Goal: Task Accomplishment & Management: Complete application form

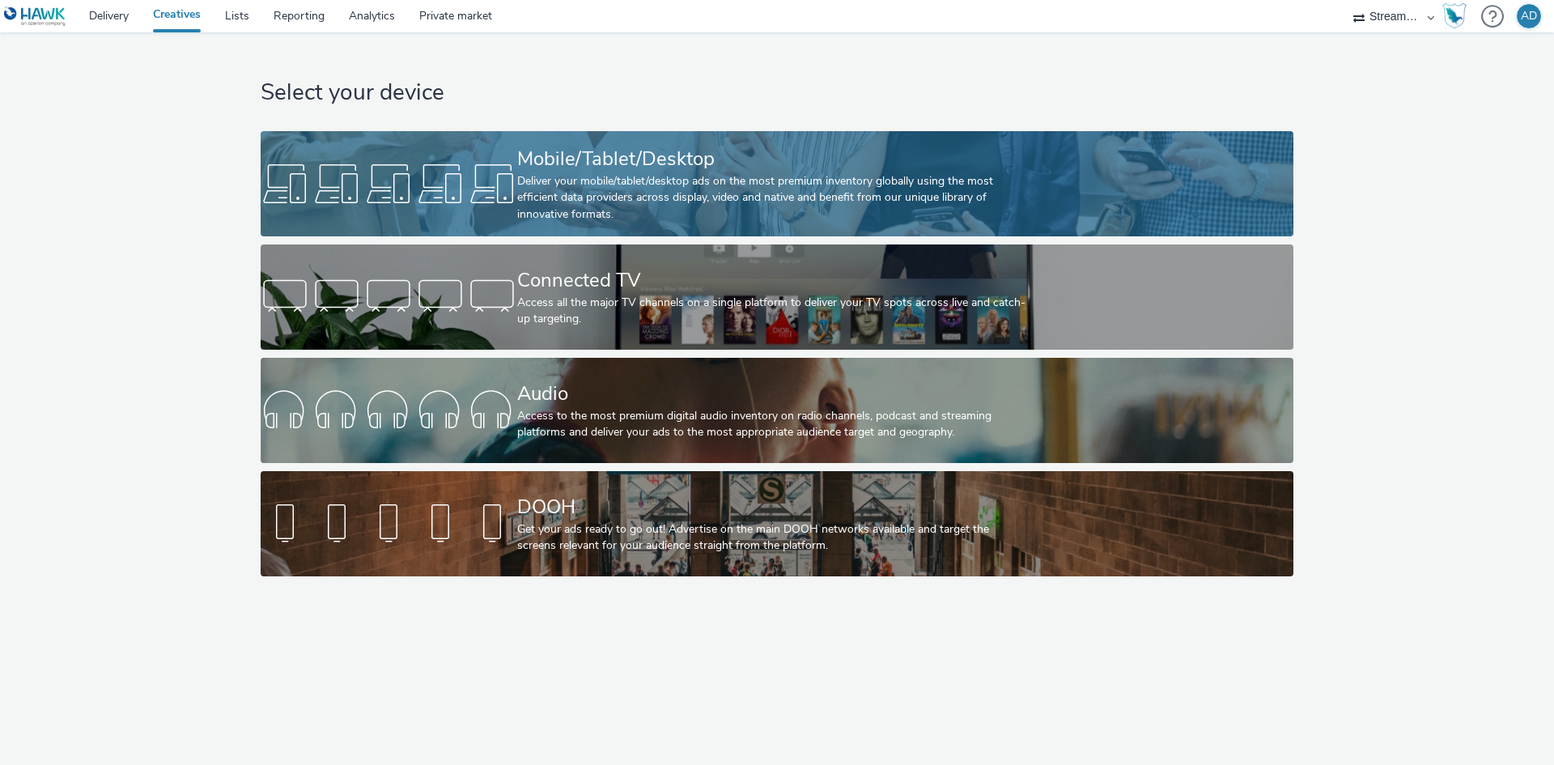
click at [609, 201] on div "Deliver your mobile/tablet/desktop ads on the most premium inventory globally u…" at bounding box center [773, 197] width 513 height 49
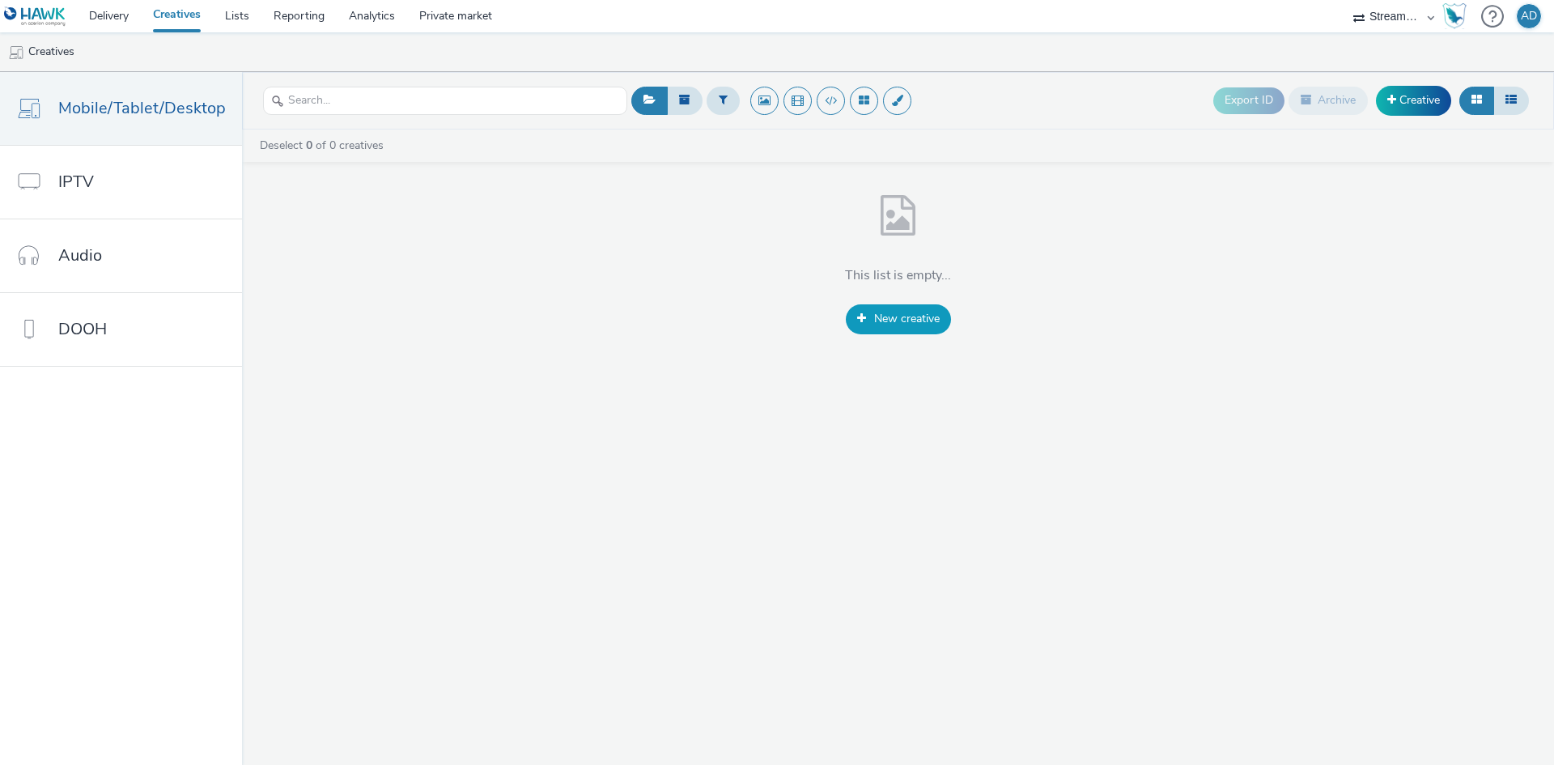
click at [877, 317] on span "New creative" at bounding box center [907, 318] width 66 height 15
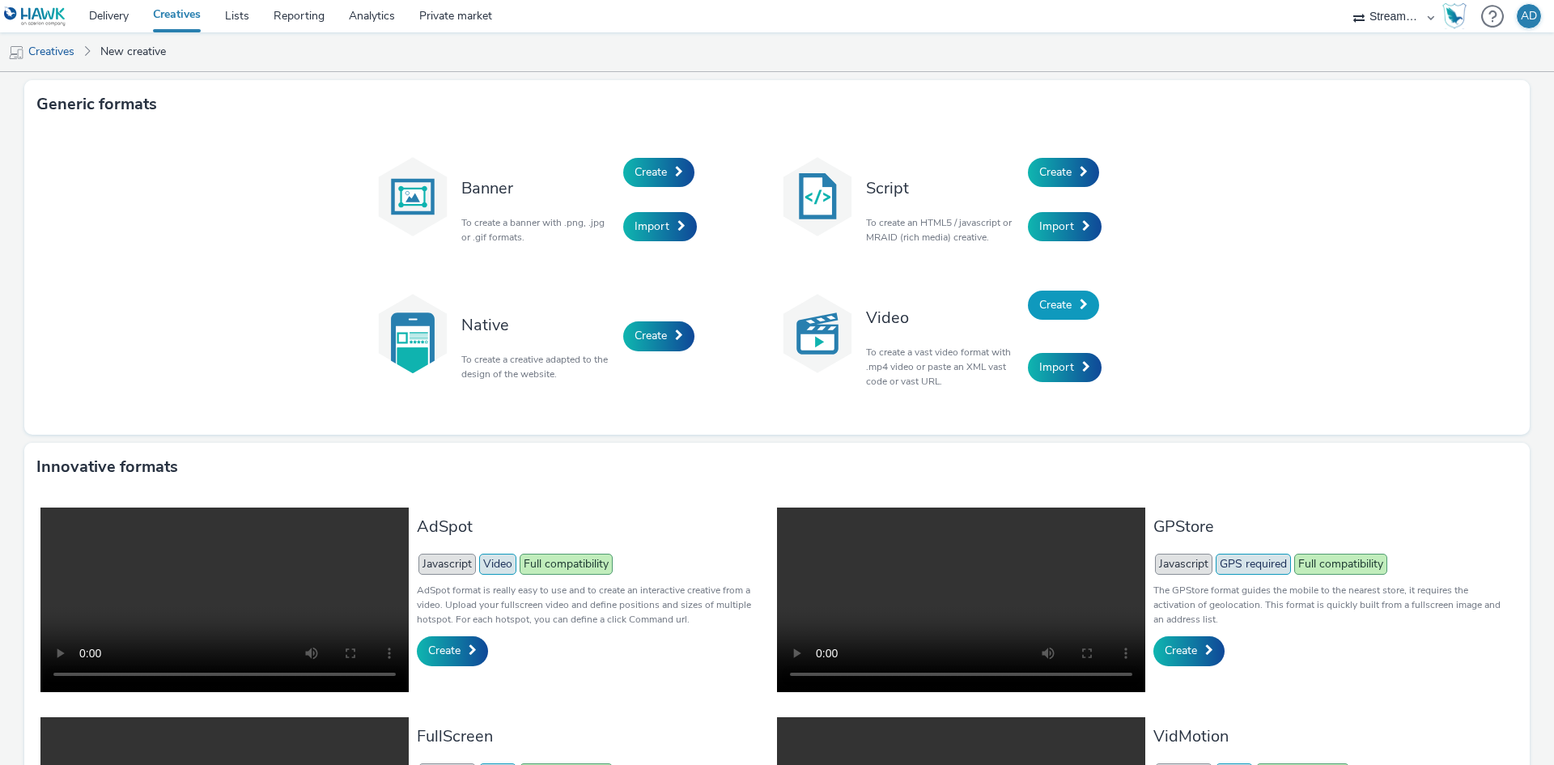
click at [1046, 299] on span "Create" at bounding box center [1055, 304] width 32 height 15
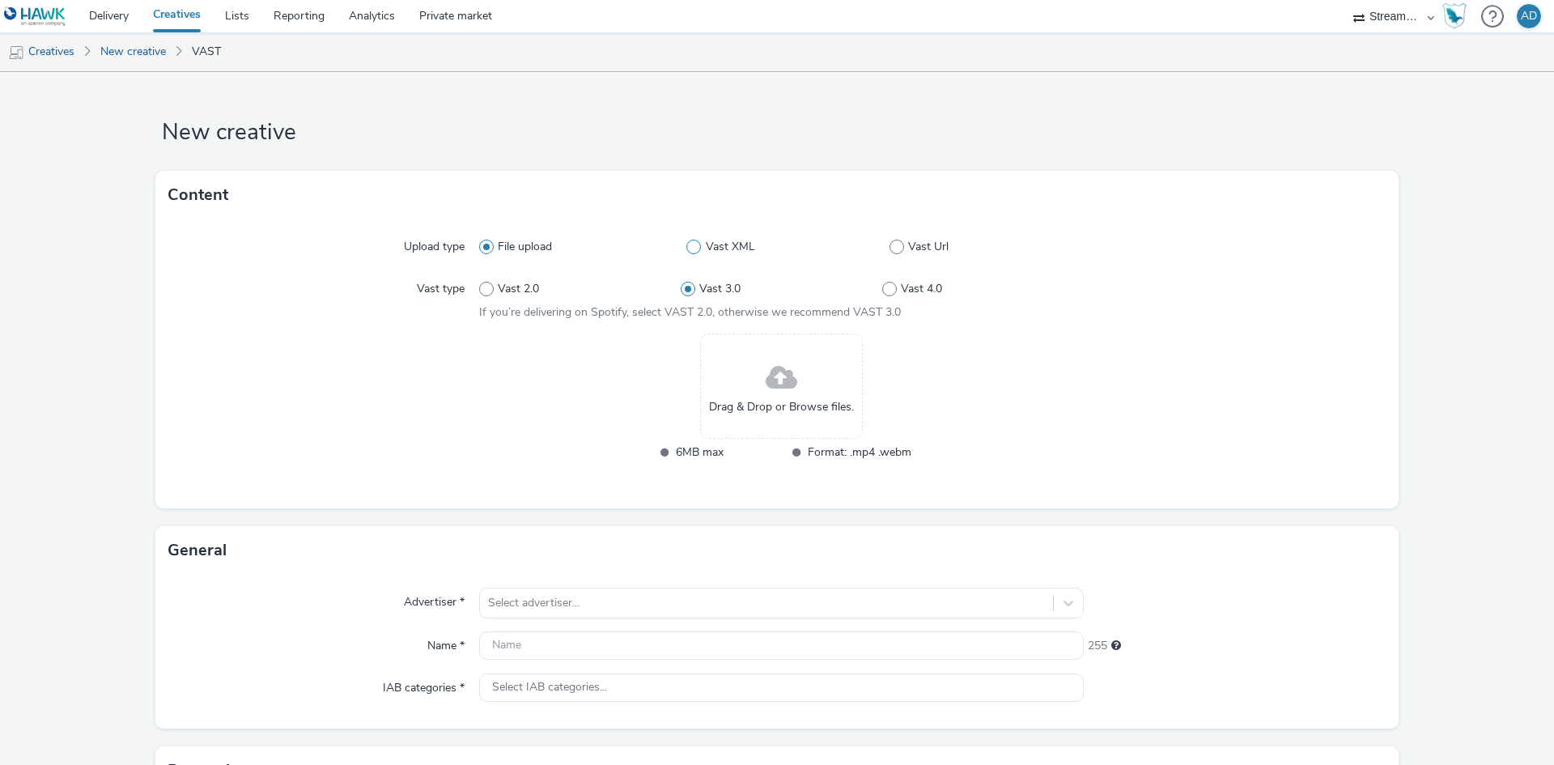
click at [690, 246] on span at bounding box center [693, 247] width 15 height 15
click at [690, 246] on input "Vast XML" at bounding box center [691, 247] width 11 height 11
radio input "false"
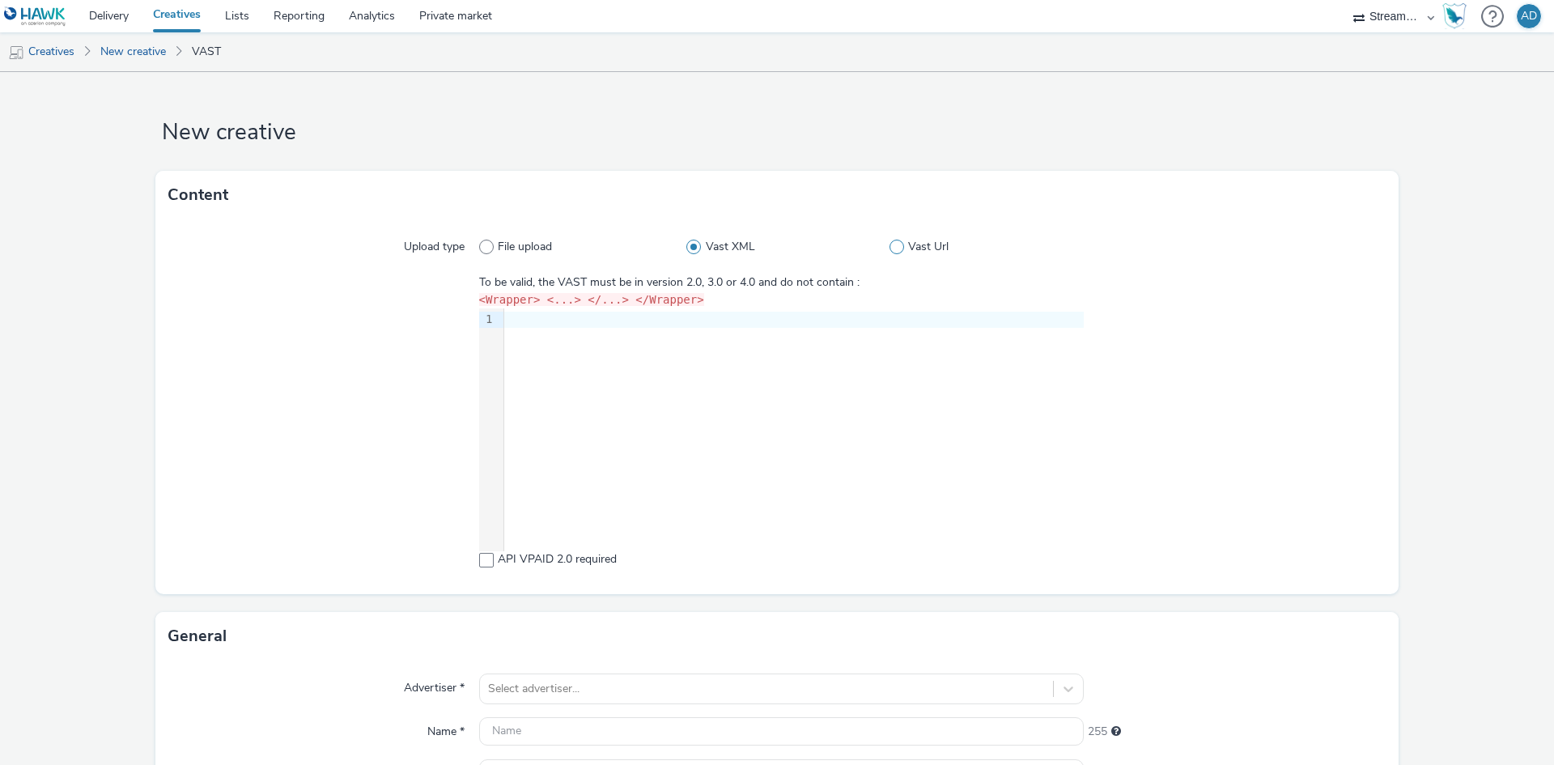
click at [897, 249] on label "Vast Url" at bounding box center [986, 247] width 194 height 16
click at [897, 249] on input "Vast Url" at bounding box center [894, 247] width 11 height 11
radio input "false"
radio input "true"
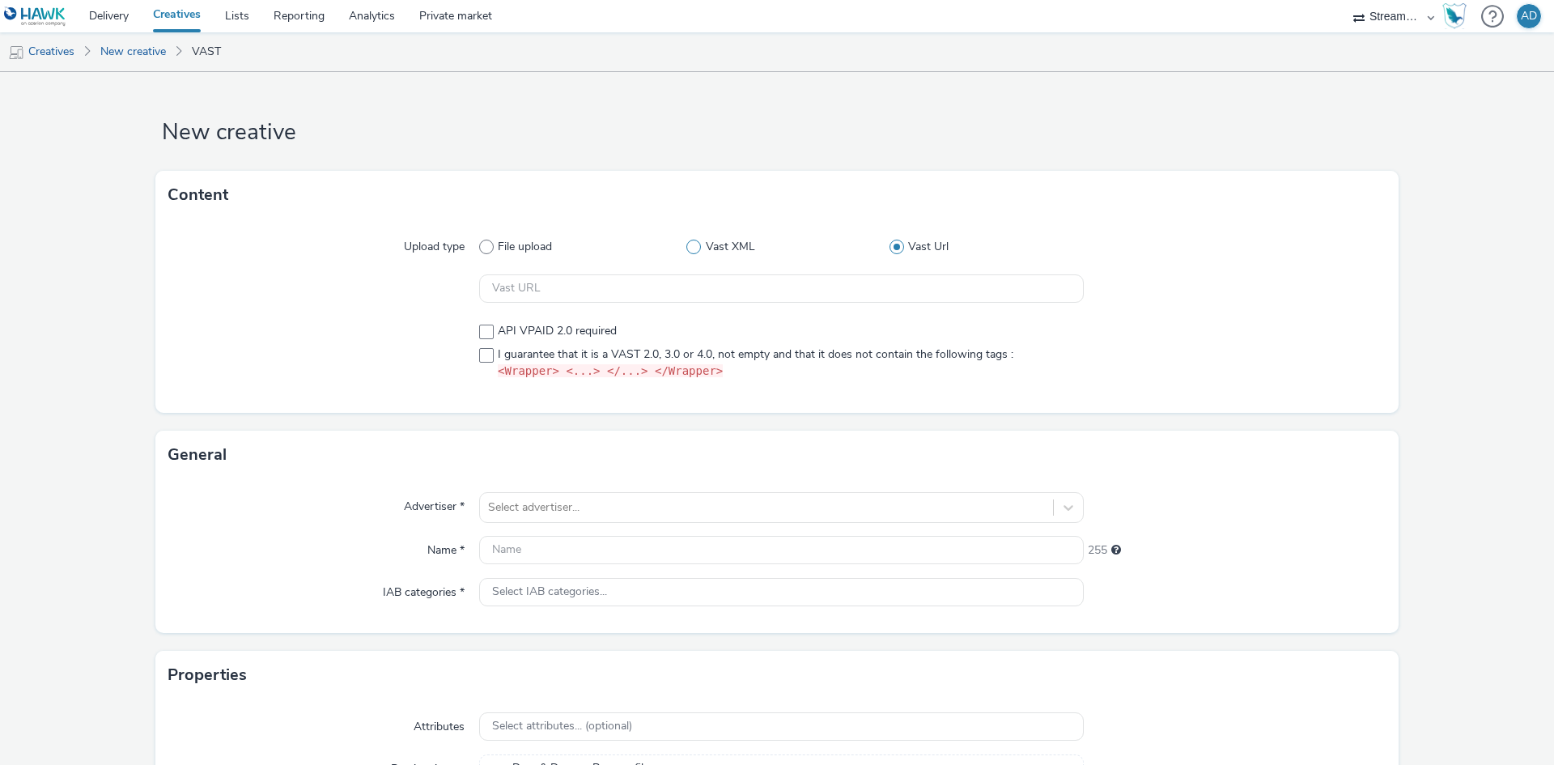
click at [706, 250] on span "Vast XML" at bounding box center [730, 247] width 49 height 16
click at [697, 250] on input "Vast XML" at bounding box center [691, 247] width 11 height 11
radio input "true"
radio input "false"
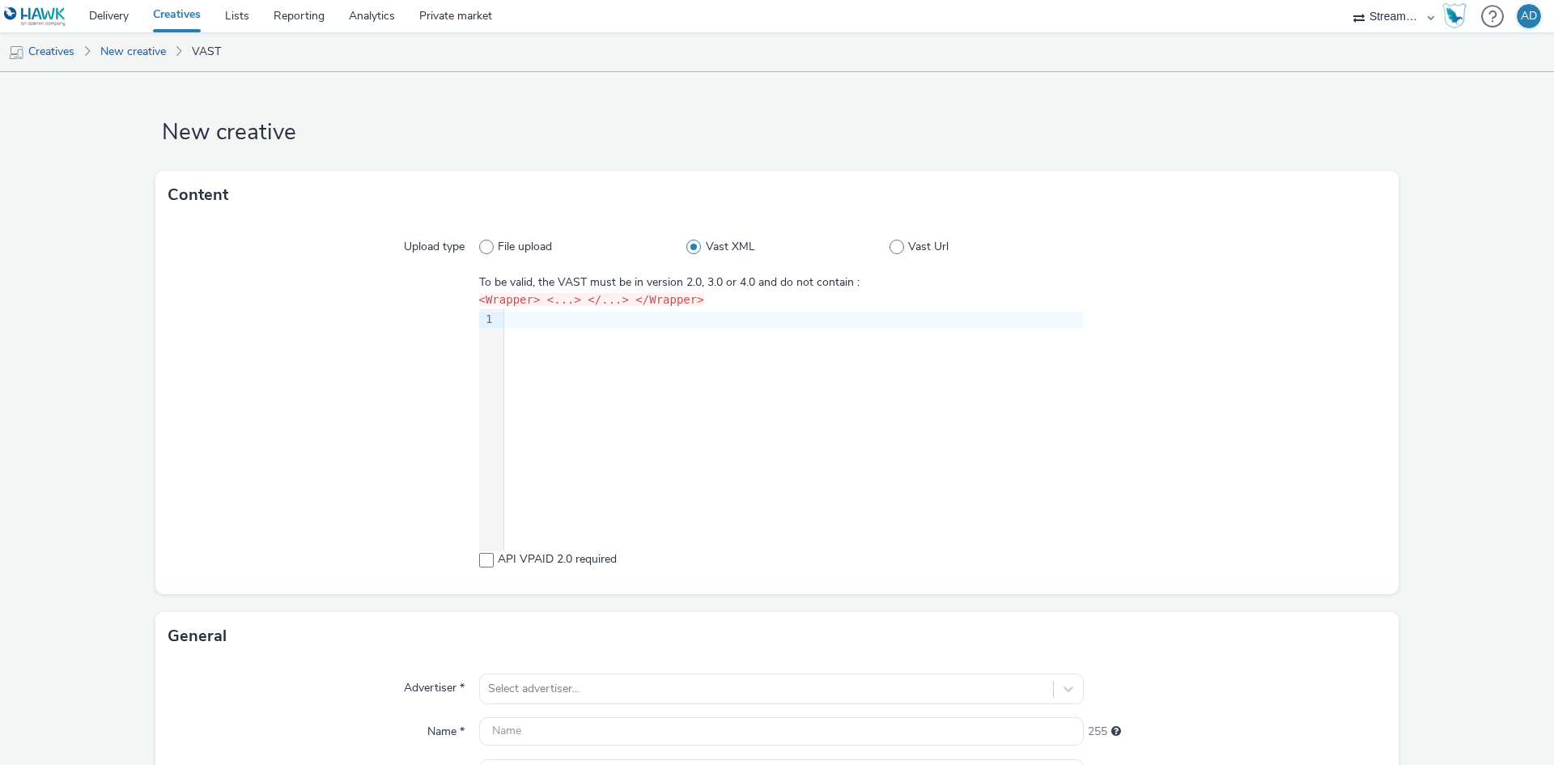
click at [597, 326] on div at bounding box center [793, 320] width 579 height 16
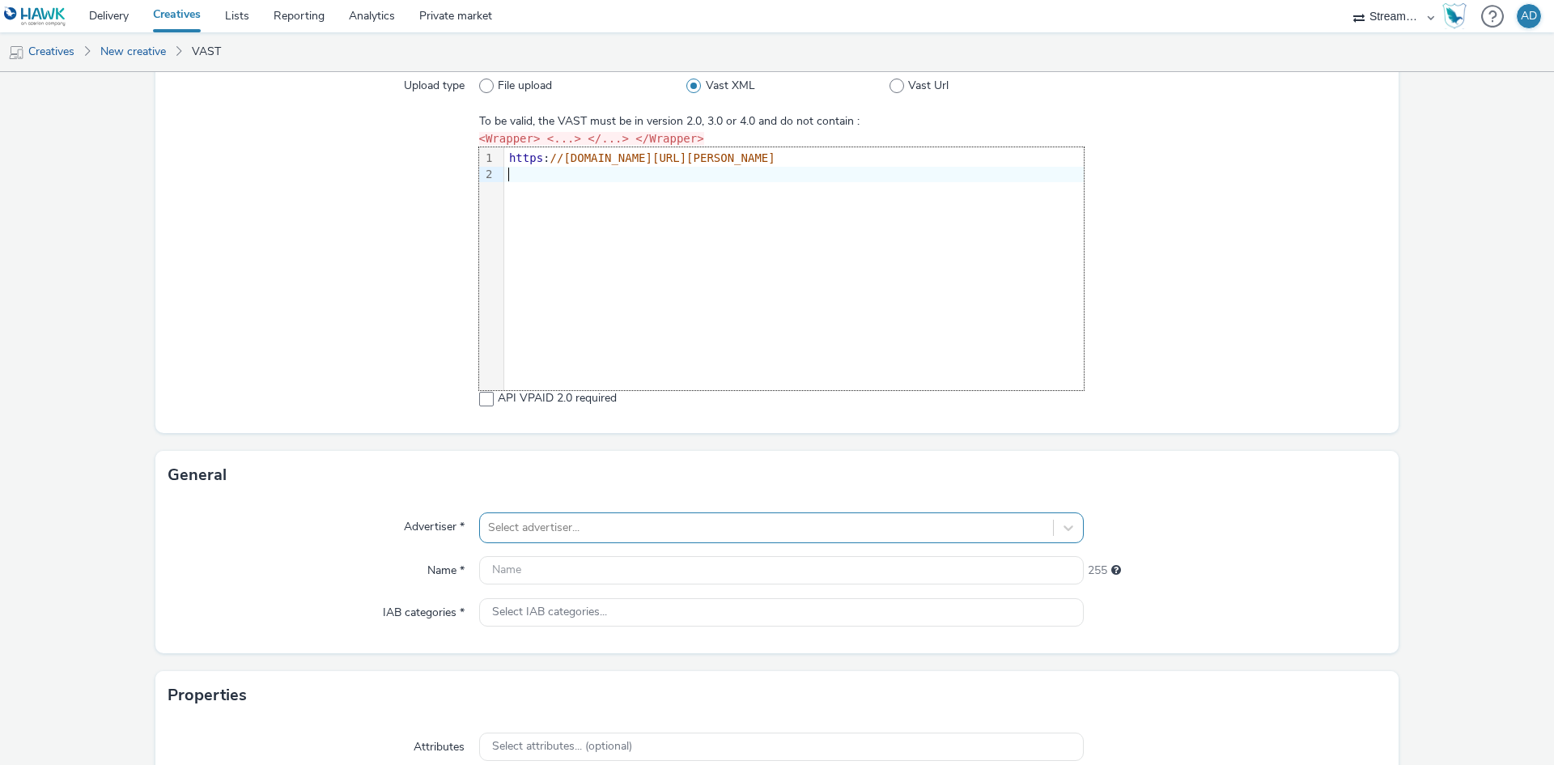
scroll to position [162, 0]
click at [543, 526] on div at bounding box center [766, 526] width 557 height 19
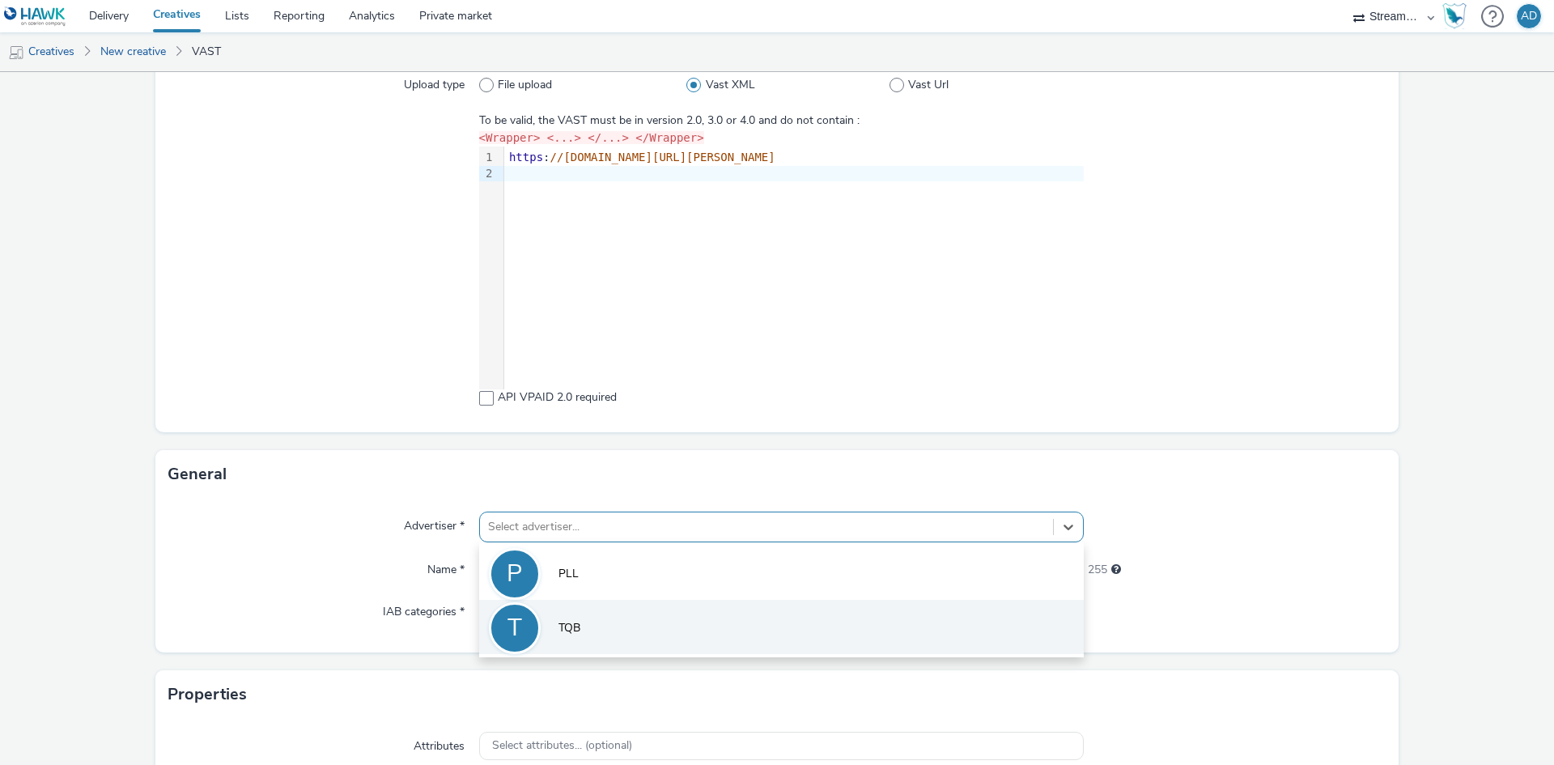
click at [587, 629] on li "T TQB" at bounding box center [781, 627] width 604 height 54
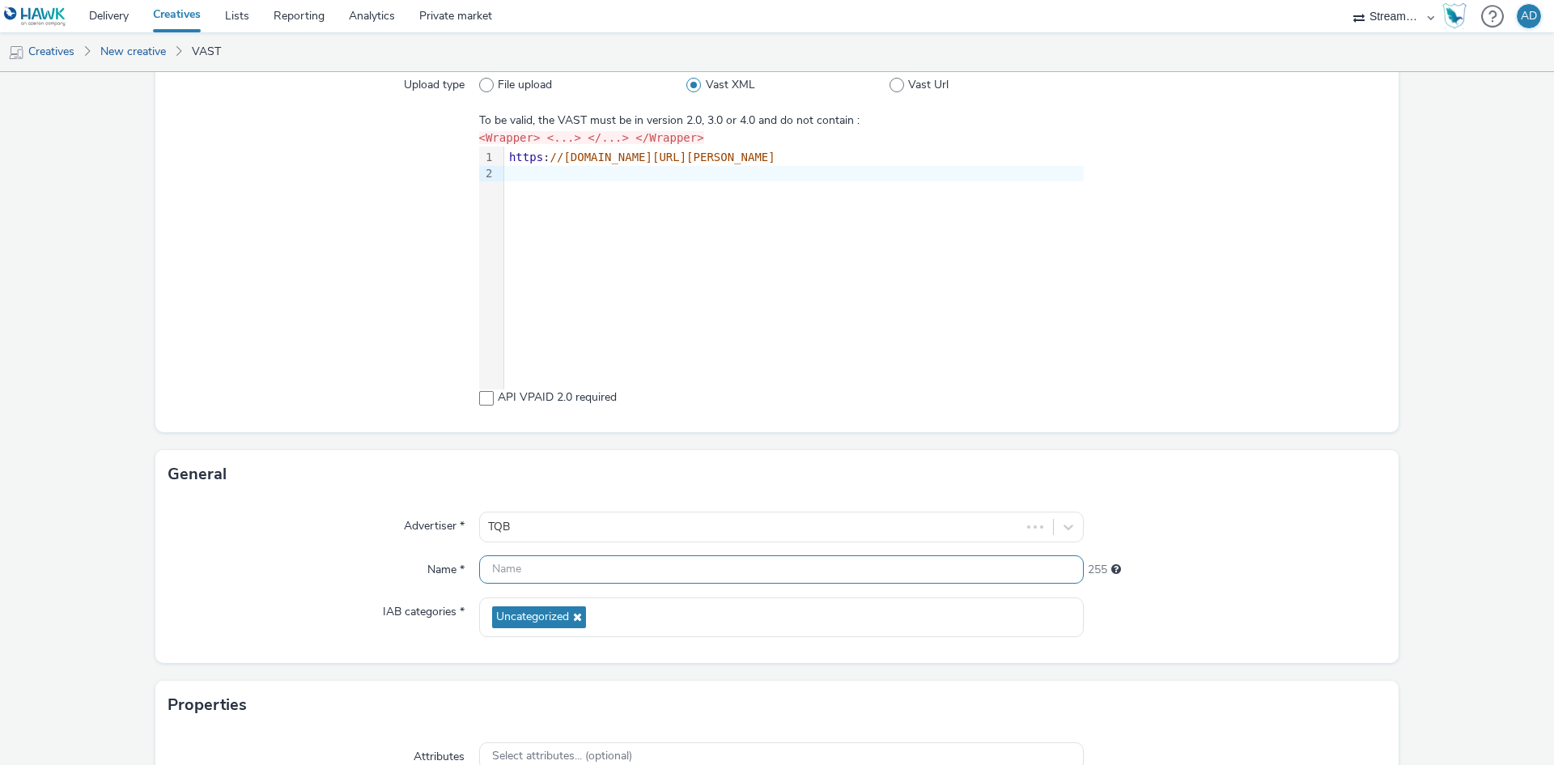
click at [549, 561] on input "text" at bounding box center [781, 569] width 604 height 28
click at [541, 571] on input "text" at bounding box center [781, 569] width 604 height 28
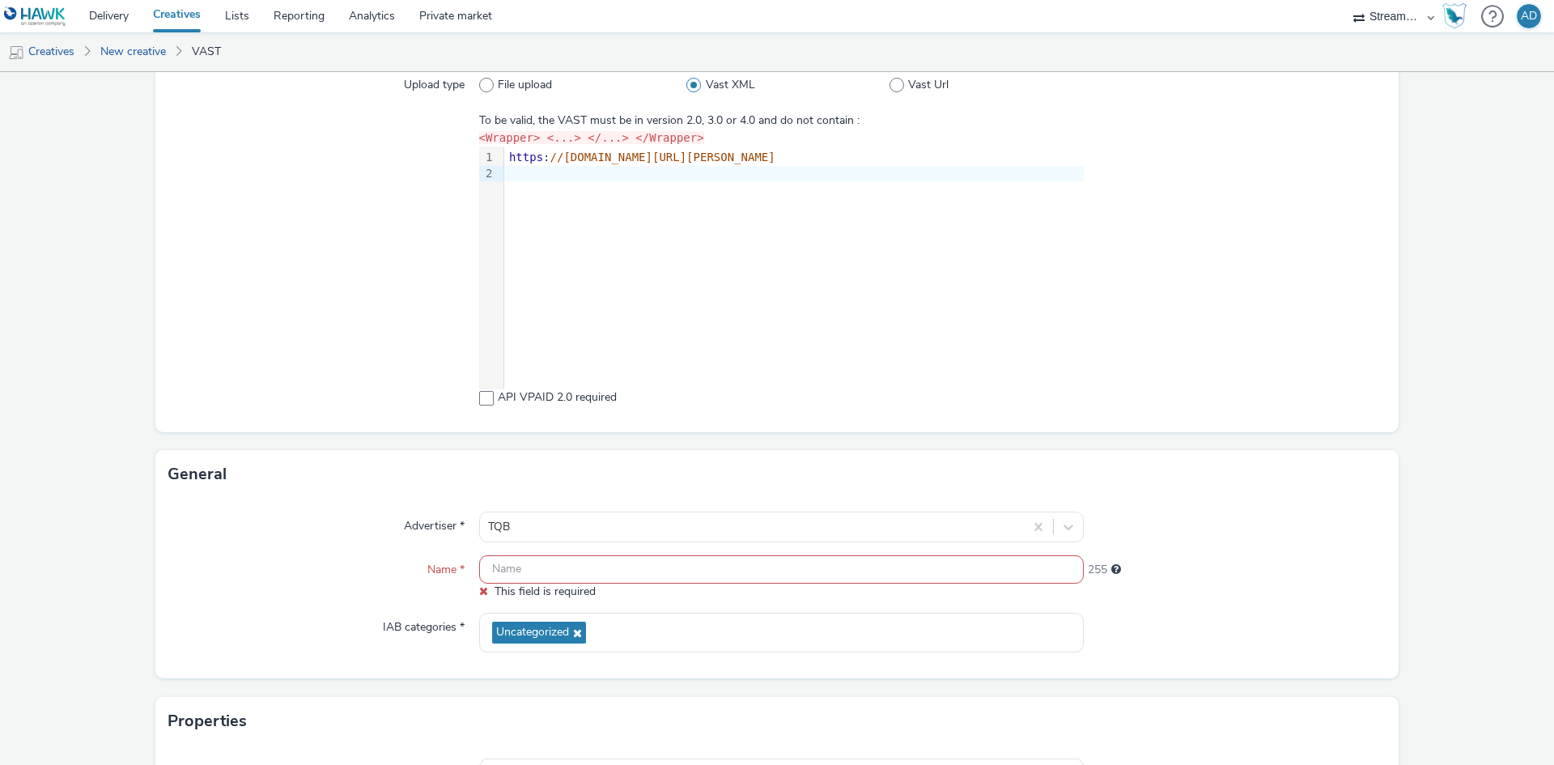
click at [558, 563] on input "text" at bounding box center [781, 569] width 604 height 28
paste input "HWK_TQB_IA_1_3Sep_Test1"
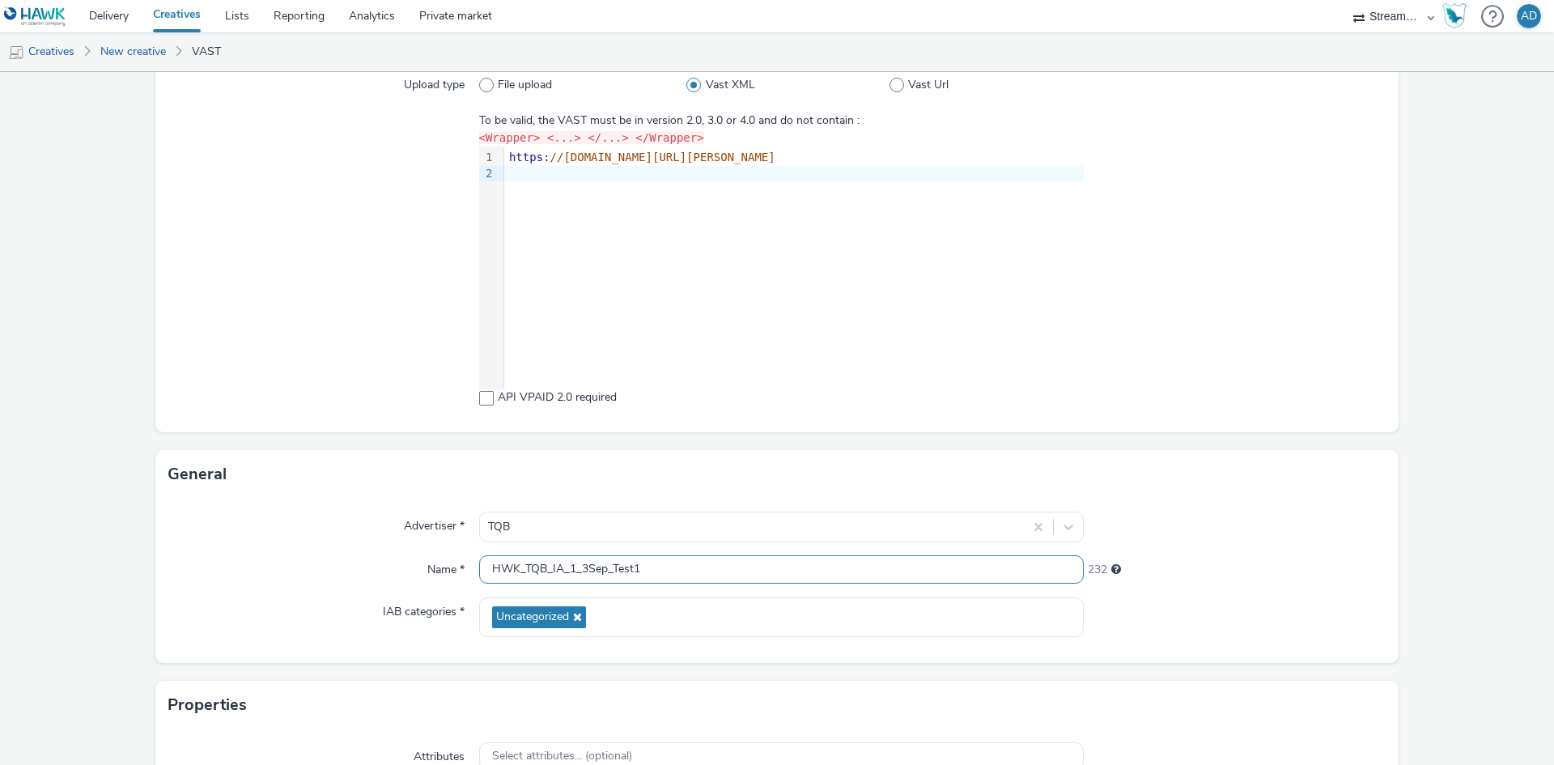
type input "HWK_TQB_IA_1_3Sep_Test1"
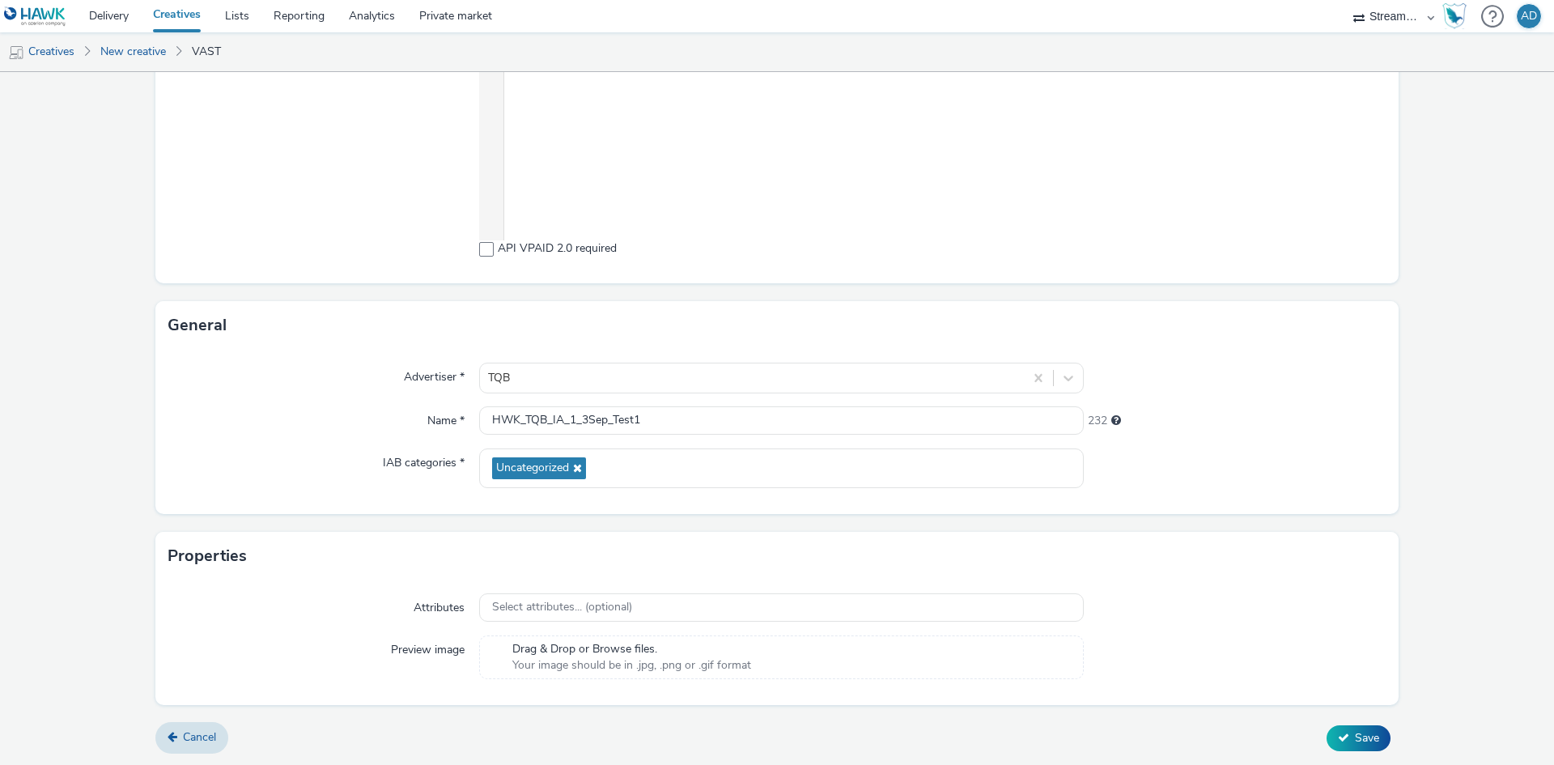
click at [389, 541] on div "Properties" at bounding box center [776, 556] width 1243 height 49
click at [546, 596] on div "Select attributes... (optional)" at bounding box center [781, 607] width 604 height 28
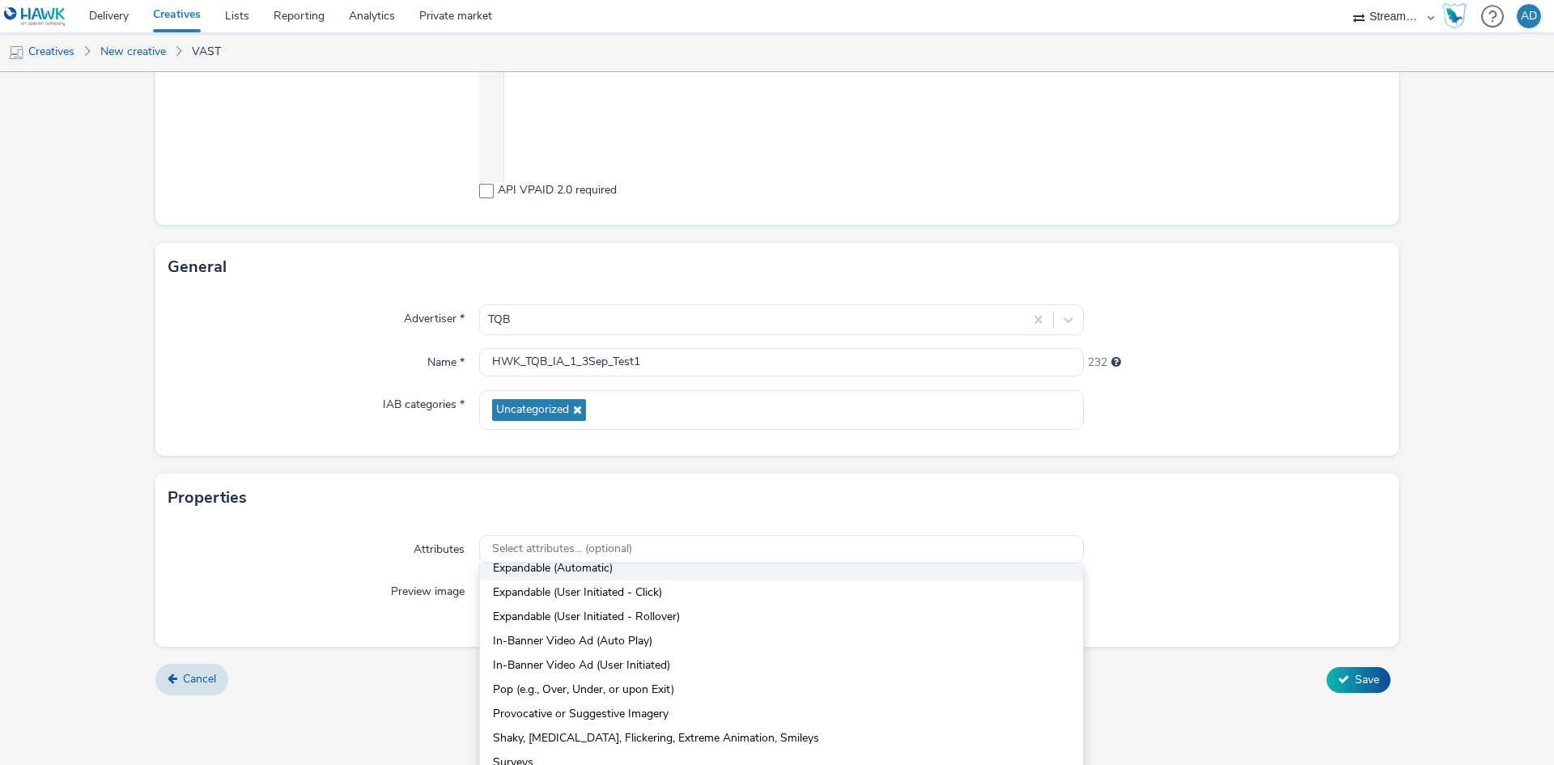
scroll to position [81, 0]
click at [615, 640] on span "In-Banner Video Ad (Auto Play)" at bounding box center [572, 640] width 159 height 16
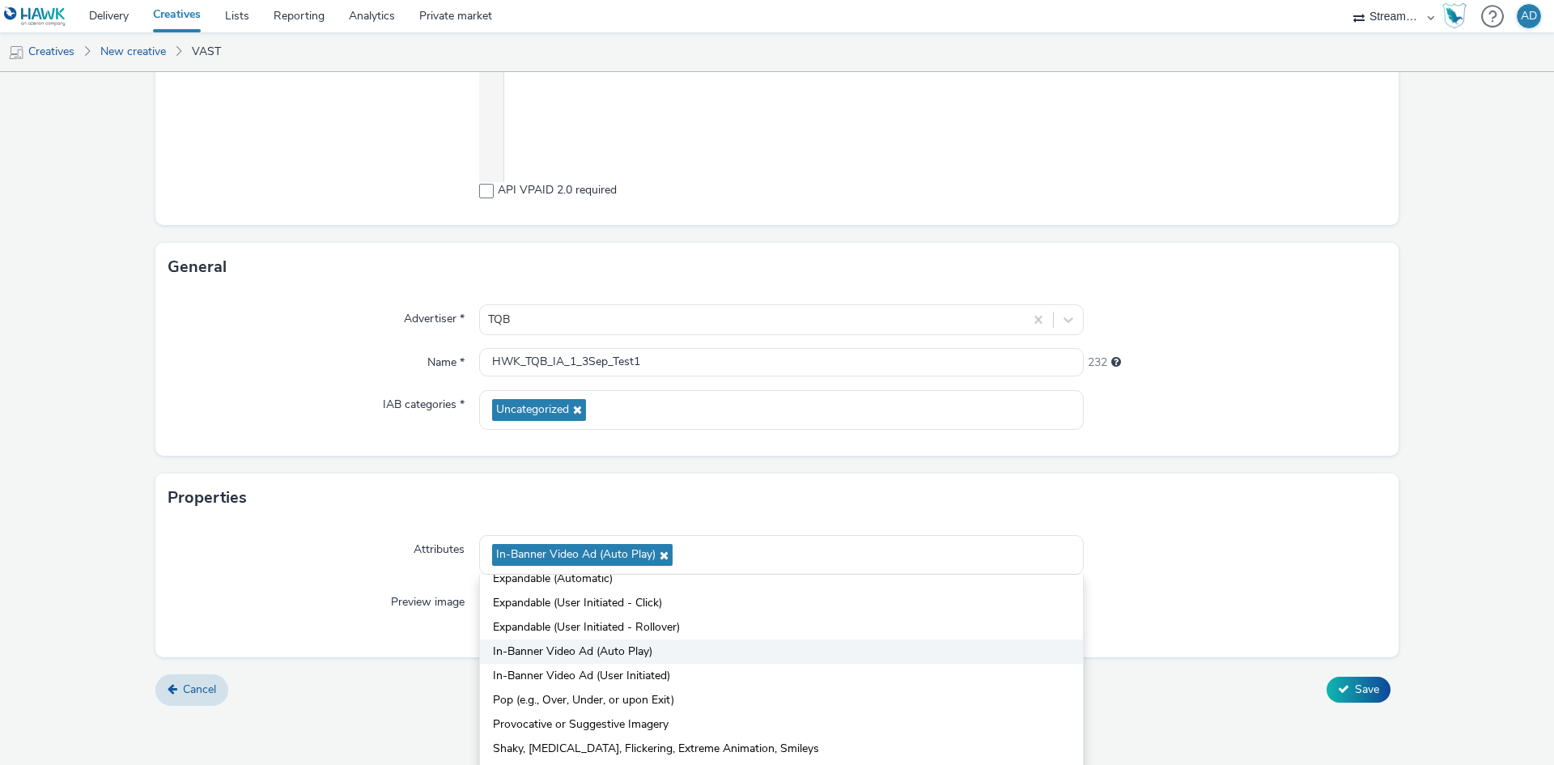
click at [615, 647] on span "In-Banner Video Ad (Auto Play)" at bounding box center [572, 651] width 159 height 16
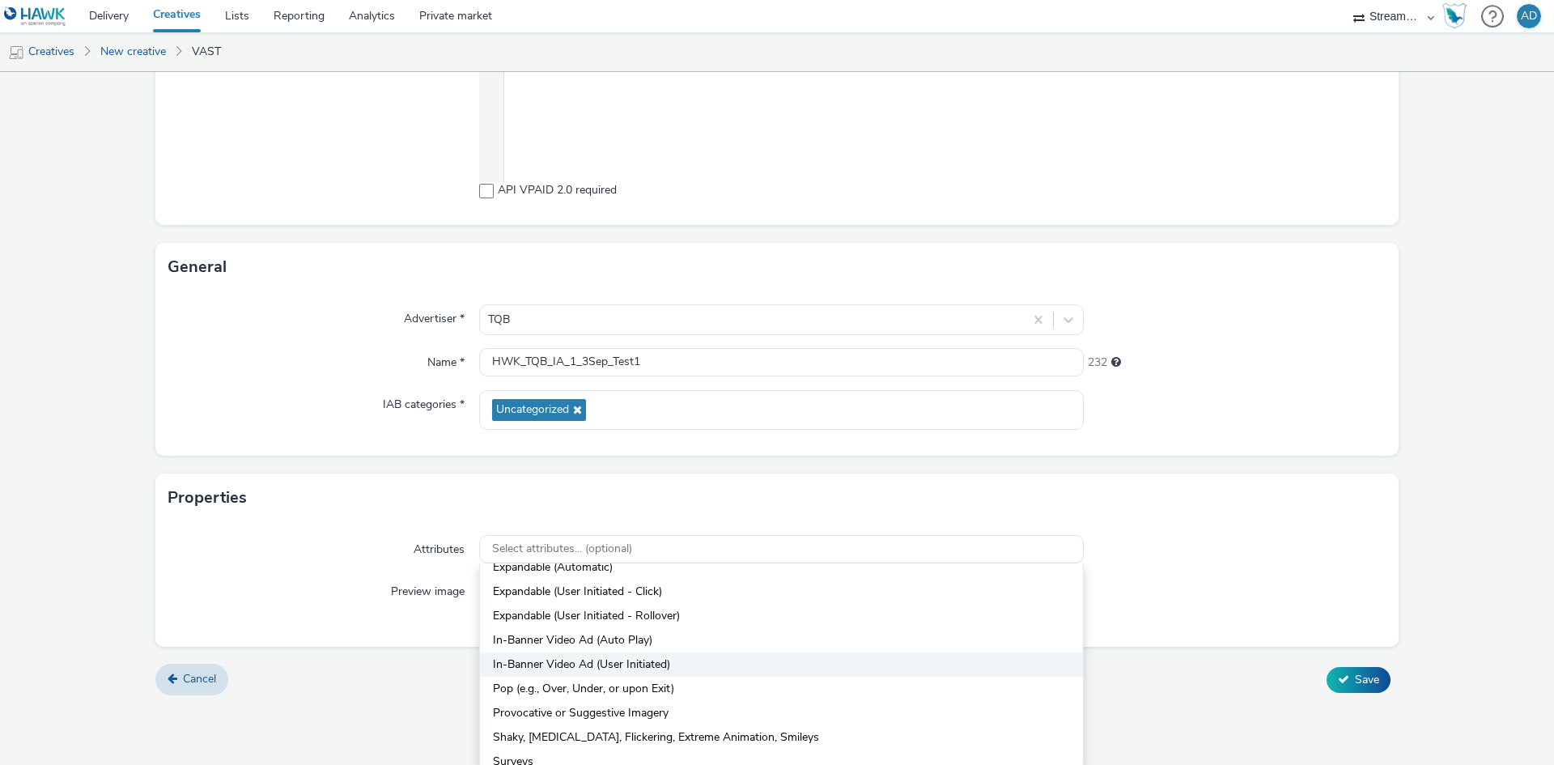
click at [615, 668] on span "In-Banner Video Ad (User Initiated)" at bounding box center [581, 664] width 177 height 16
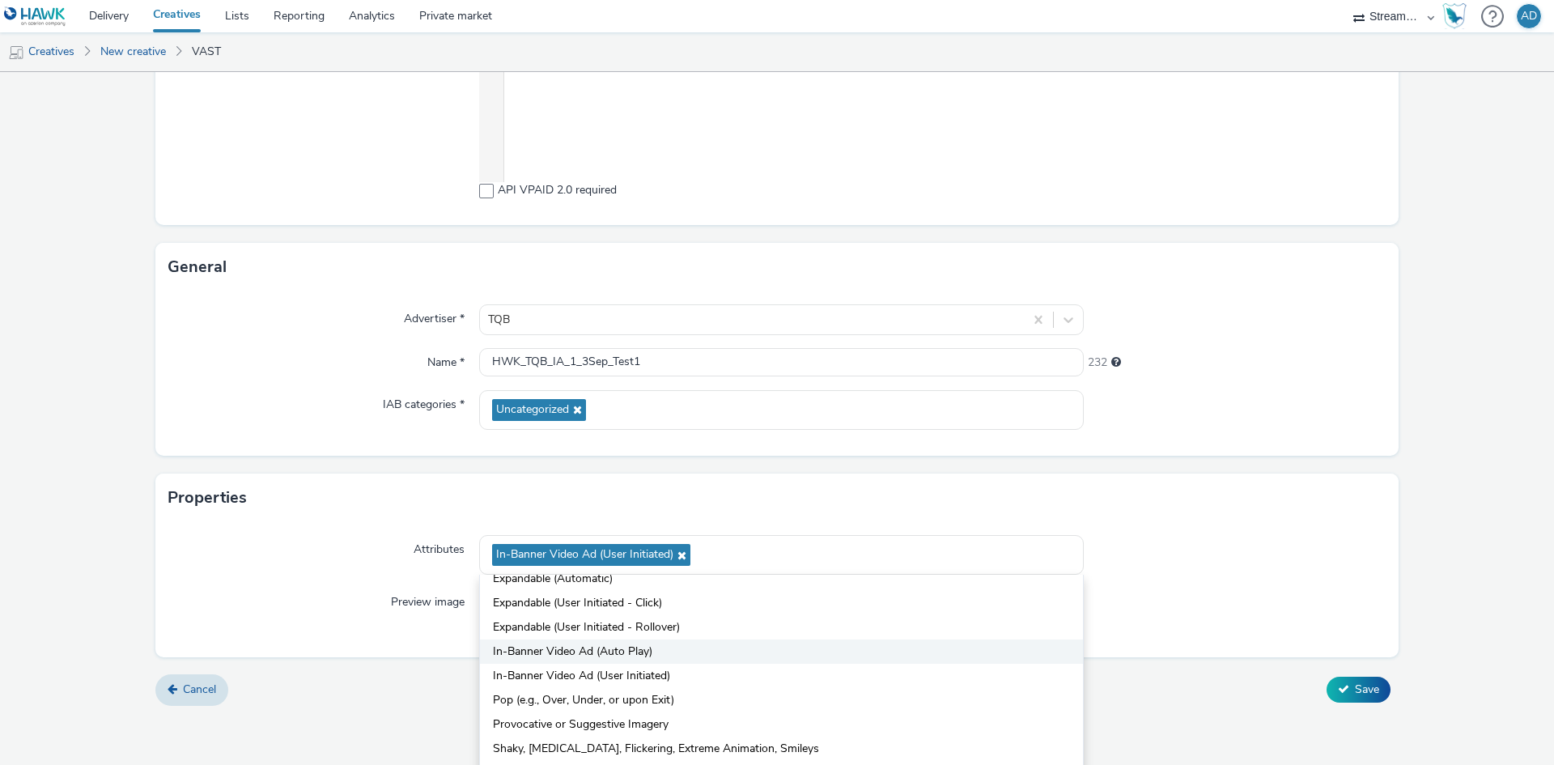
click at [615, 653] on span "In-Banner Video Ad (Auto Play)" at bounding box center [572, 651] width 159 height 16
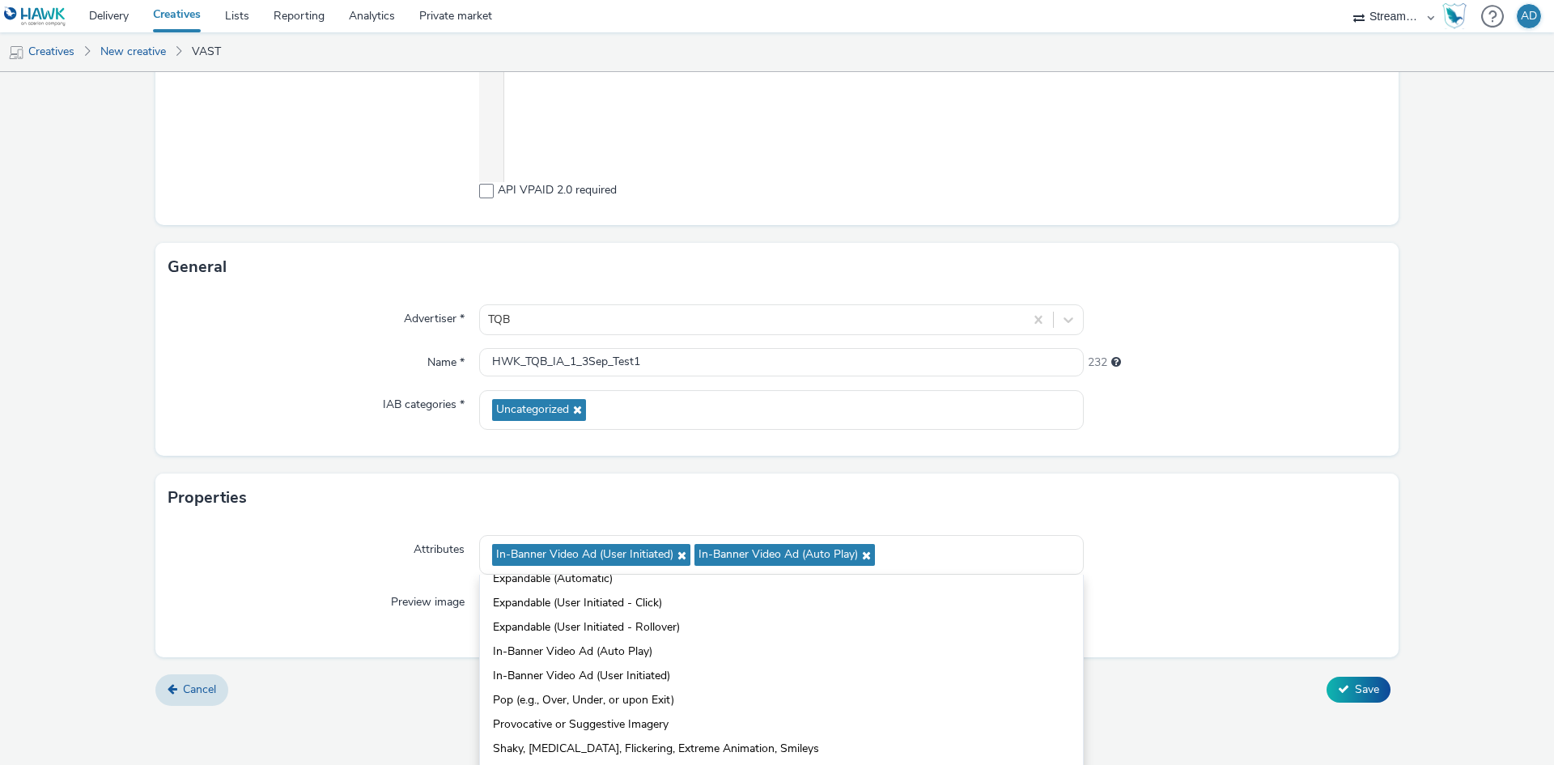
click at [789, 490] on form "New creative Content Upload type File upload Vast XML Vast Url To be valid, the…" at bounding box center [777, 210] width 1554 height 1014
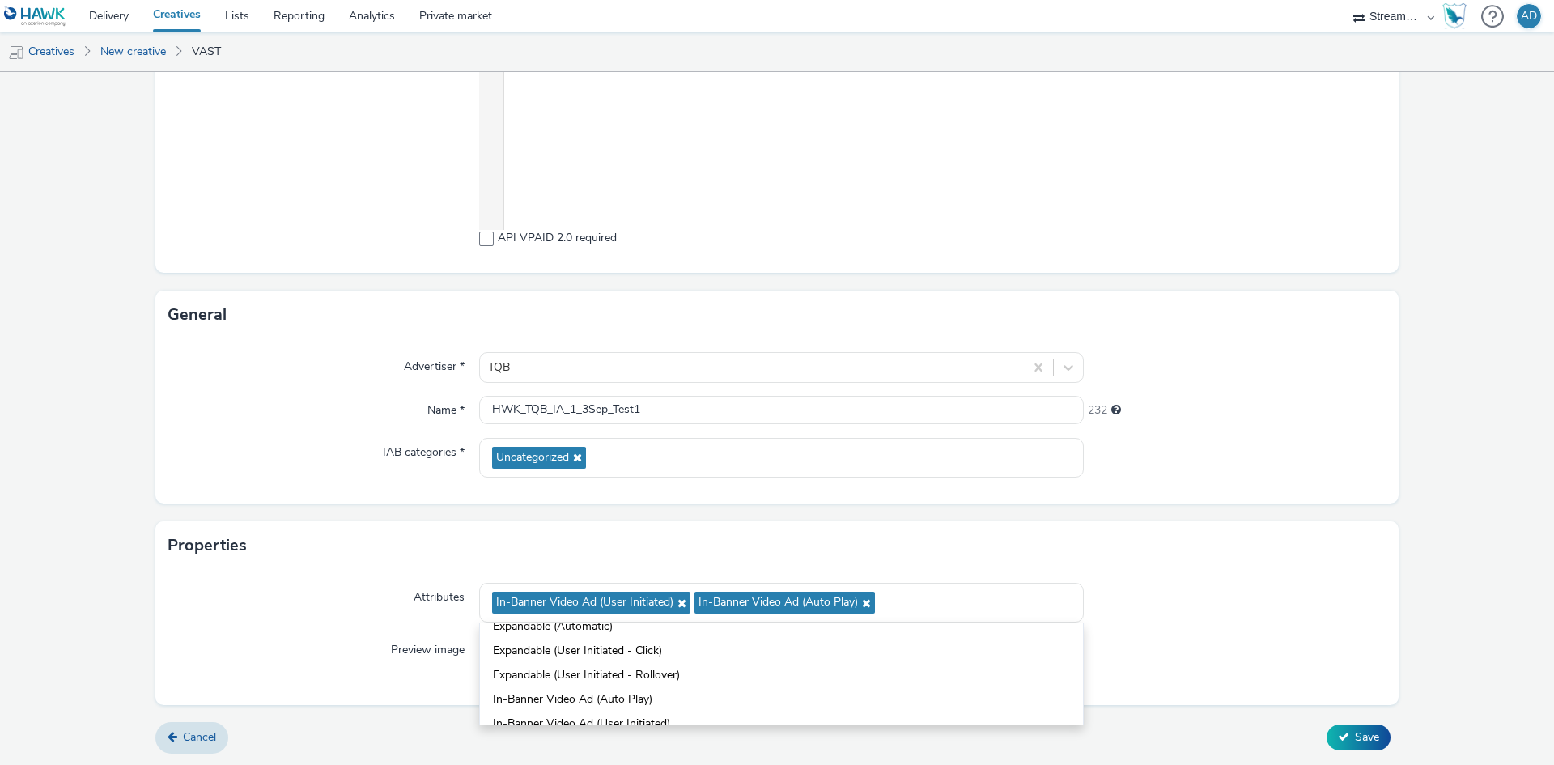
scroll to position [320, 0]
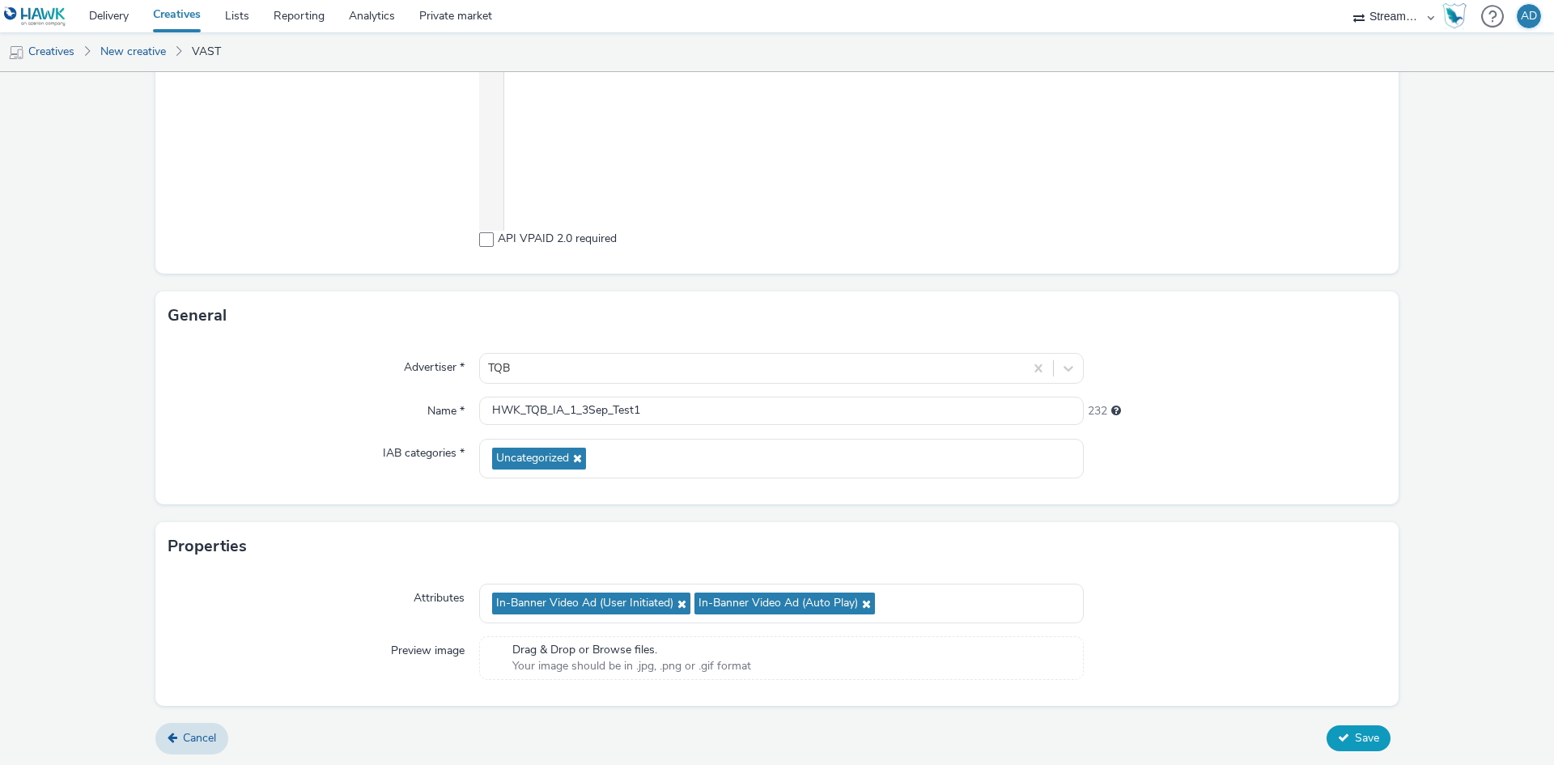
click at [1355, 740] on span "Save" at bounding box center [1367, 737] width 24 height 15
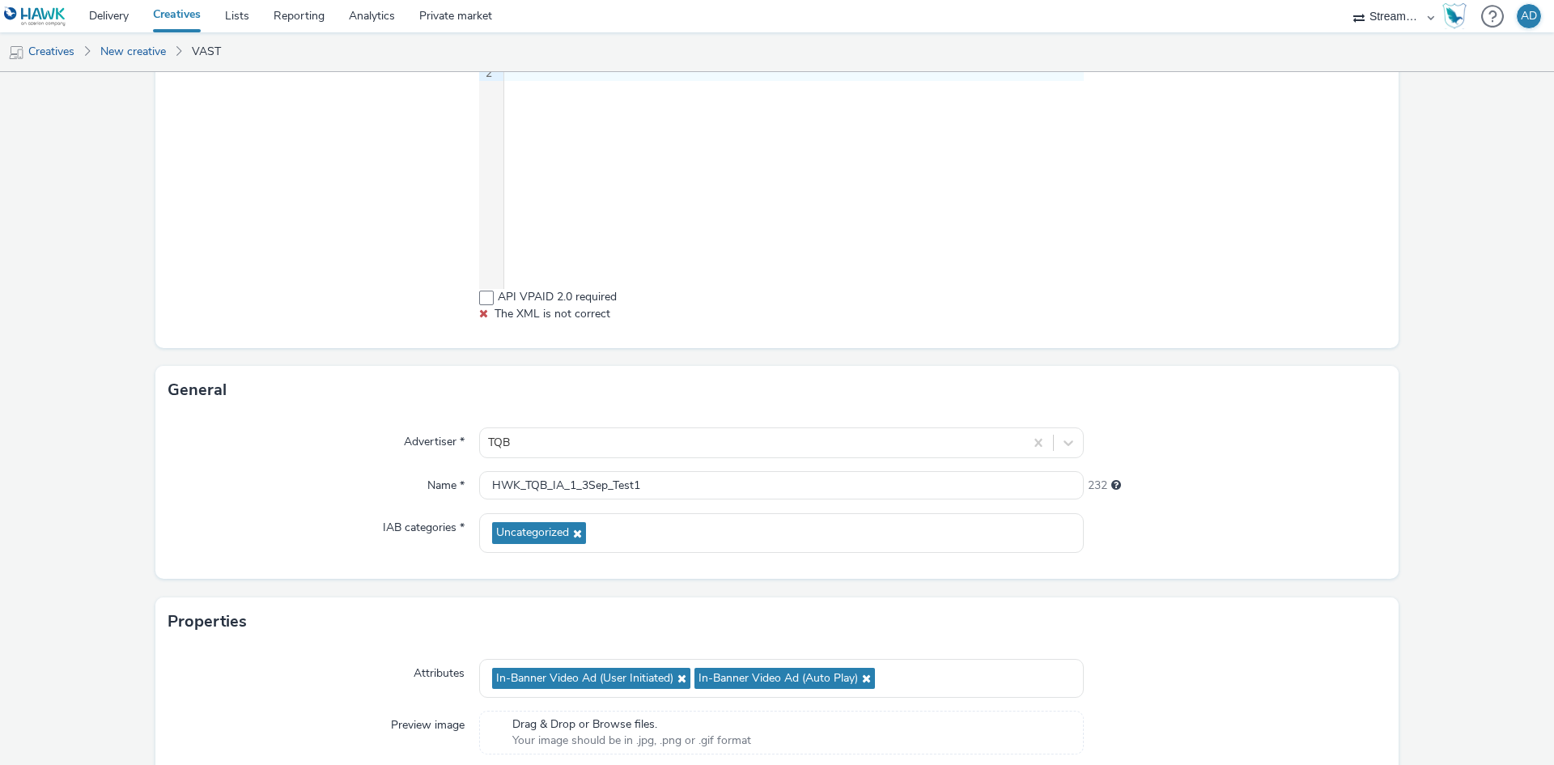
scroll to position [0, 0]
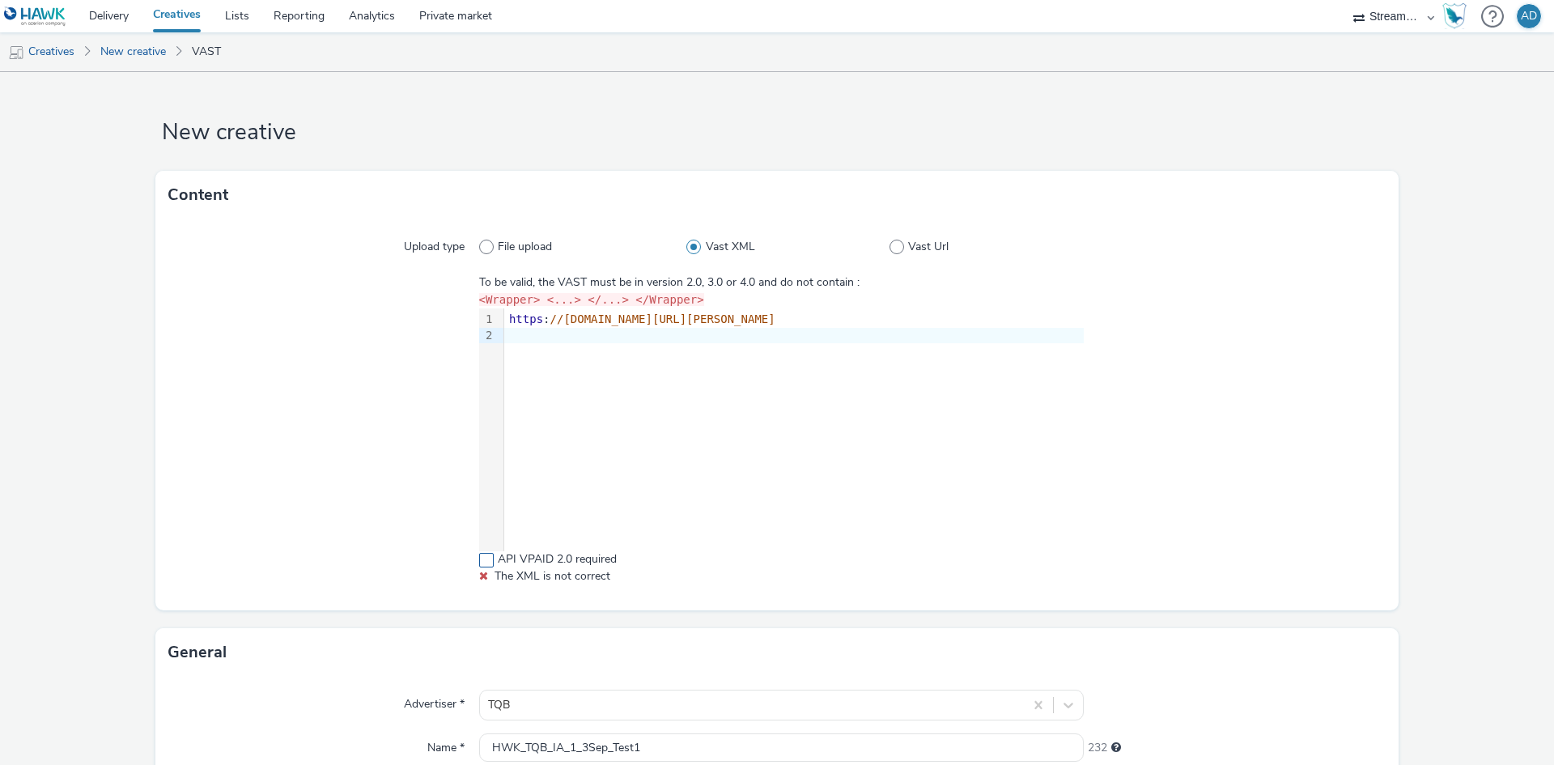
click at [486, 558] on span at bounding box center [486, 560] width 15 height 15
checkbox input "true"
click at [638, 320] on span "//[DOMAIN_NAME][URL][PERSON_NAME]" at bounding box center [662, 318] width 225 height 13
click at [775, 324] on span "//[DOMAIN_NAME][URL][PERSON_NAME]" at bounding box center [662, 318] width 225 height 13
click at [259, 299] on div at bounding box center [323, 429] width 311 height 310
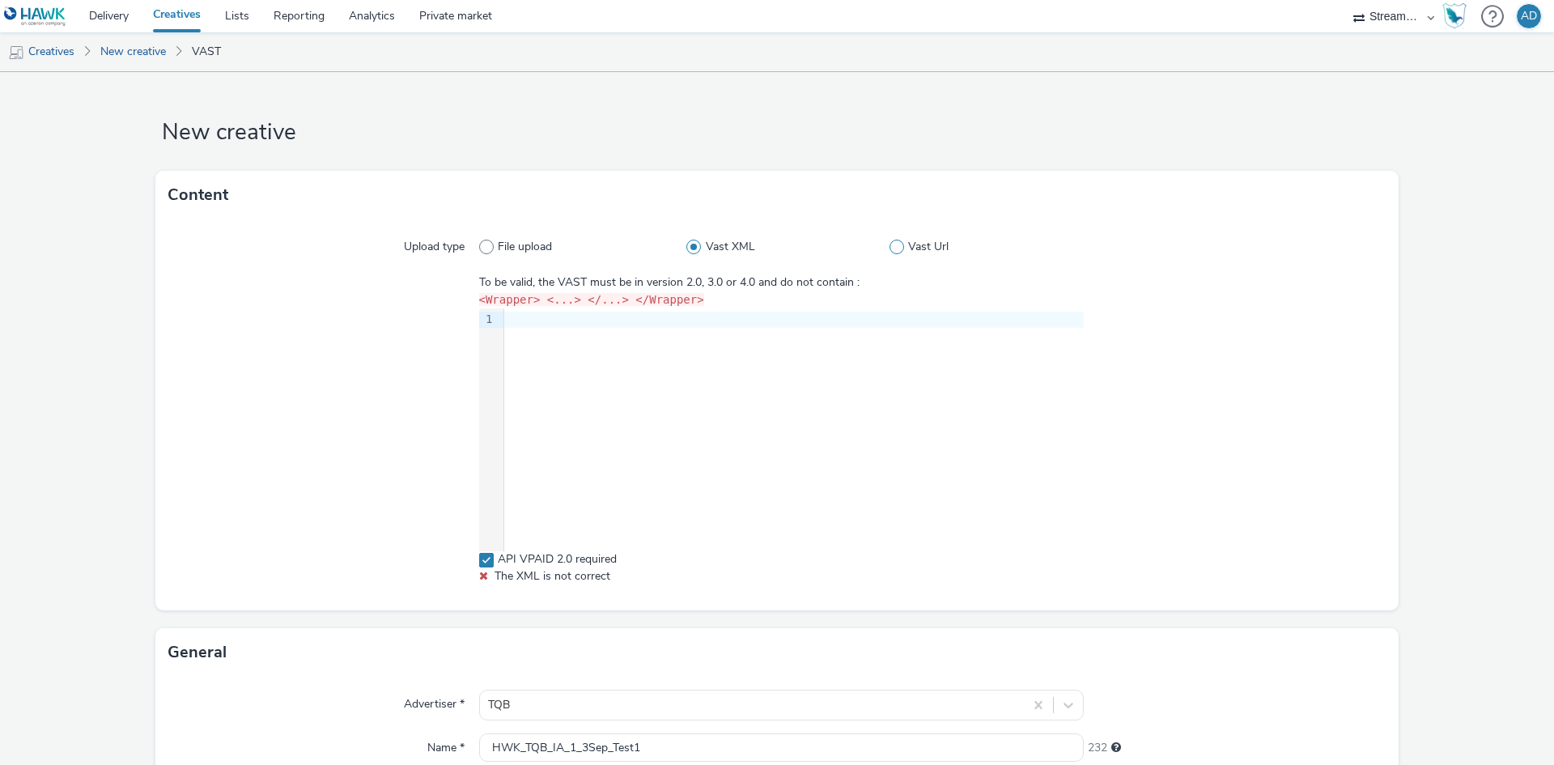
click at [889, 241] on span at bounding box center [896, 247] width 15 height 15
click at [889, 242] on input "Vast Url" at bounding box center [894, 247] width 11 height 11
radio input "false"
radio input "true"
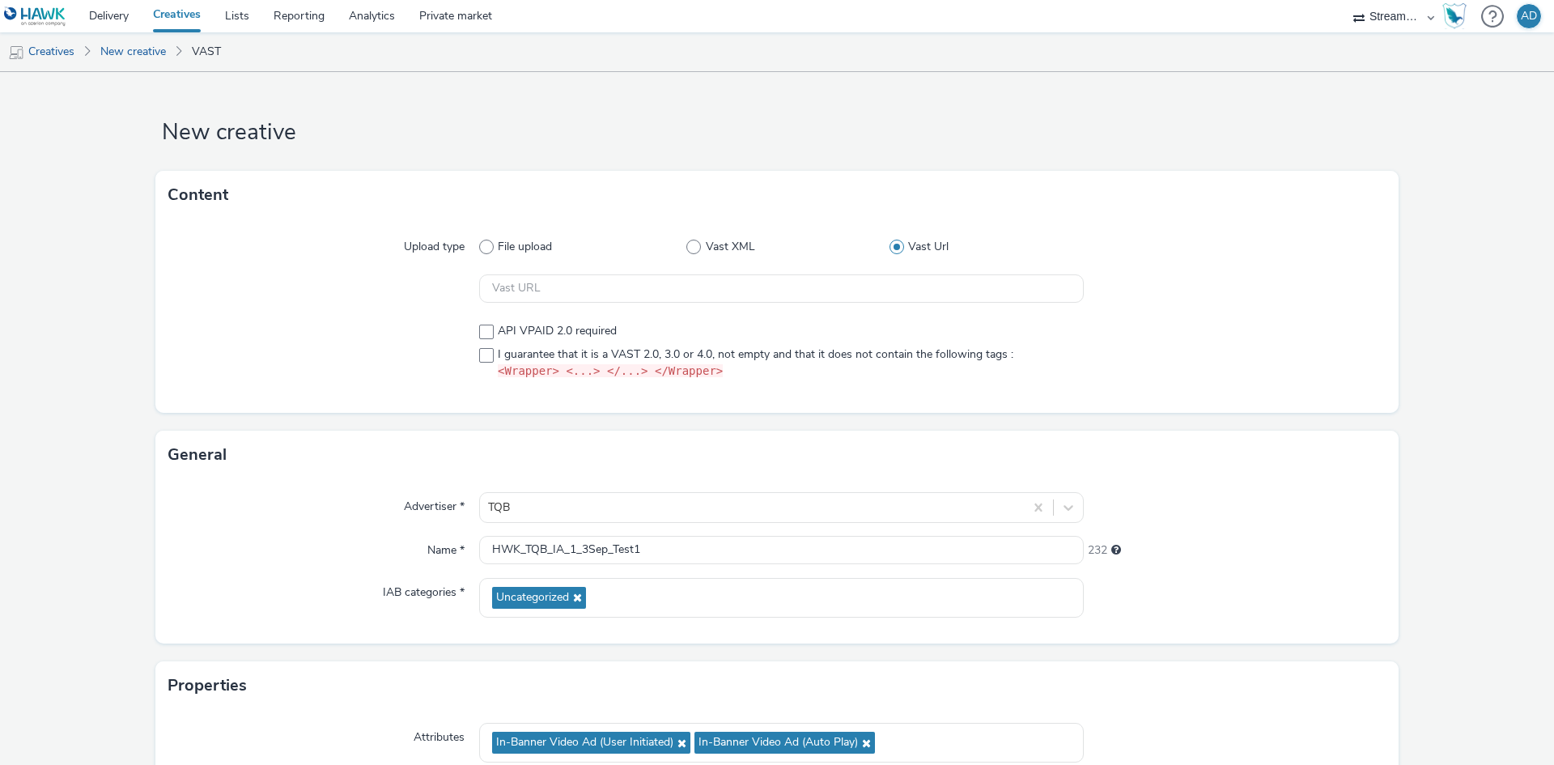
click at [655, 265] on div "Upload type File upload Vast XML Vast Url API VPAID 2.0 required I guarantee th…" at bounding box center [776, 315] width 1243 height 193
click at [656, 282] on input "text" at bounding box center [781, 288] width 604 height 28
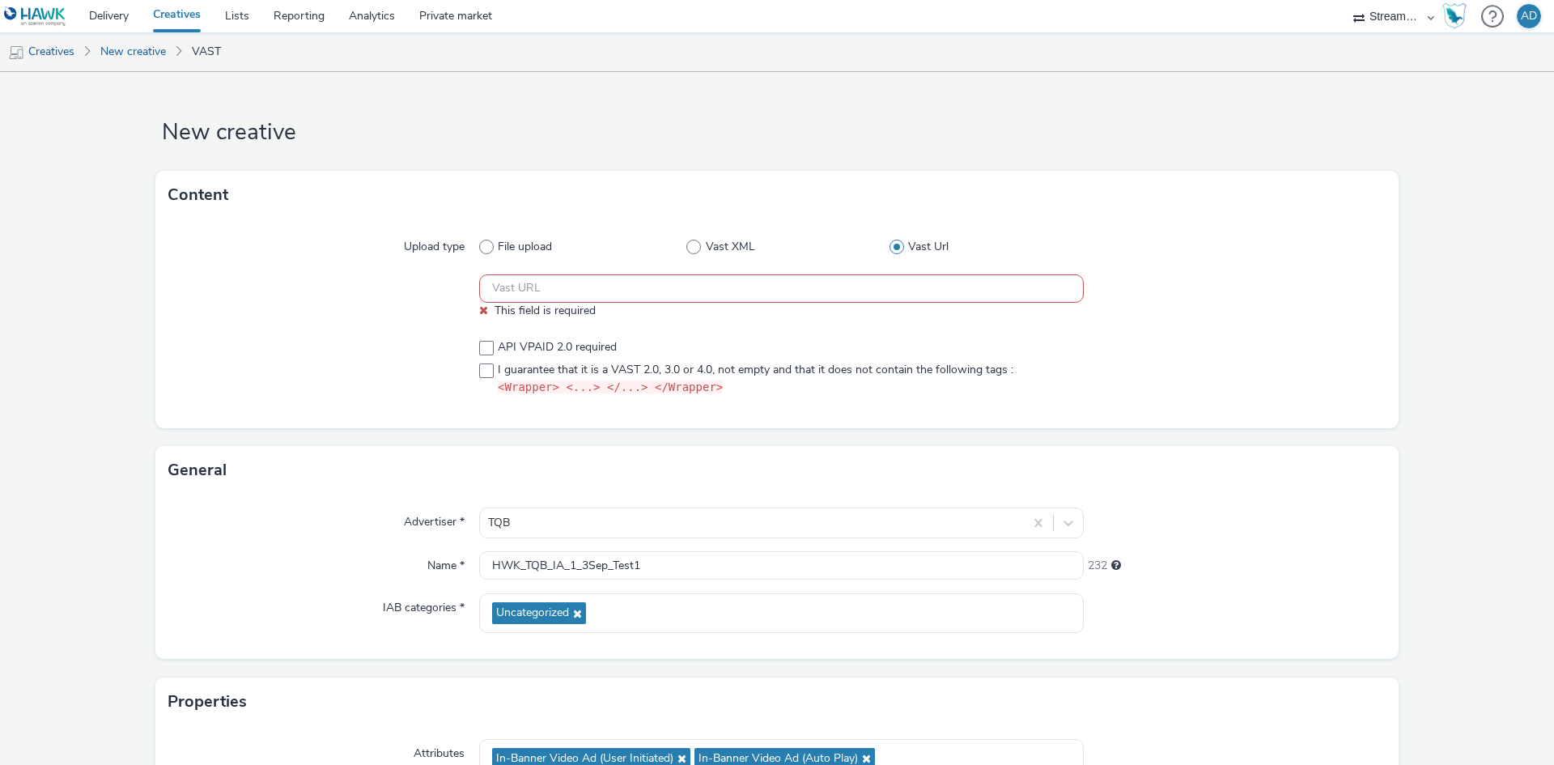
click at [575, 285] on input "text" at bounding box center [781, 288] width 604 height 28
paste input "[URL][DOMAIN_NAME][PERSON_NAME]"
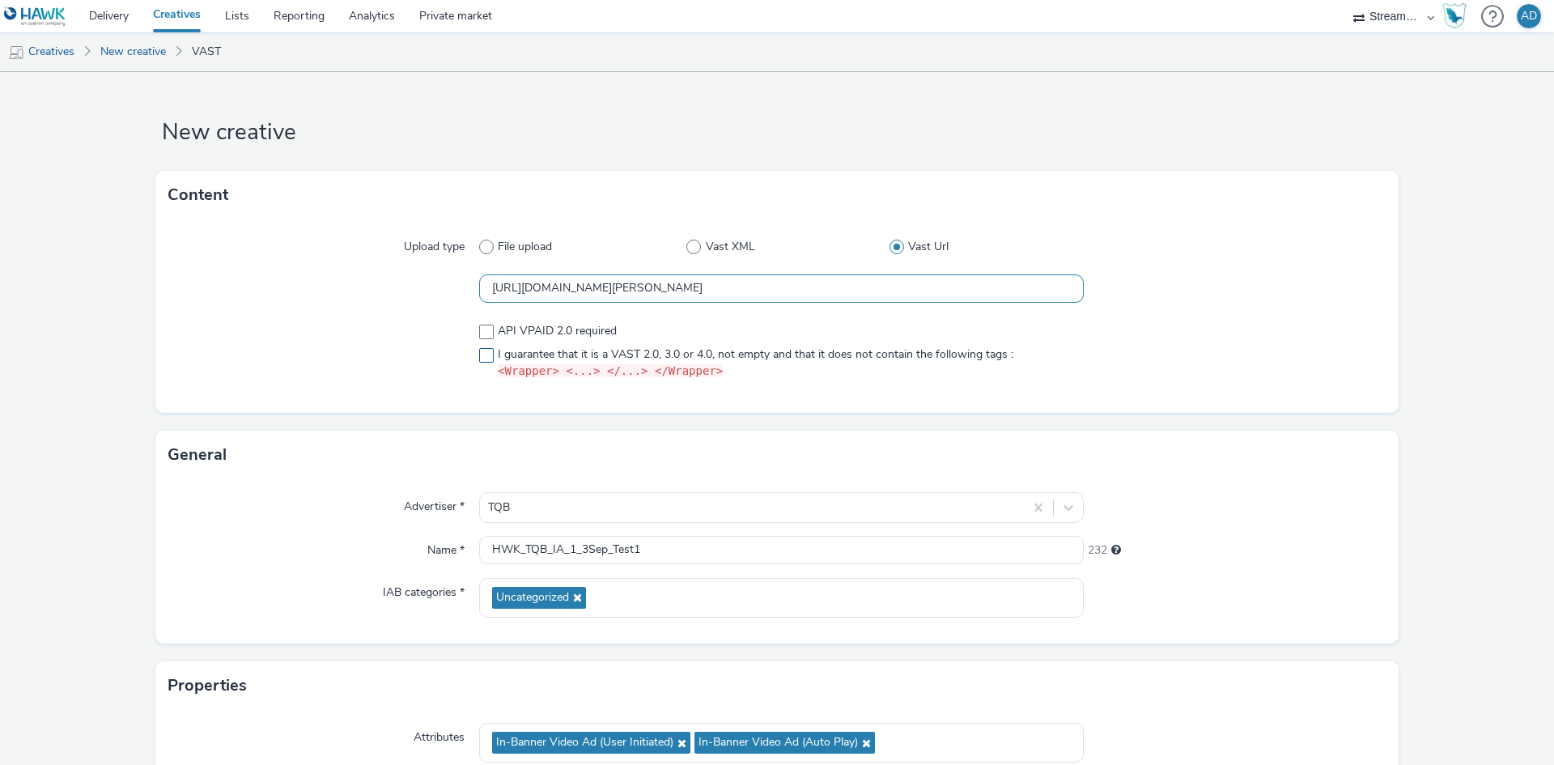
type input "[URL][DOMAIN_NAME][PERSON_NAME]"
click at [485, 356] on span at bounding box center [486, 355] width 15 height 15
checkbox input "true"
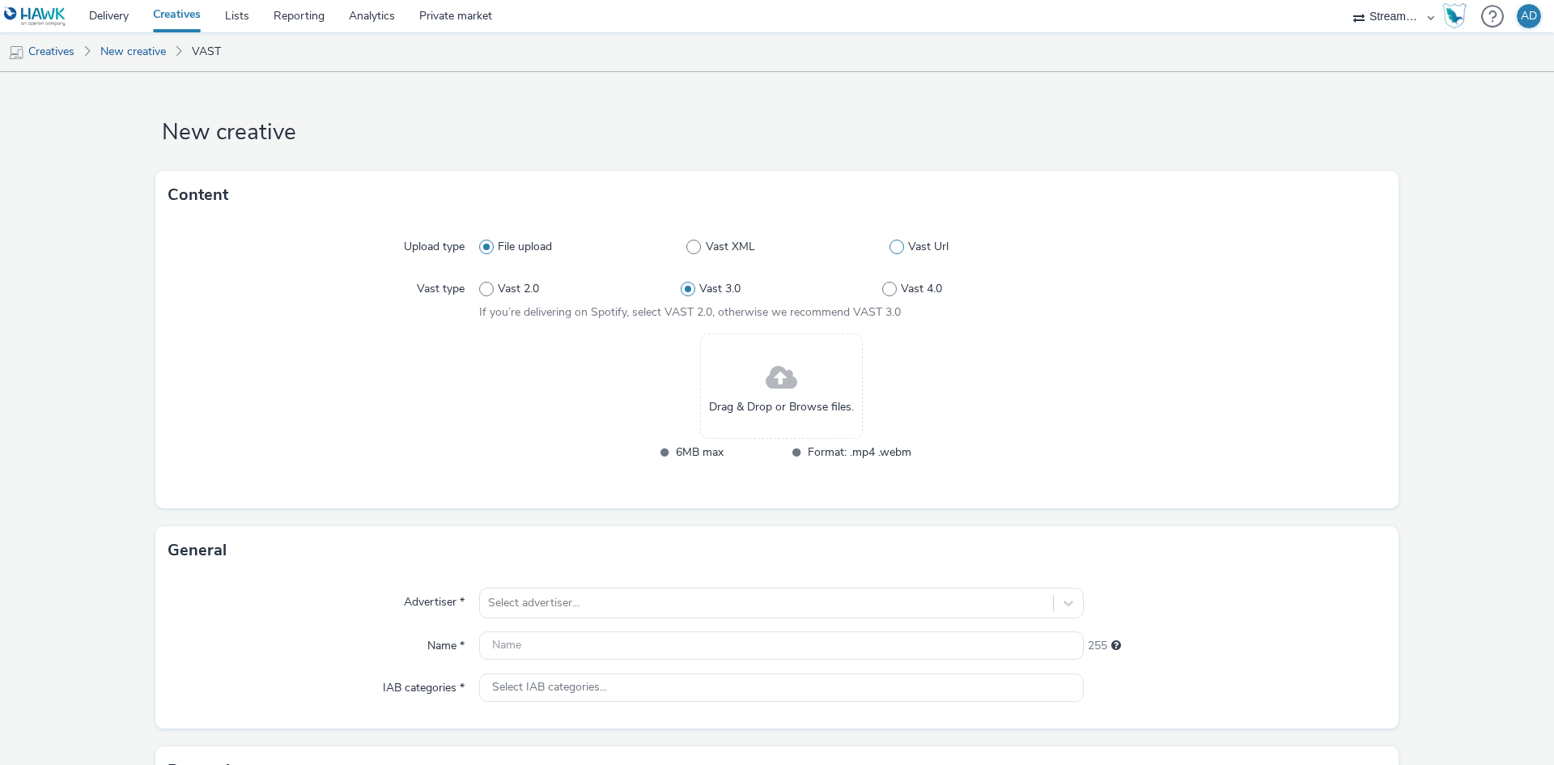
click at [892, 254] on label "Vast Url" at bounding box center [986, 247] width 194 height 16
click at [892, 252] on input "Vast Url" at bounding box center [894, 247] width 11 height 11
radio input "false"
radio input "true"
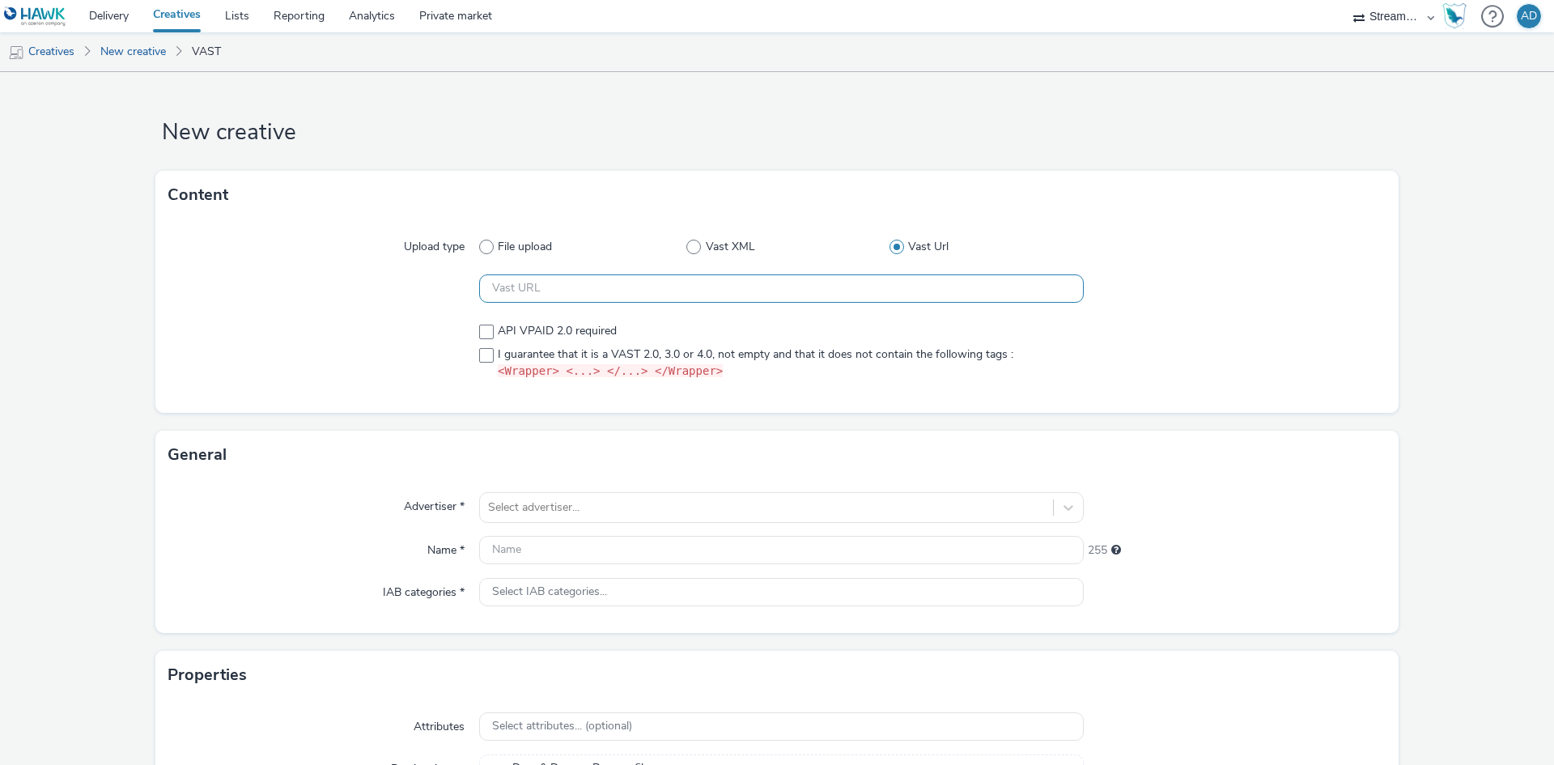
click at [643, 291] on input "text" at bounding box center [781, 288] width 604 height 28
paste input "https://bidder.streamkeytv.com/?c=rtb&m=vast&key=7dc6495ee2b9a7ee0b5d4955b2435e…"
type input "[URL][DOMAIN_NAME][PERSON_NAME]"
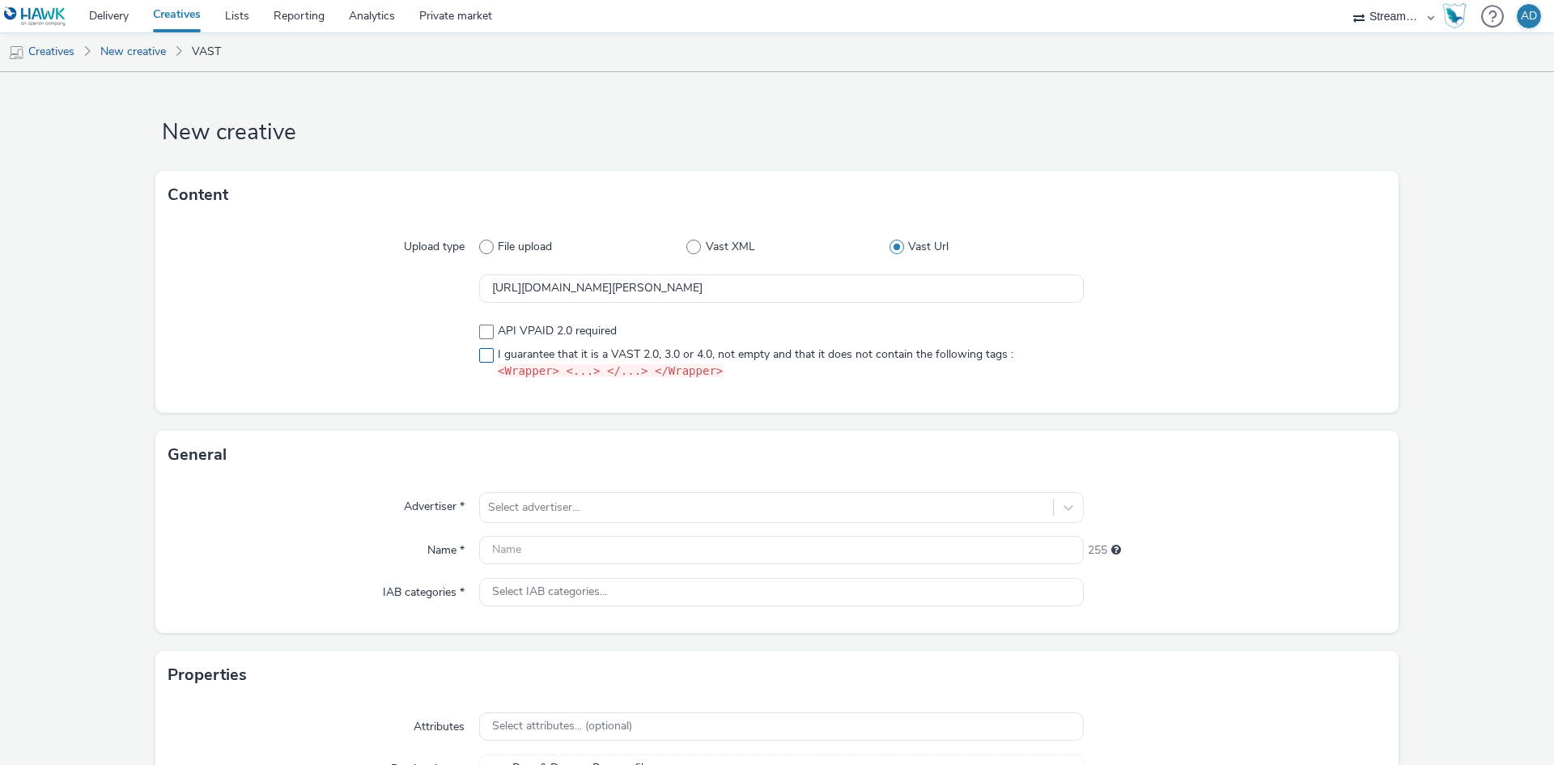
click at [482, 354] on span at bounding box center [486, 355] width 15 height 15
checkbox input "true"
click at [485, 333] on span at bounding box center [486, 331] width 15 height 15
click at [479, 332] on span at bounding box center [486, 331] width 15 height 15
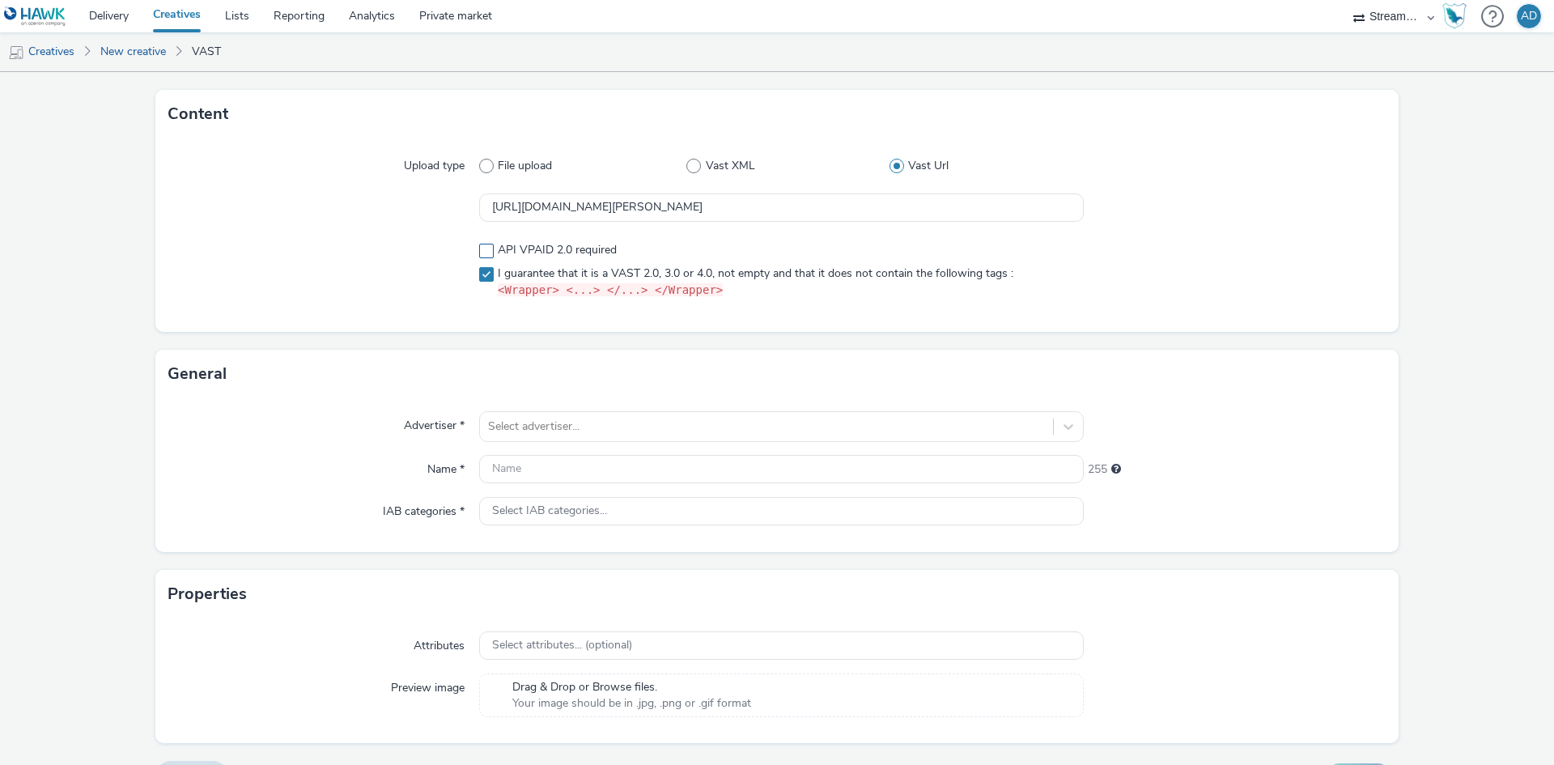
click at [501, 248] on span "API VPAID 2.0 required" at bounding box center [557, 250] width 119 height 16
checkbox input "true"
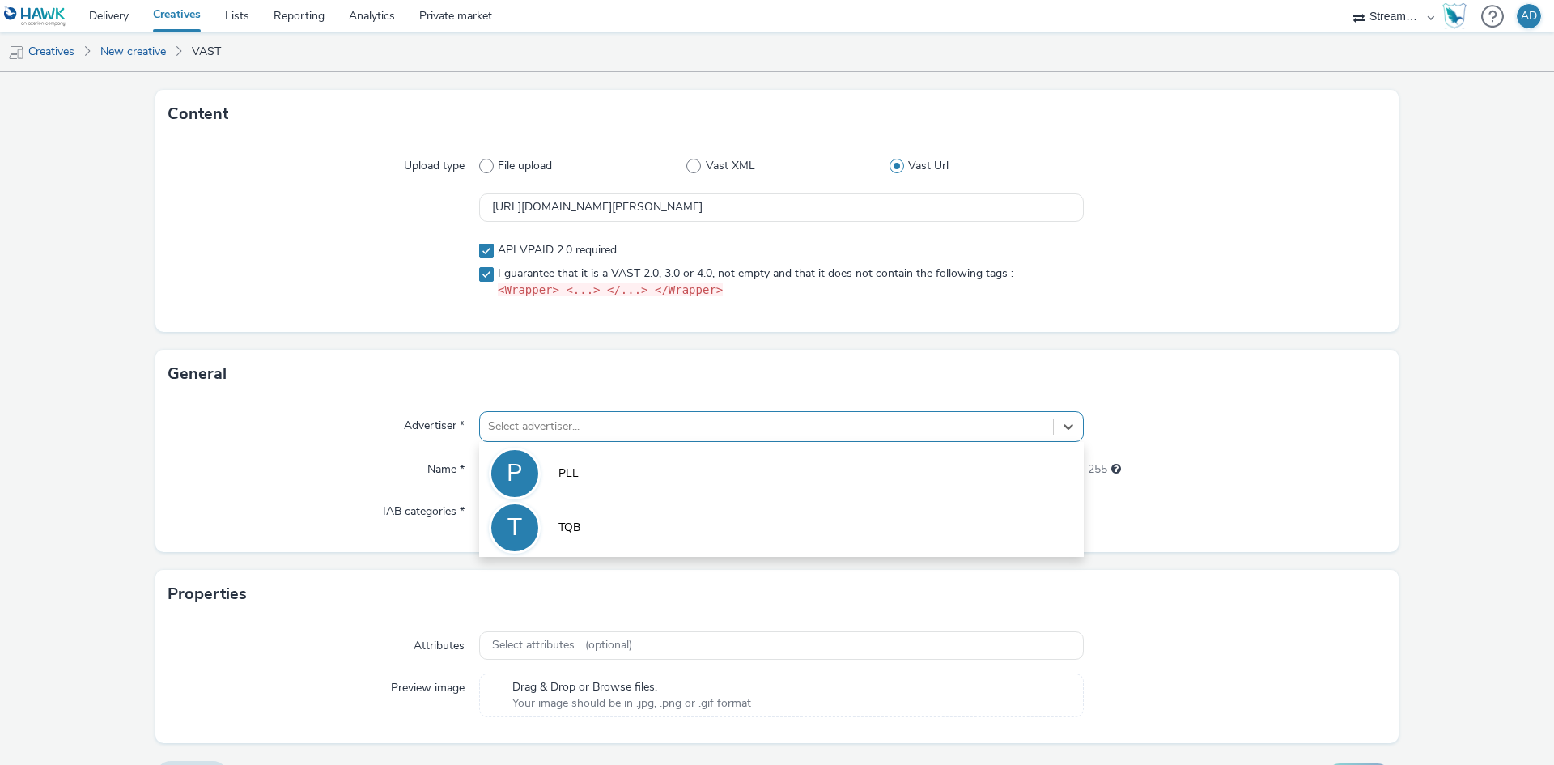
click at [579, 417] on div at bounding box center [766, 426] width 557 height 19
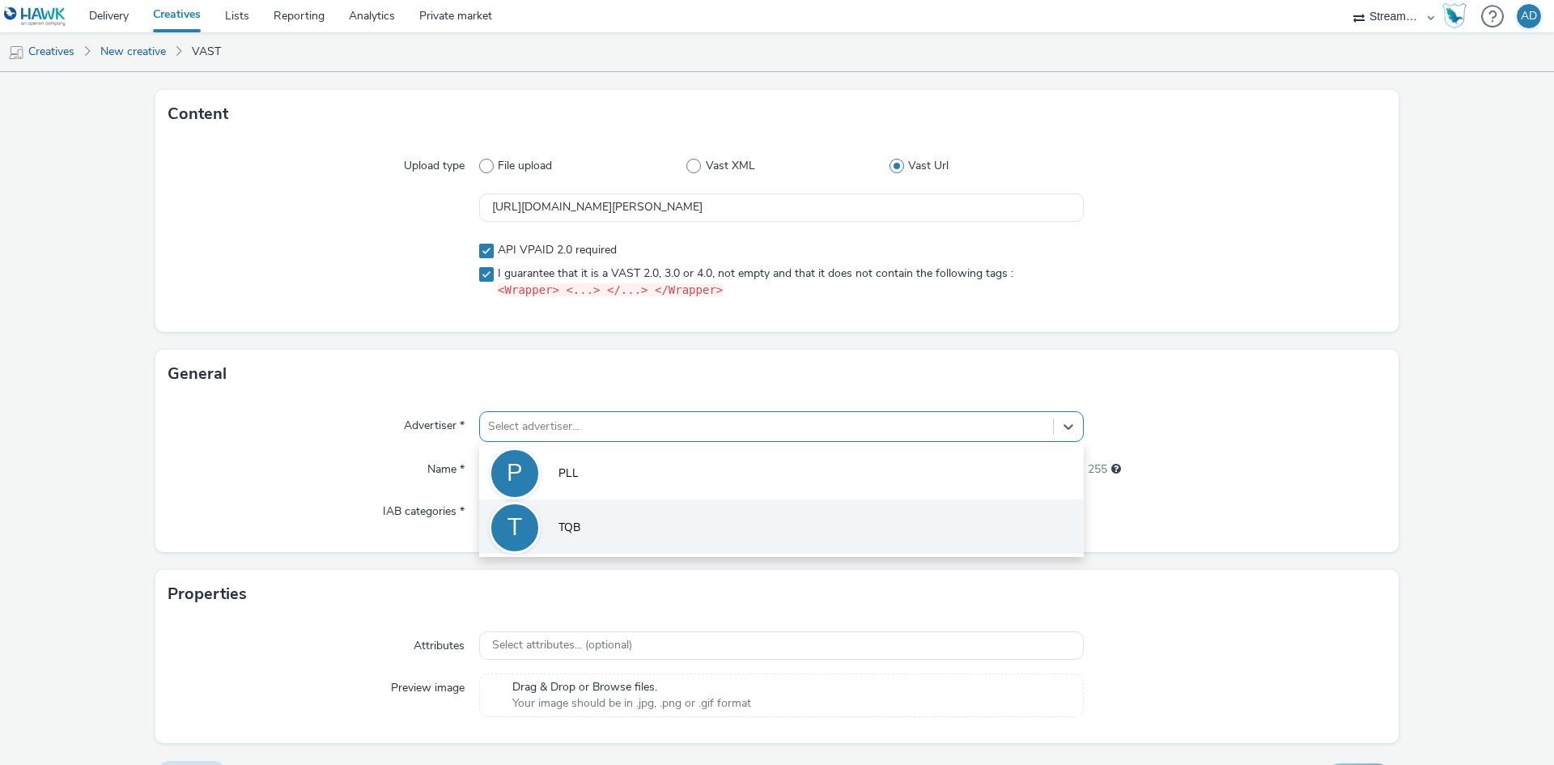
click at [574, 515] on li "T TQB" at bounding box center [781, 526] width 604 height 54
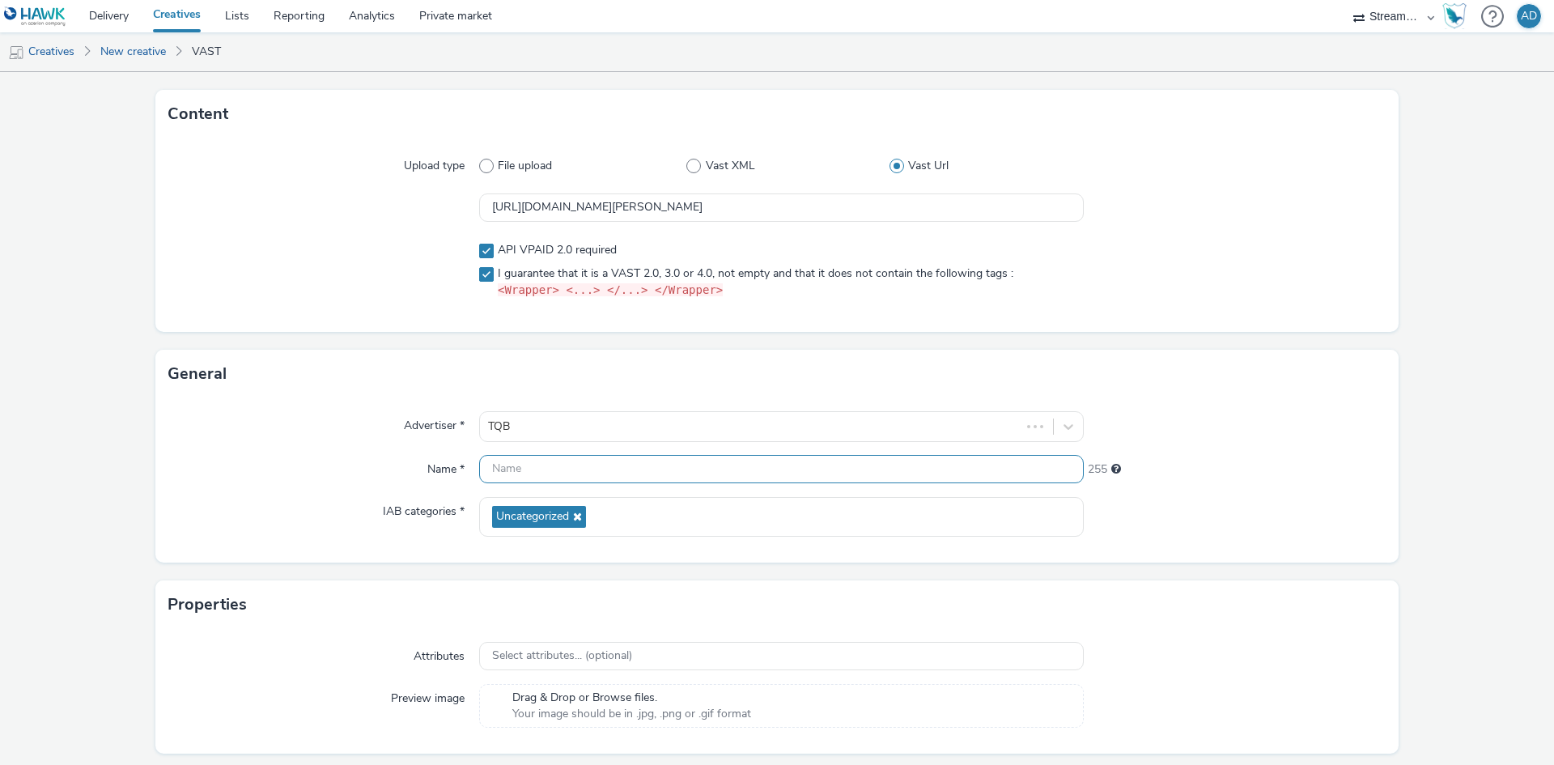
click at [581, 470] on input "text" at bounding box center [781, 469] width 604 height 28
click at [347, 477] on div "Name *" at bounding box center [323, 469] width 311 height 29
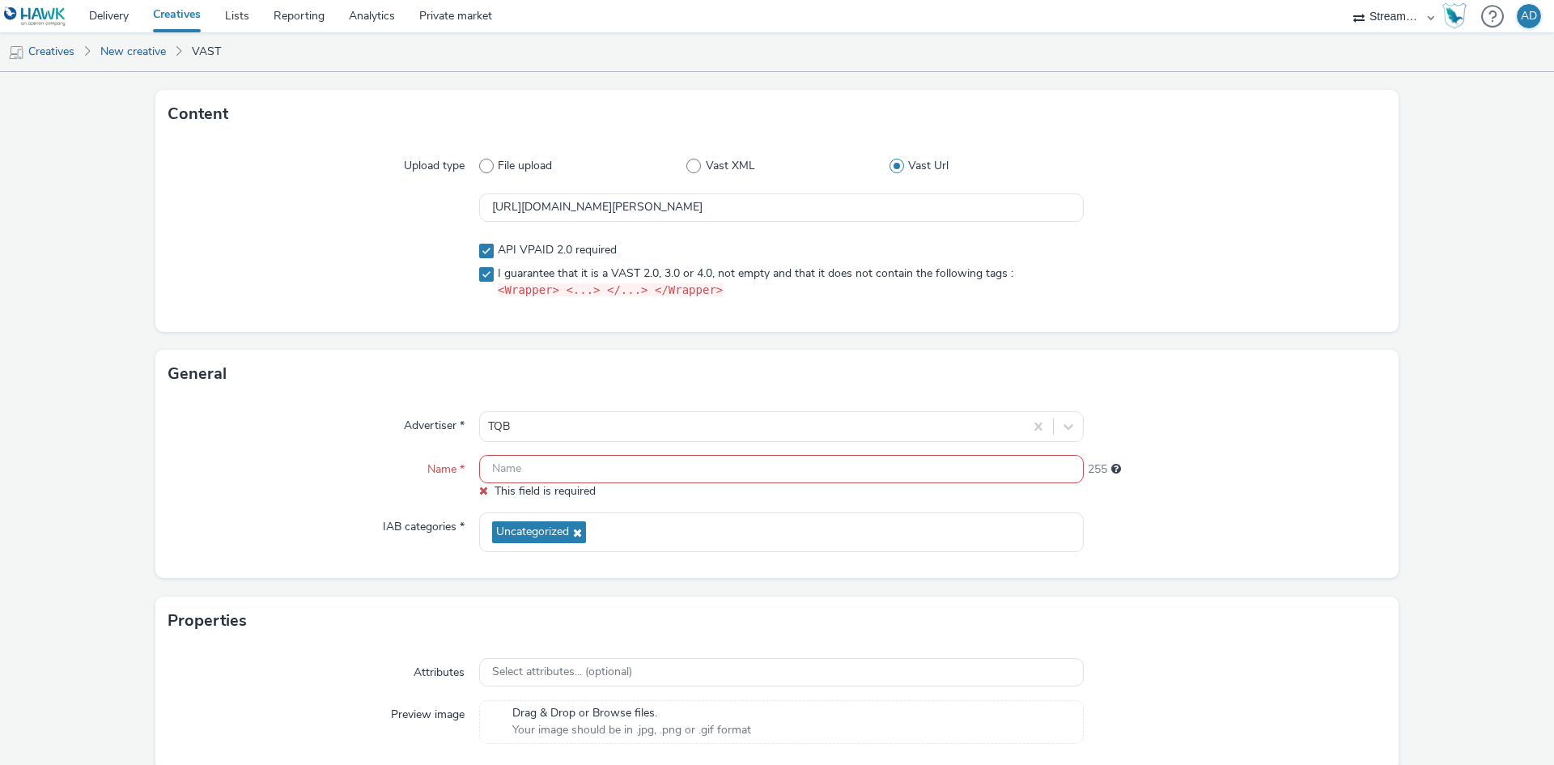
click at [562, 473] on input "text" at bounding box center [781, 469] width 604 height 28
click at [550, 468] on input "text" at bounding box center [781, 469] width 604 height 28
paste input "HWK_TQB_IA_1_3Sep_Test1"
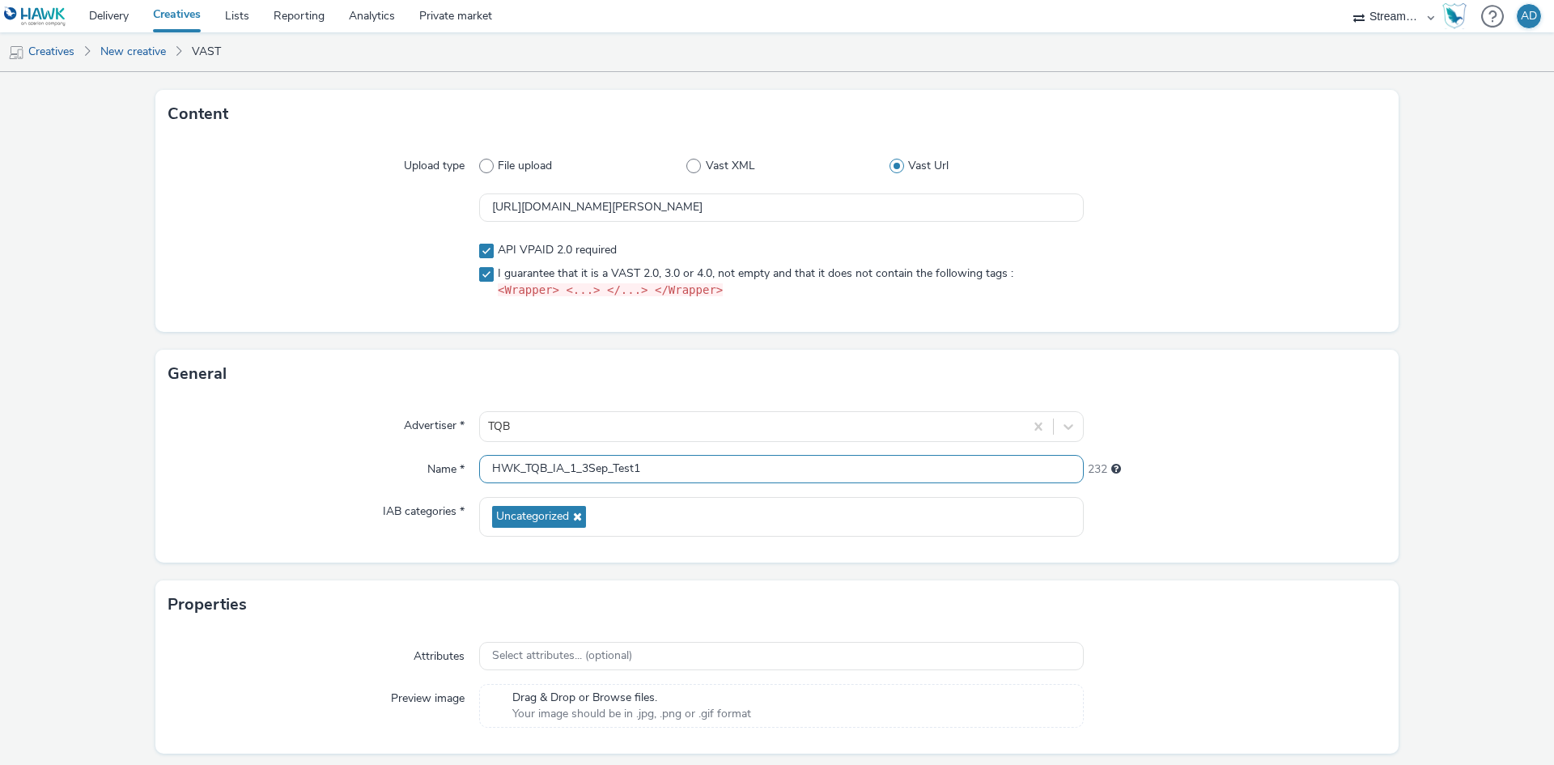
type input "HWK_TQB_IA_1_3Sep_Test1"
click at [341, 501] on div "IAB categories *" at bounding box center [323, 517] width 311 height 40
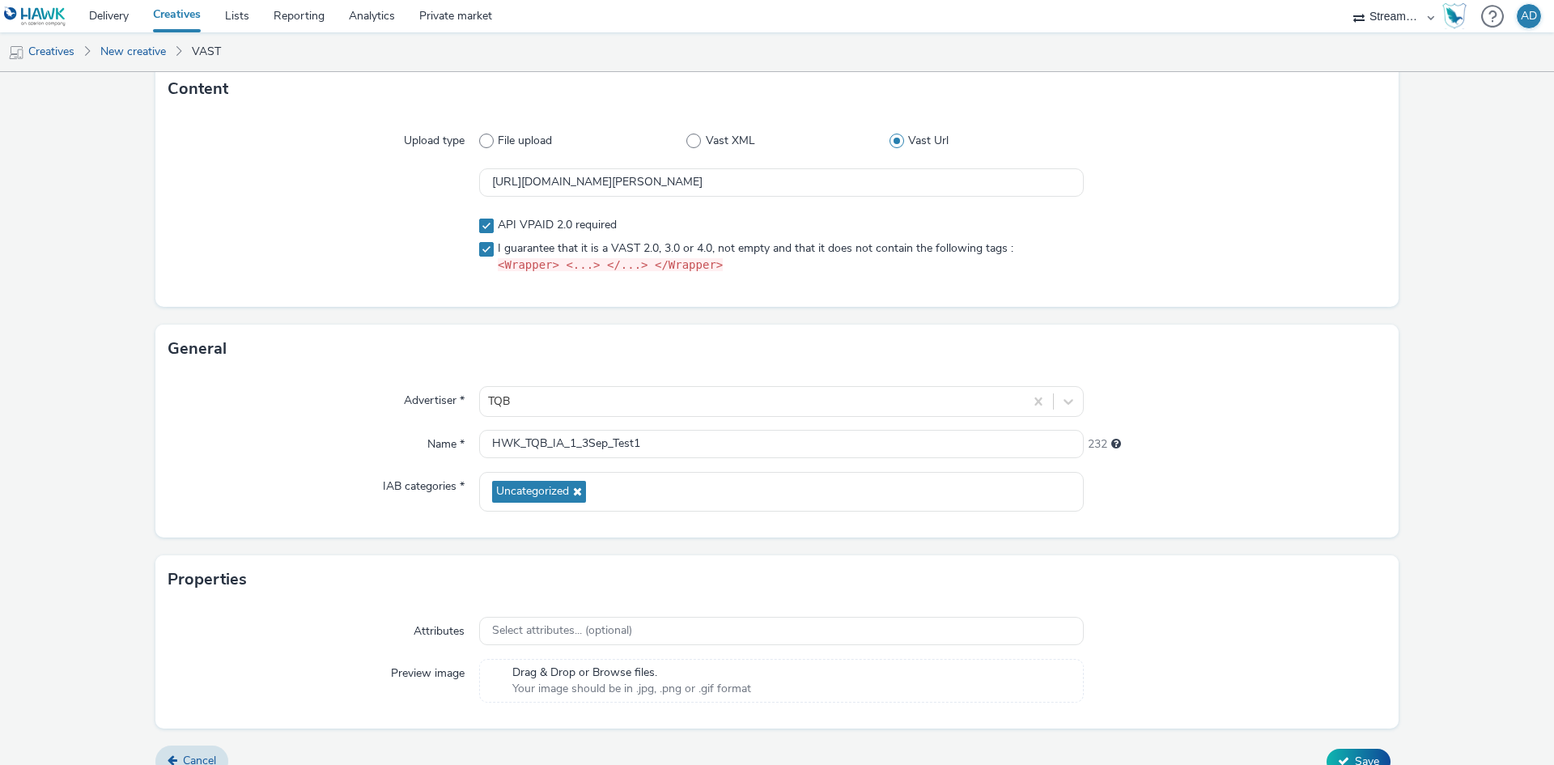
scroll to position [129, 0]
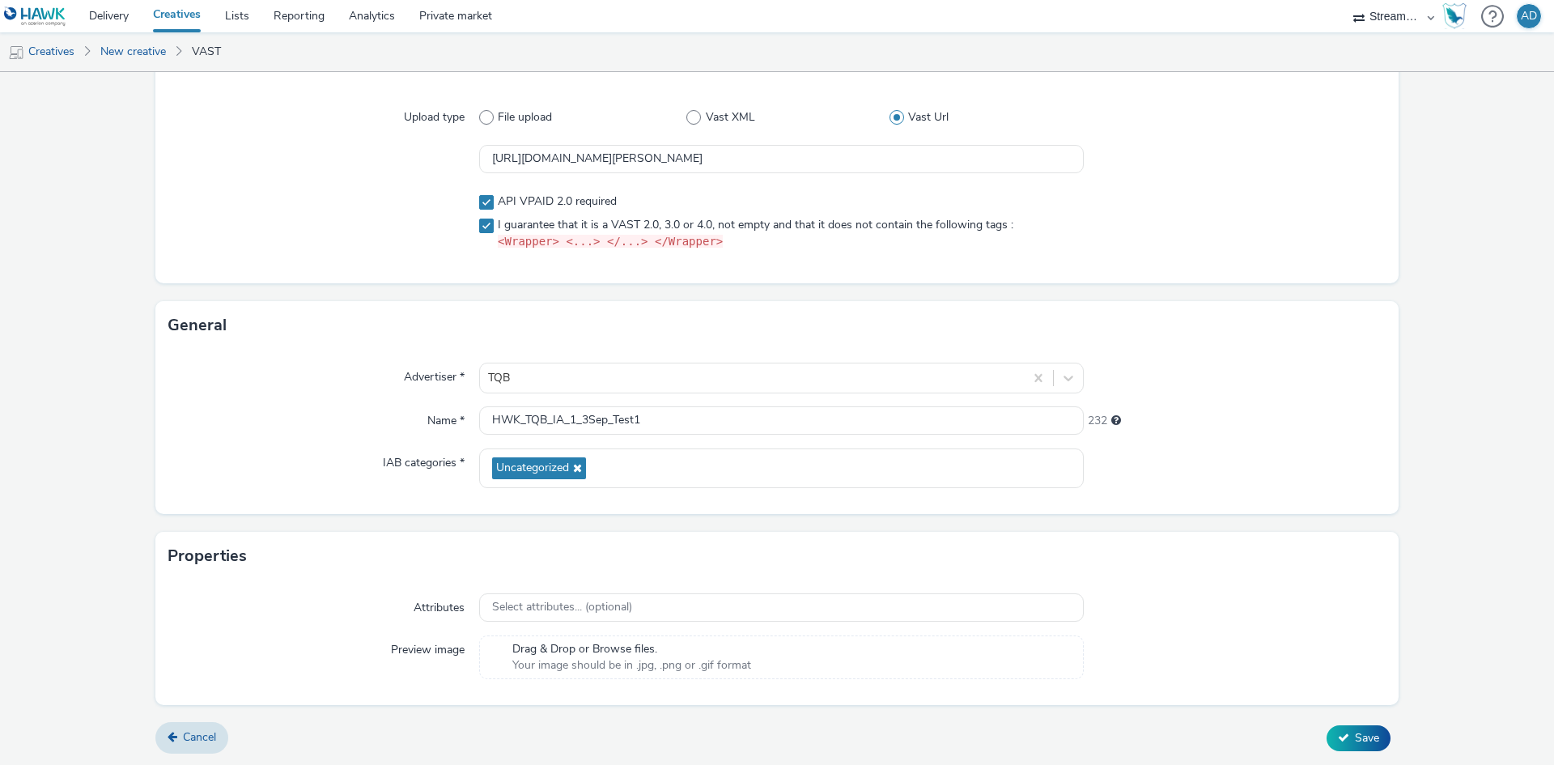
click at [682, 662] on span "Your image should be in .jpg, .png or .gif format" at bounding box center [631, 665] width 239 height 16
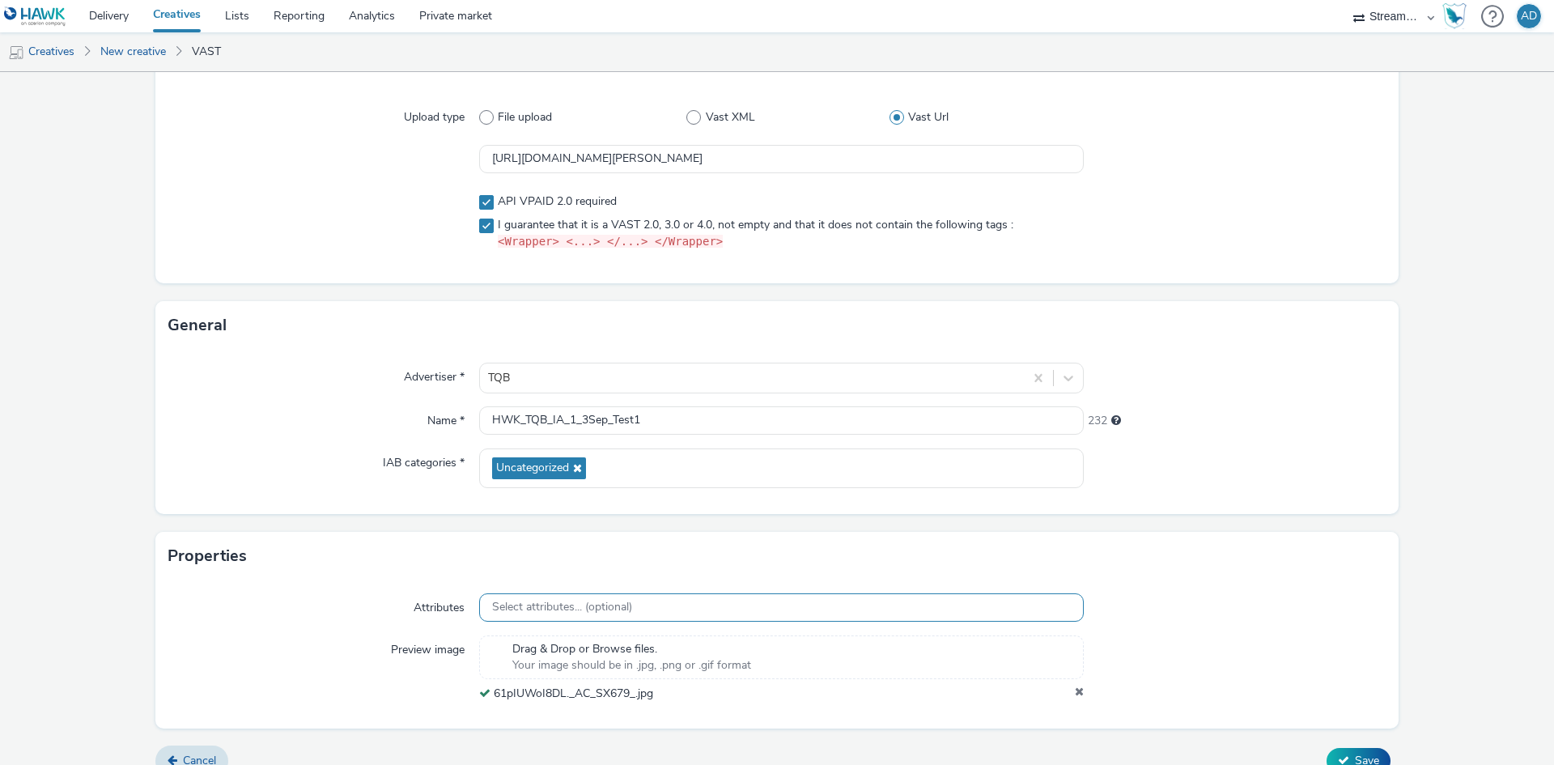
click at [657, 602] on div "Select attributes... (optional)" at bounding box center [781, 607] width 604 height 28
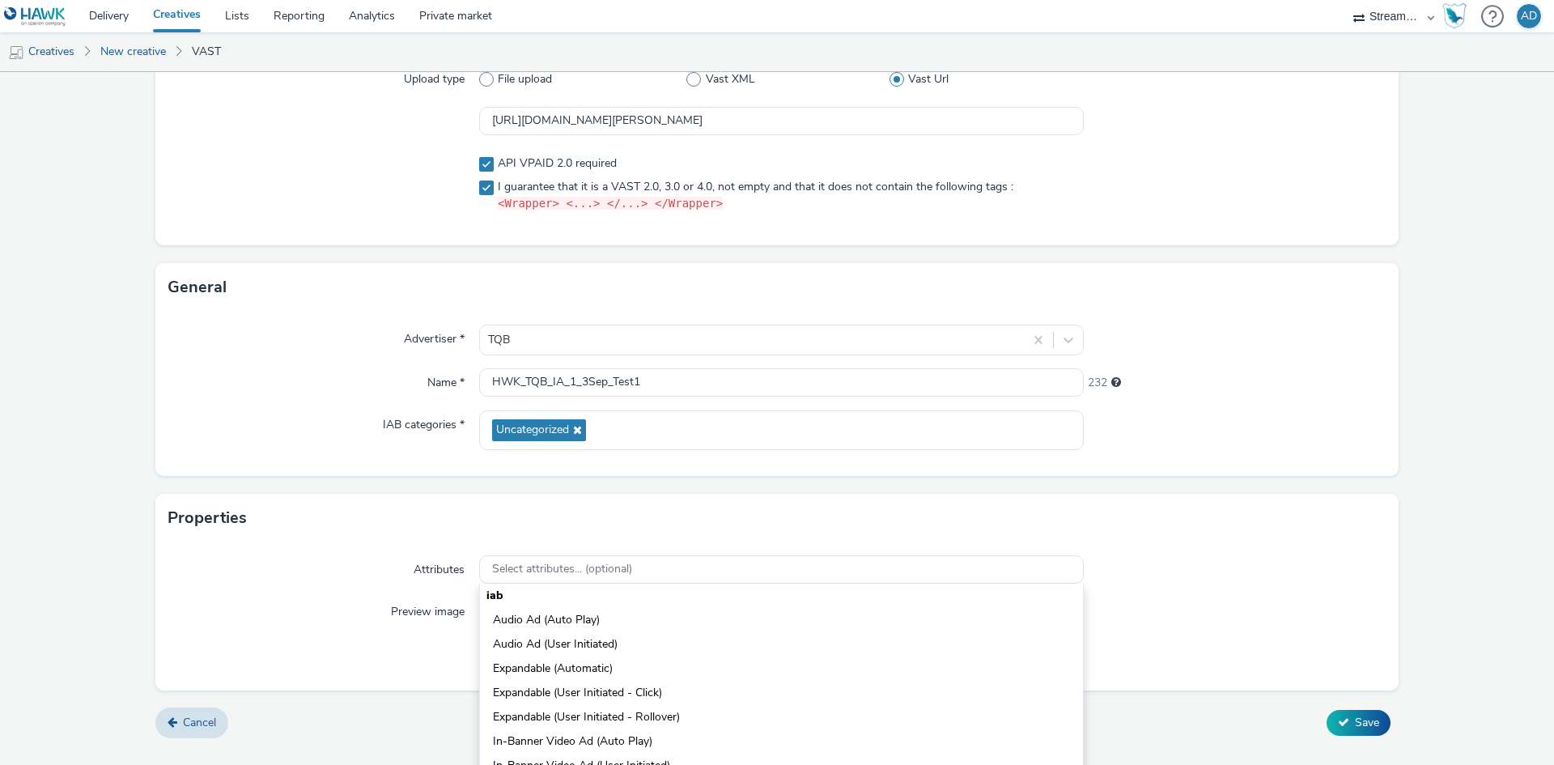
scroll to position [188, 0]
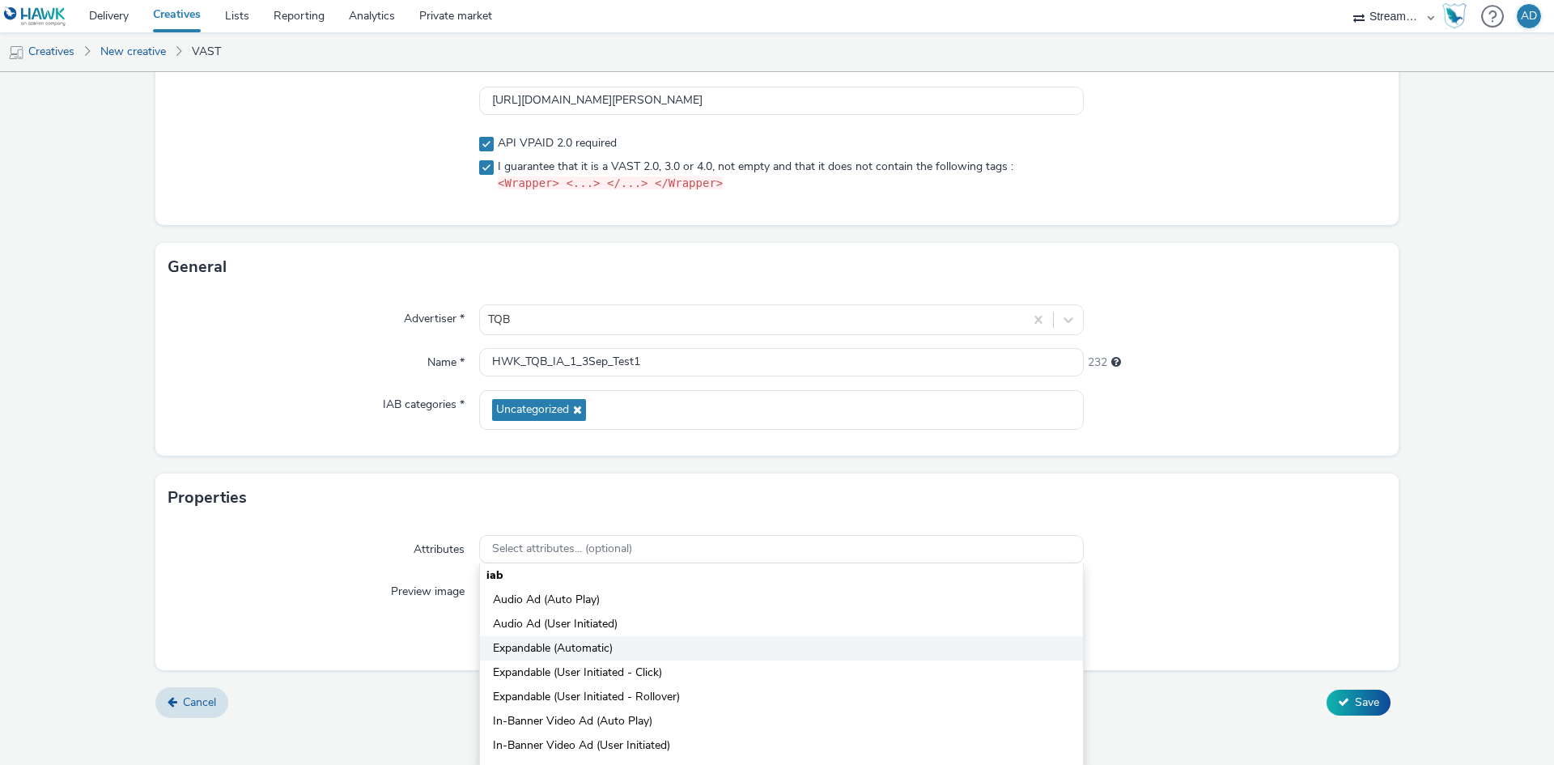
click at [602, 648] on span "Expandable (Automatic)" at bounding box center [553, 648] width 120 height 16
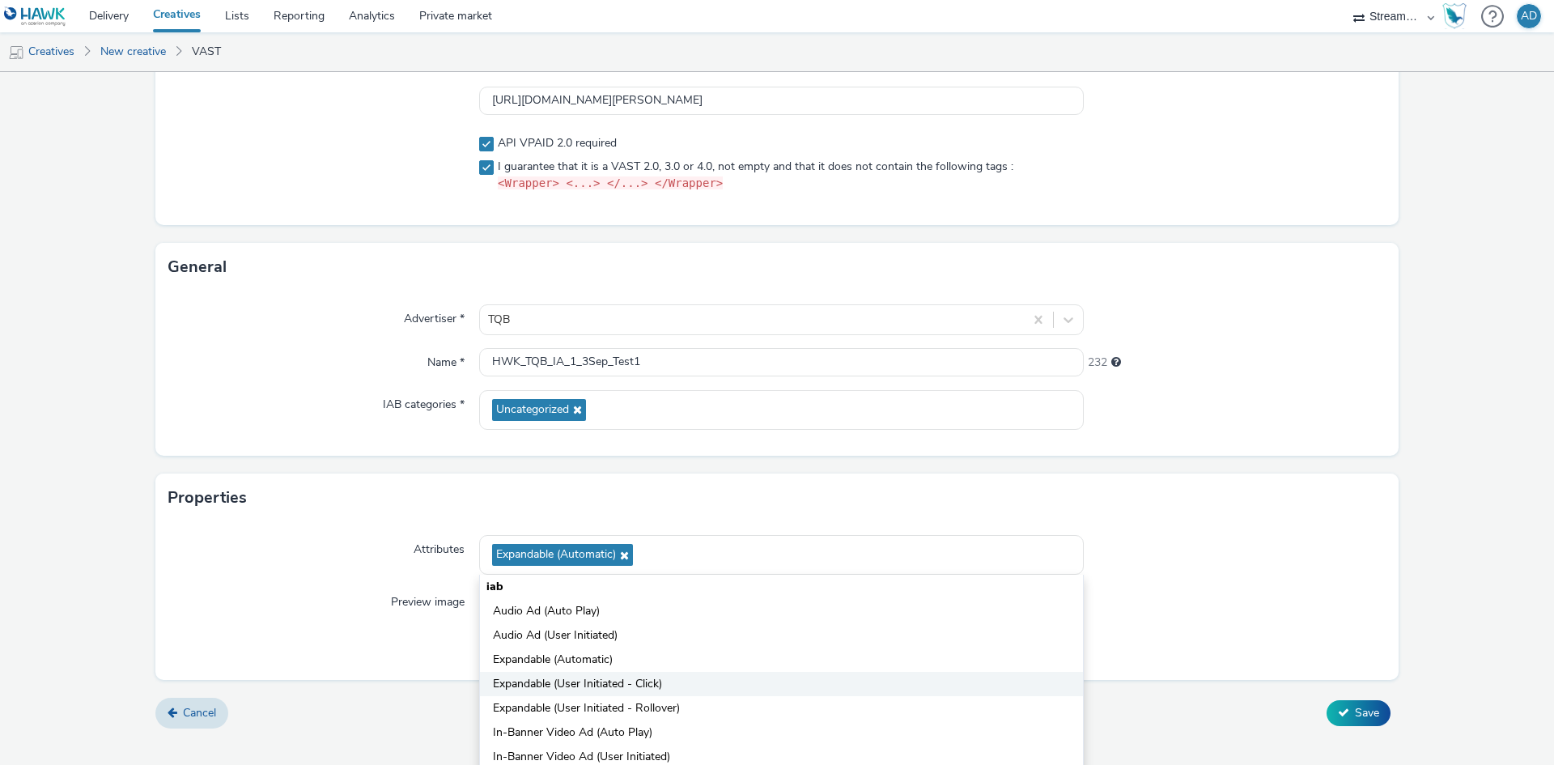
click at [602, 685] on span "Expandable (User Initiated - Click)" at bounding box center [577, 684] width 169 height 16
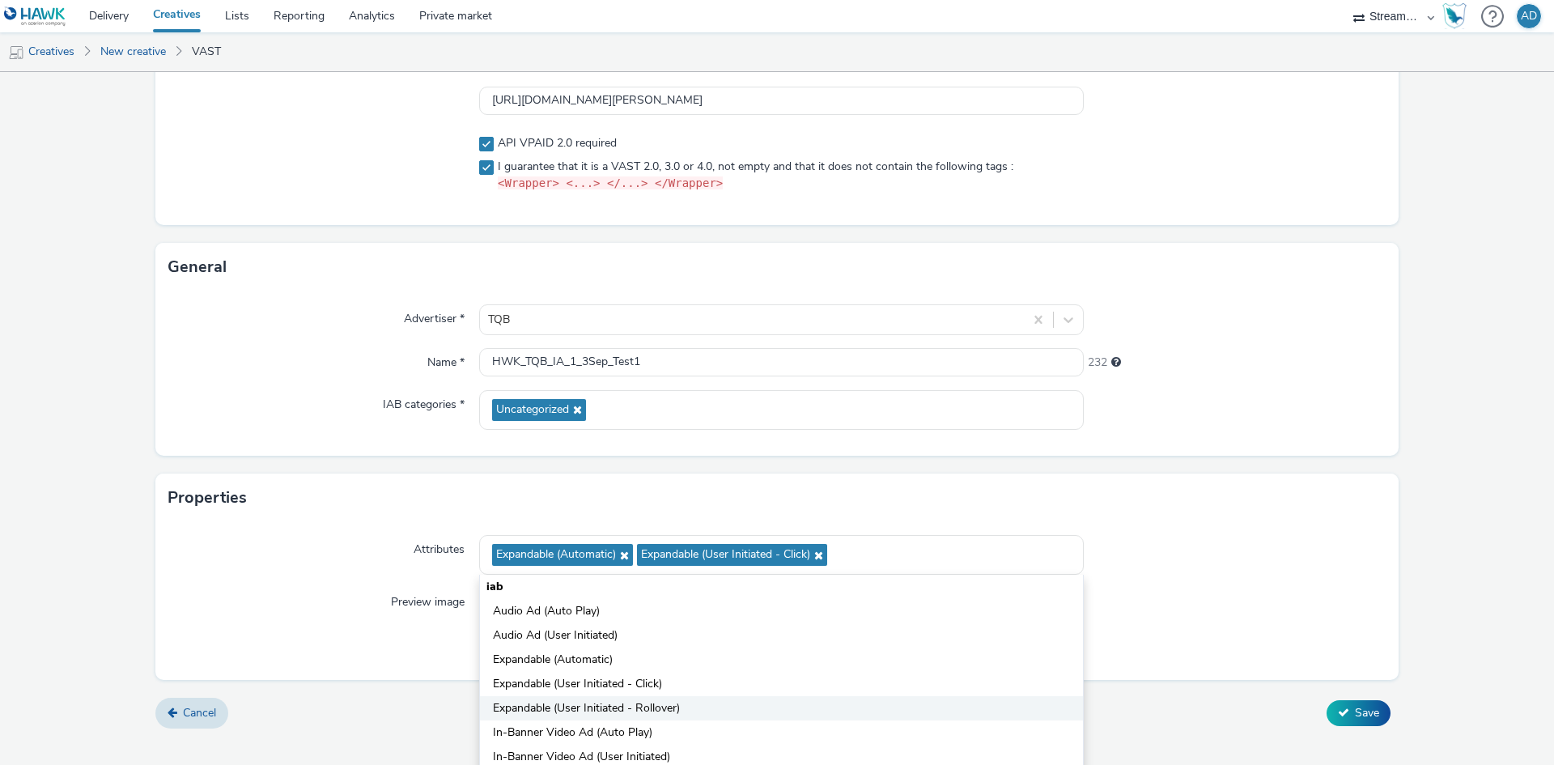
click at [604, 704] on span "Expandable (User Initiated - Rollover)" at bounding box center [586, 708] width 187 height 16
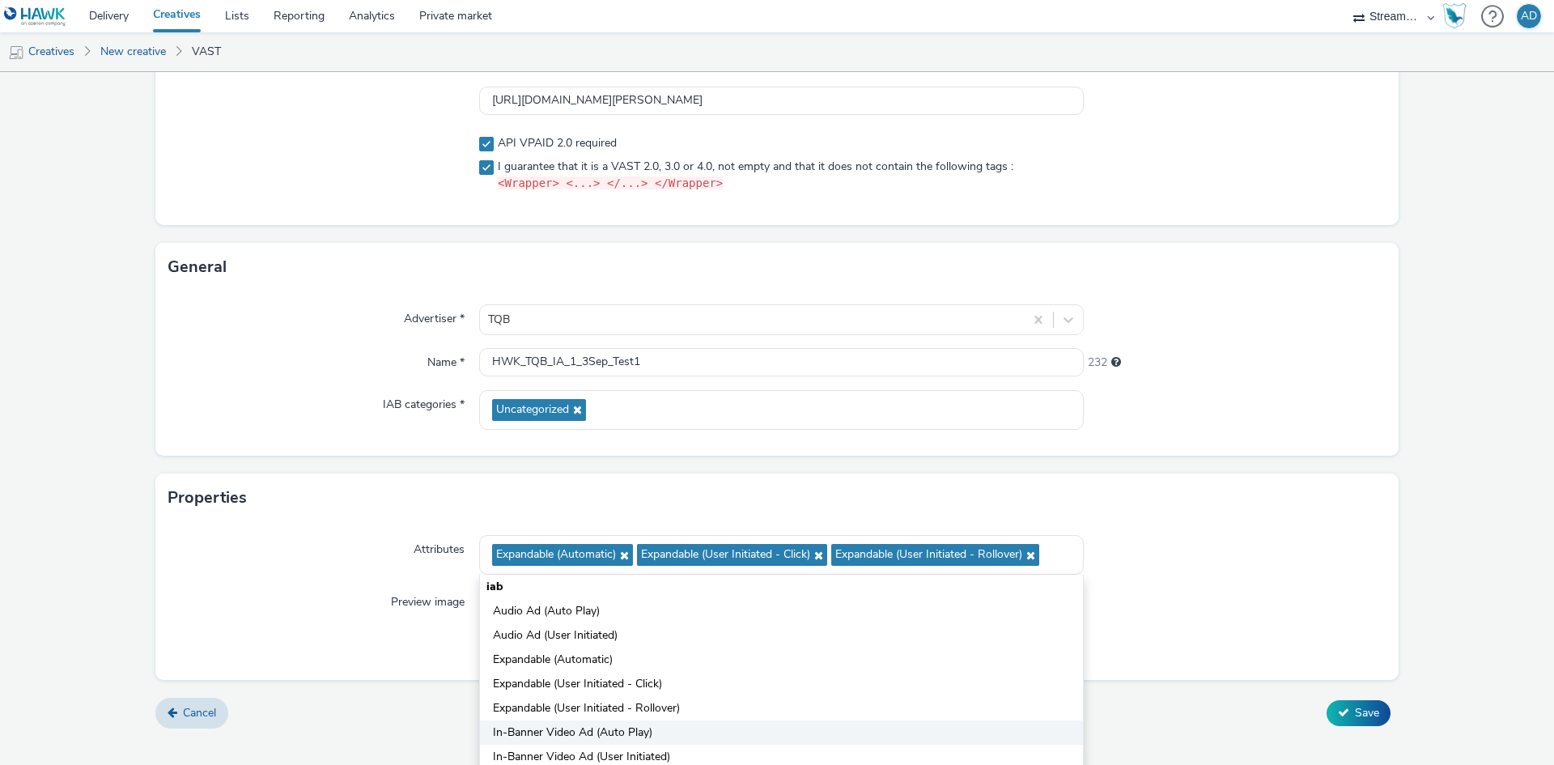
click at [600, 731] on span "In-Banner Video Ad (Auto Play)" at bounding box center [572, 732] width 159 height 16
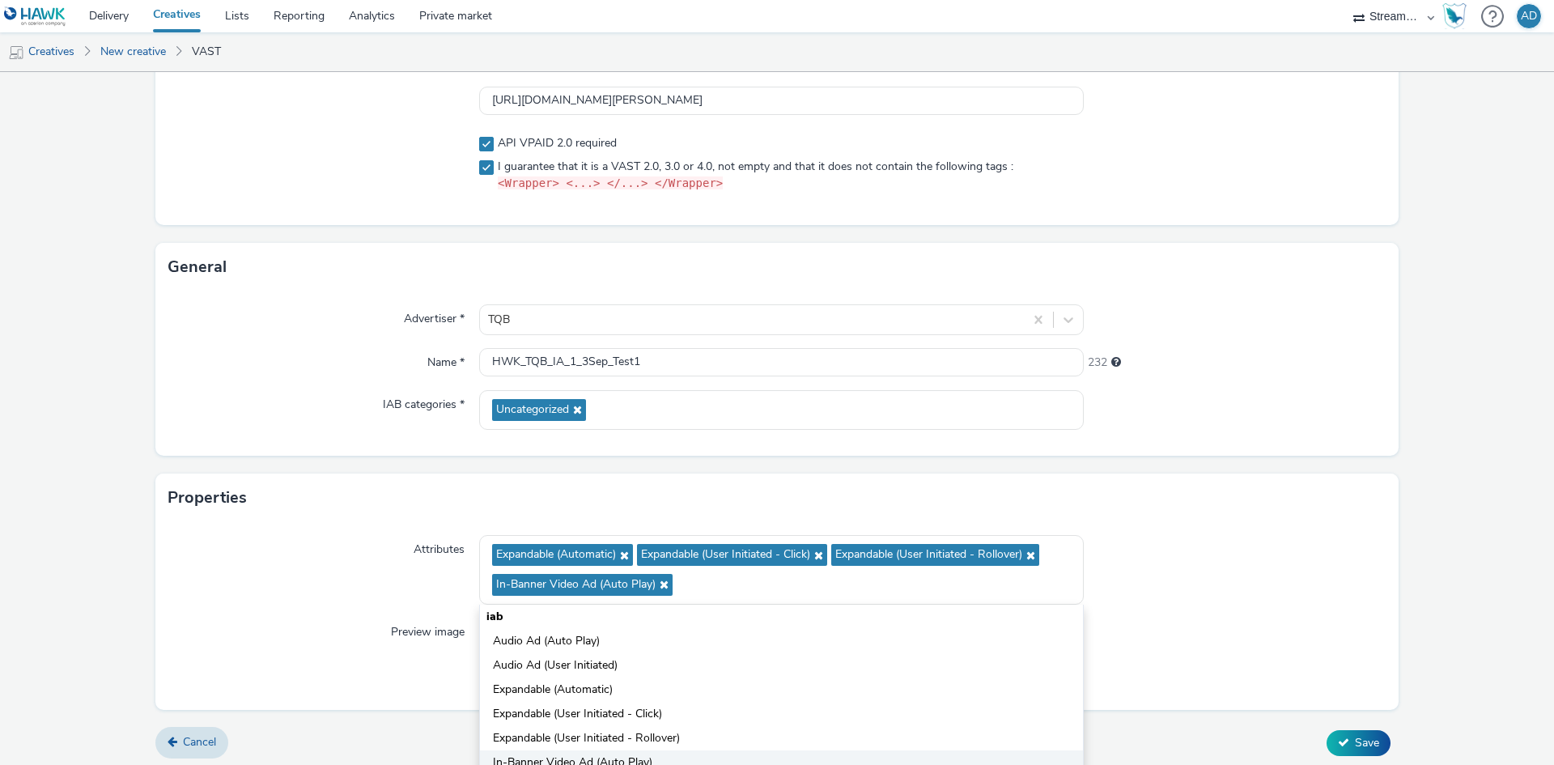
click at [594, 757] on span "In-Banner Video Ad (Auto Play)" at bounding box center [572, 762] width 159 height 16
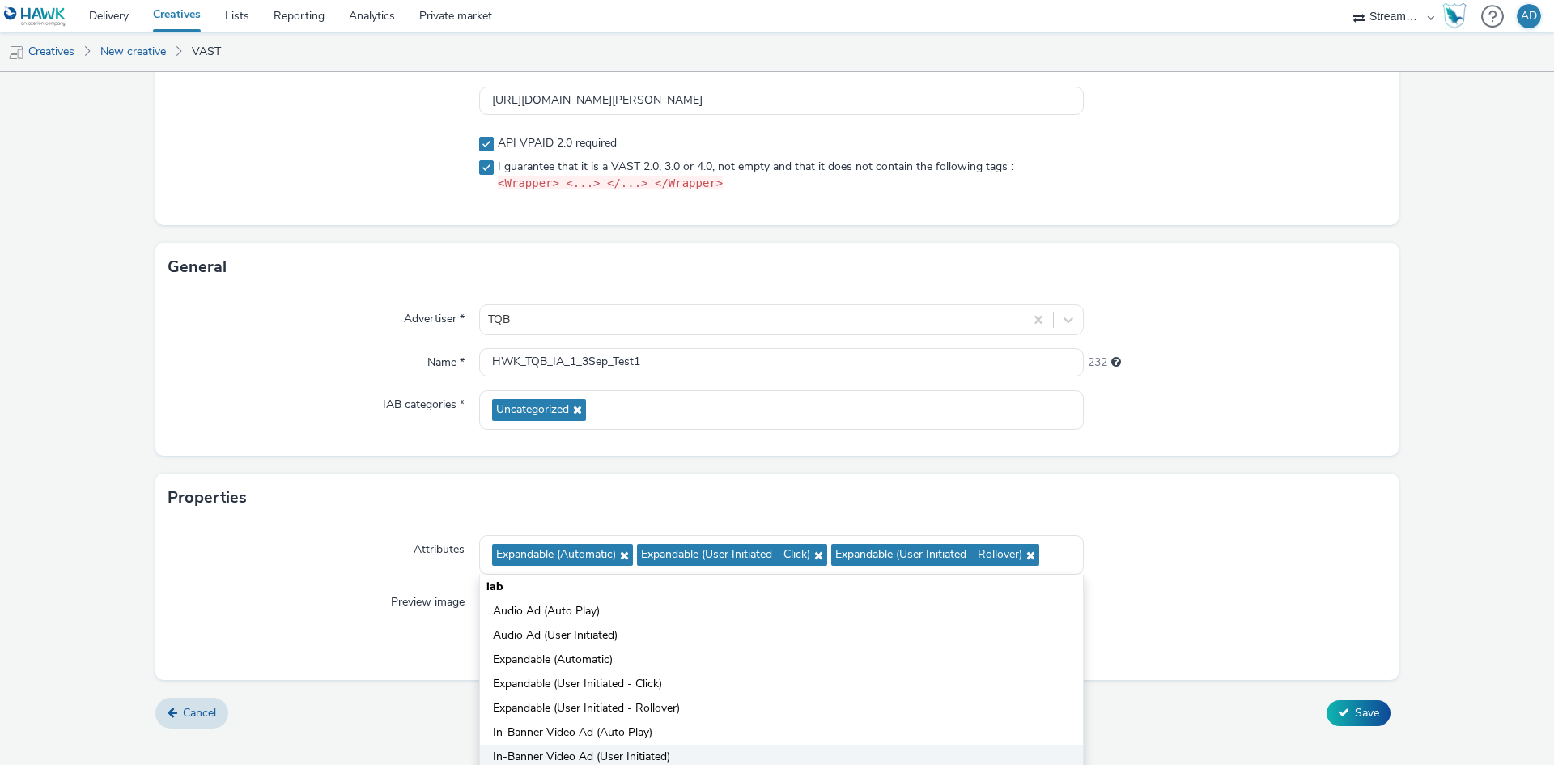
click at [761, 748] on li "In-Banner Video Ad (User Initiated)" at bounding box center [781, 756] width 603 height 24
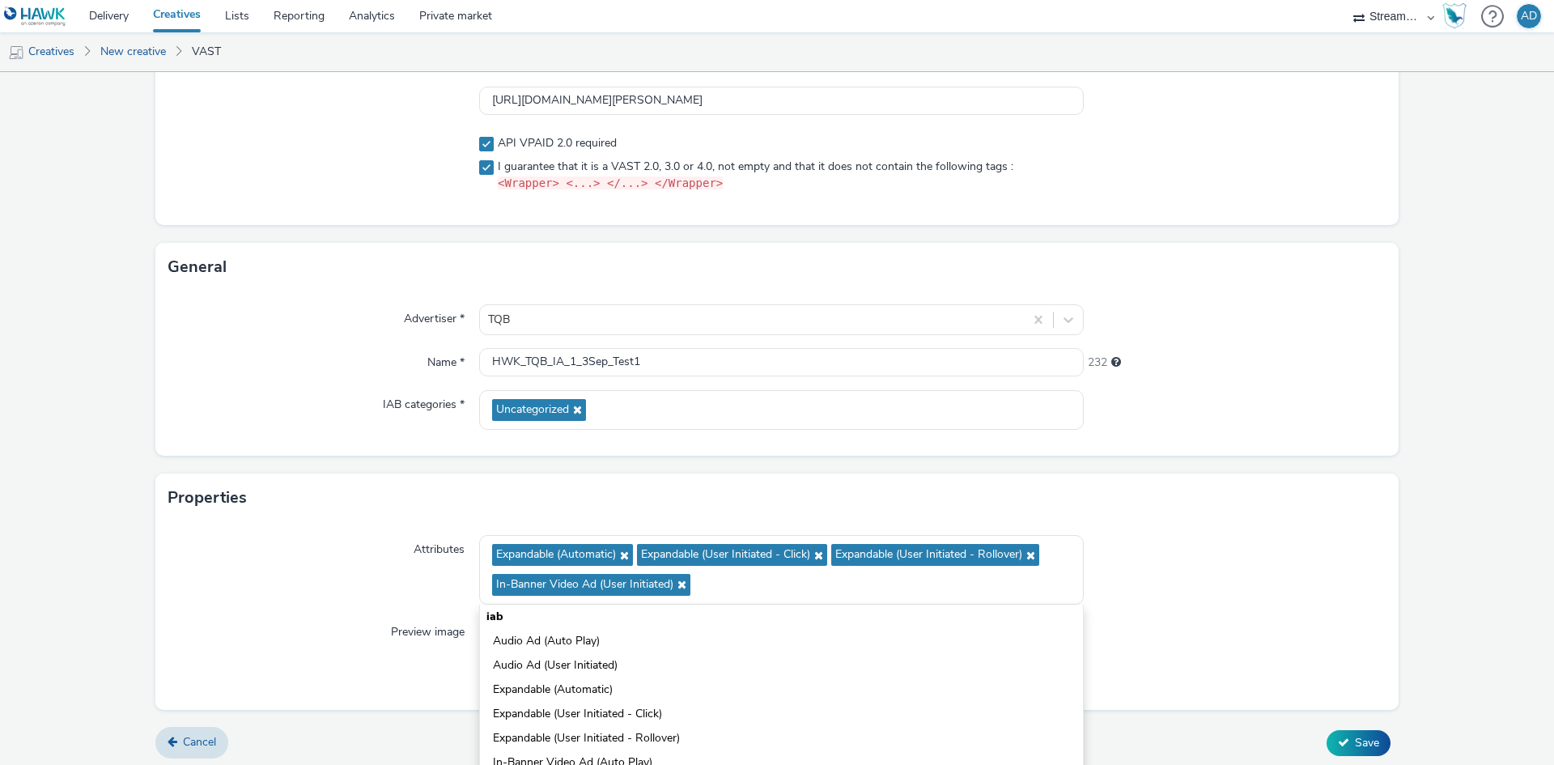
click at [1164, 600] on div at bounding box center [1235, 570] width 303 height 70
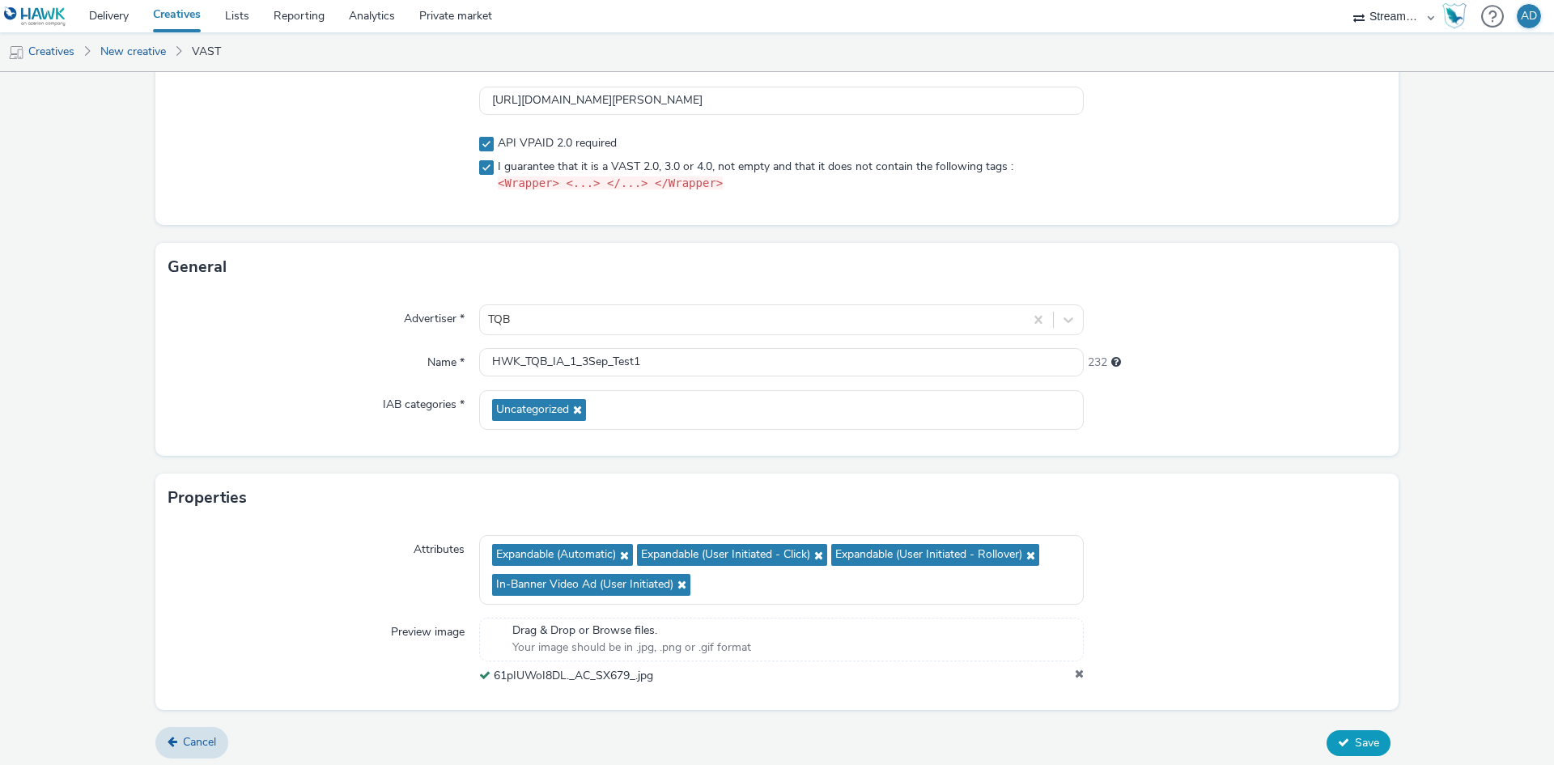
click at [1338, 737] on icon at bounding box center [1343, 741] width 11 height 11
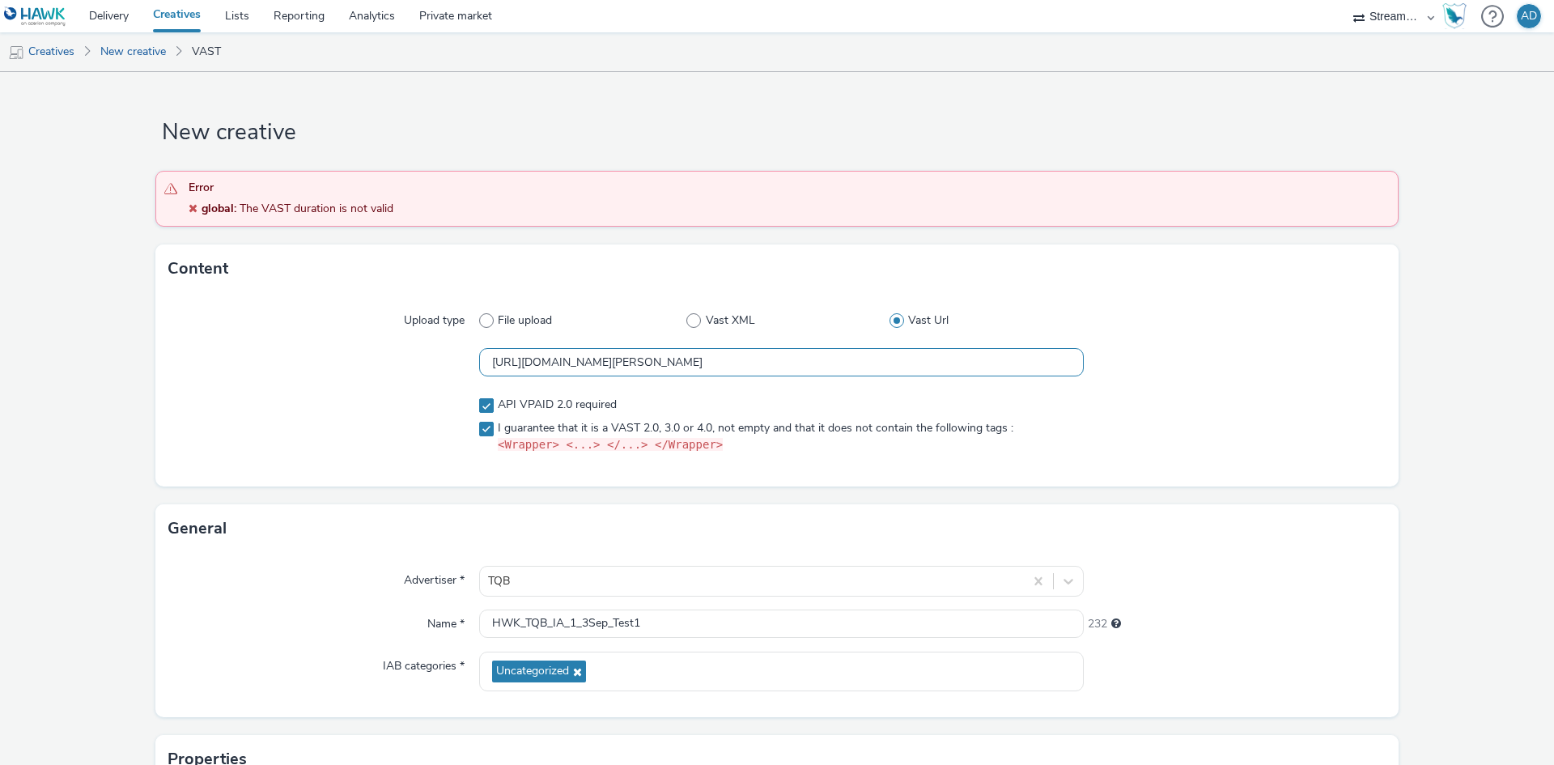
click at [634, 354] on input "[URL][DOMAIN_NAME][PERSON_NAME]" at bounding box center [781, 362] width 604 height 28
click at [1487, 17] on div at bounding box center [1492, 16] width 23 height 33
click at [1419, 78] on div "Open documentation" at bounding box center [1442, 77] width 107 height 17
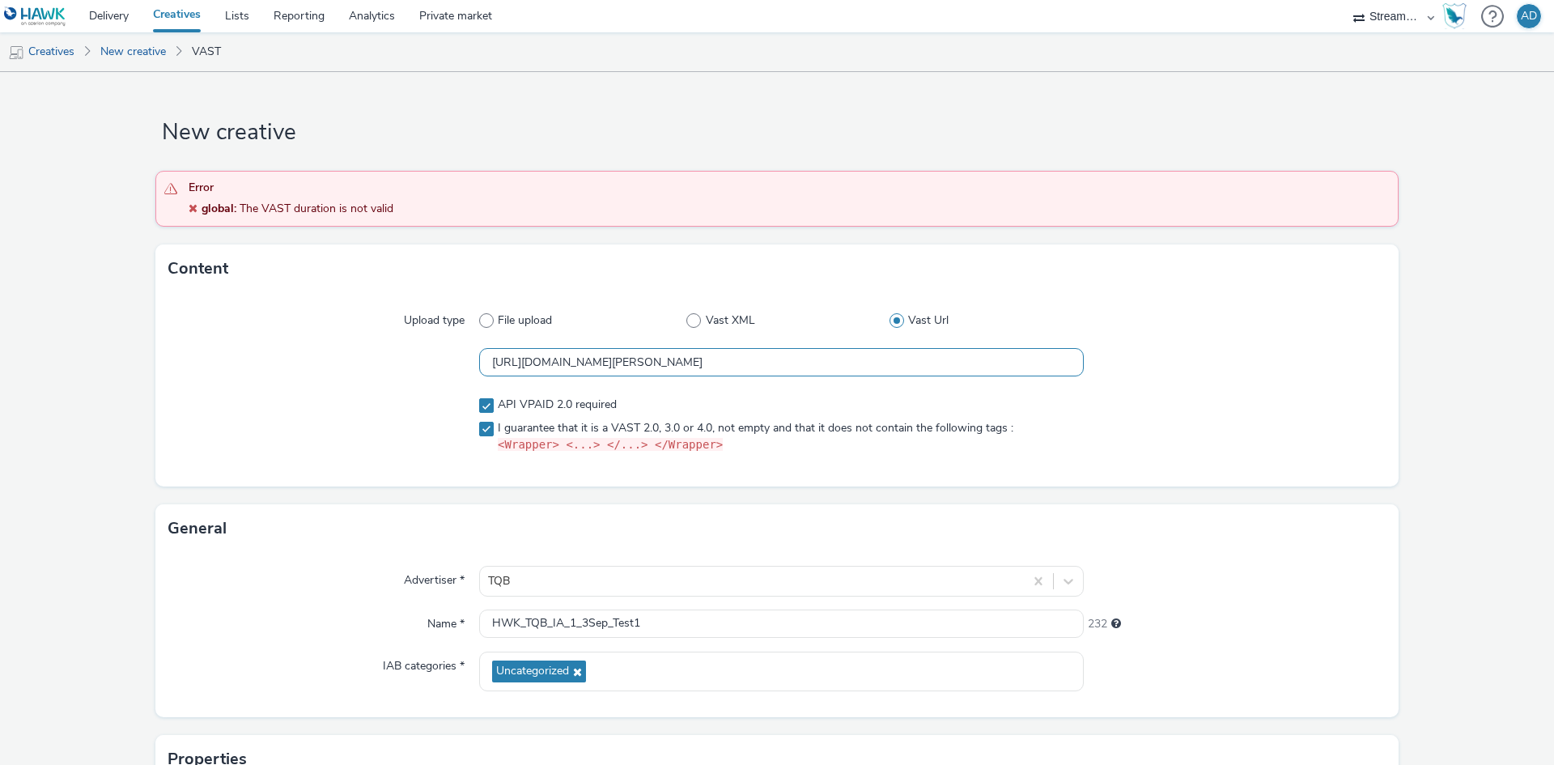
click at [936, 365] on input "[URL][DOMAIN_NAME][PERSON_NAME]" at bounding box center [781, 362] width 604 height 28
click at [825, 349] on input "[URL][DOMAIN_NAME][PERSON_NAME]" at bounding box center [781, 362] width 604 height 28
click at [609, 366] on input "https://bidder.streamkeytv.com/?c=rtb&m=vast&key=7dc6495ee2a9a7ee0b5d4955b2435e…" at bounding box center [781, 362] width 604 height 28
paste input "${HAWK_AD_WIDTH}&h=${HAWK_AD_HEIGHT}&ifa=${HAWK_DEVICE_IFA}&bundle=${HAWK_BUNDL…"
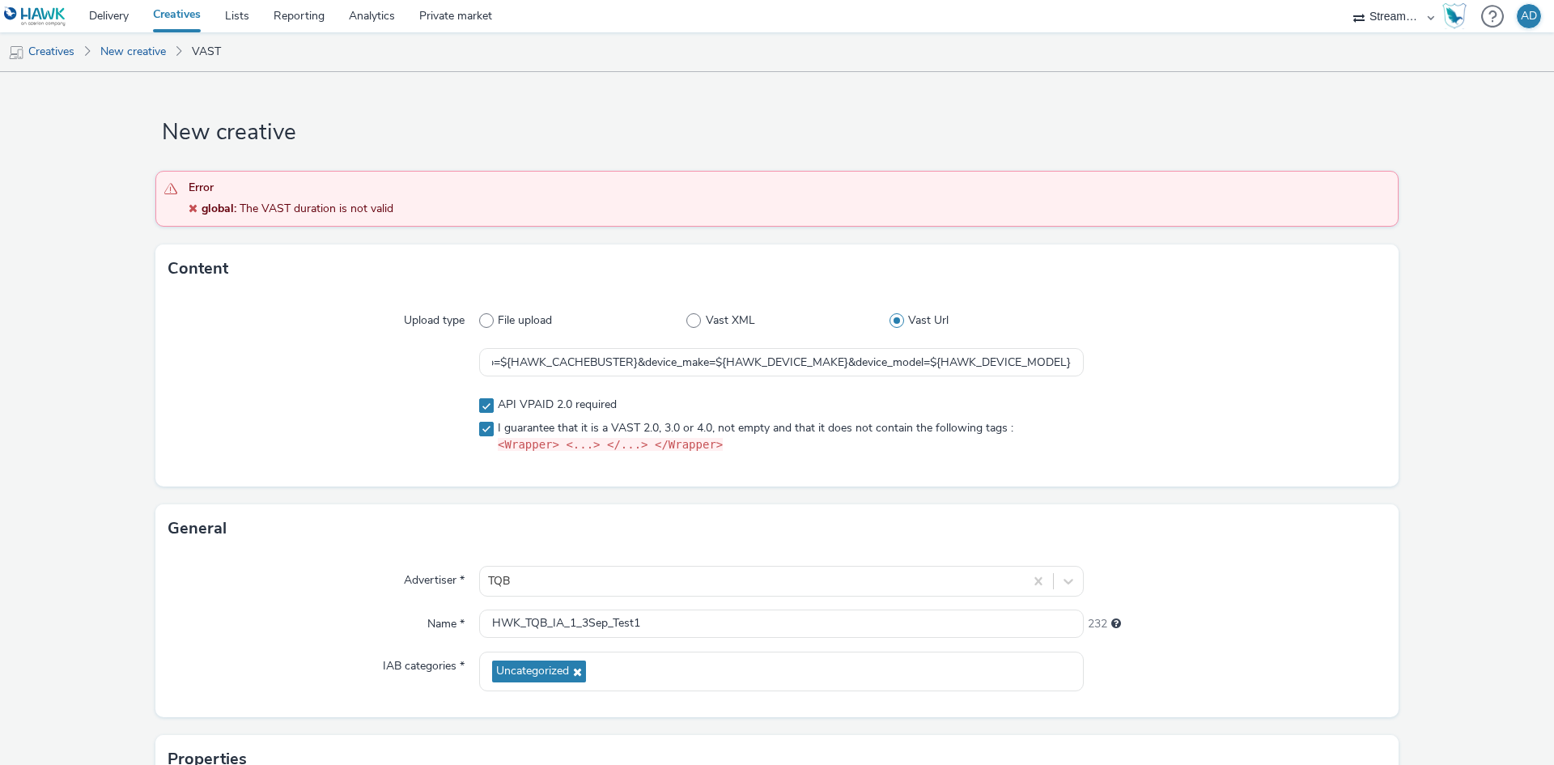
click at [414, 442] on div at bounding box center [323, 425] width 311 height 70
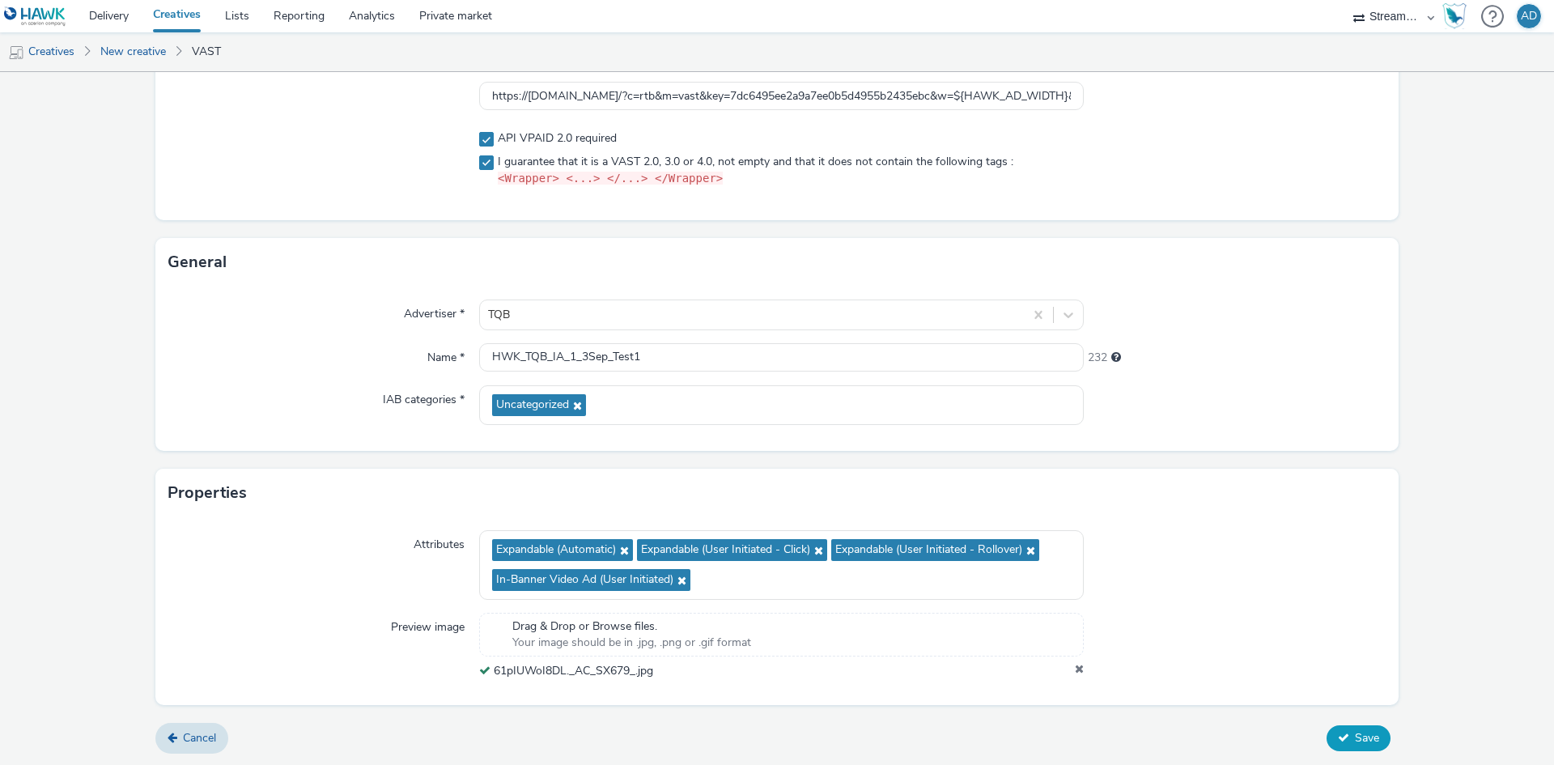
click at [1338, 736] on icon at bounding box center [1343, 737] width 11 height 11
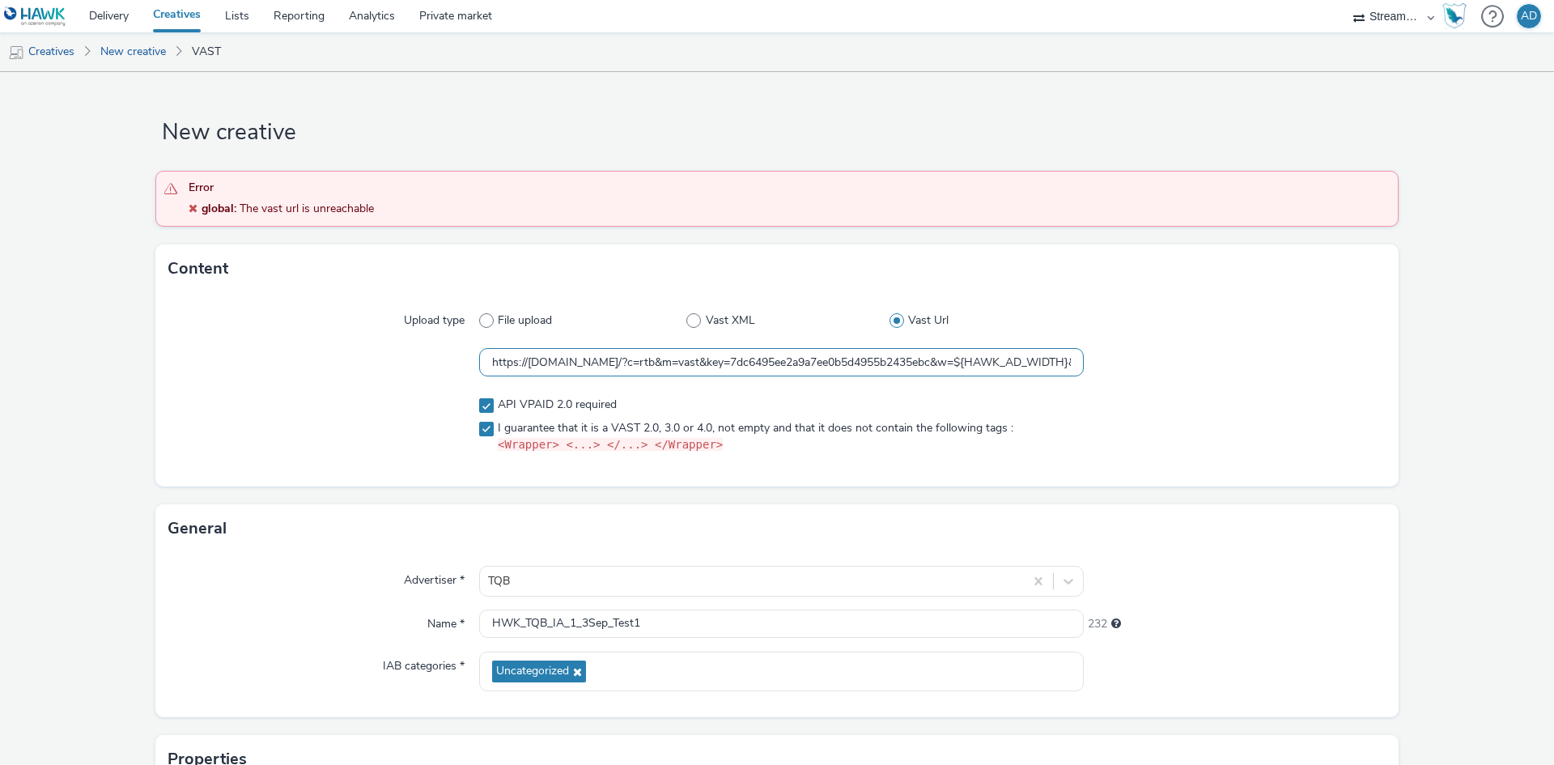
click at [655, 365] on input "https://bidder.streamkeytv.com/?c=rtb&m=vast&key=7dc6495ee2a9a7ee0b5d4955b2435e…" at bounding box center [781, 362] width 604 height 28
click at [792, 360] on input "https://bidder.streamkeytv.com/?c=rtb&m=vast&key=7dc6495ee2a9a7ee0b5d4955b2435e…" at bounding box center [781, 362] width 604 height 28
paste input "text"
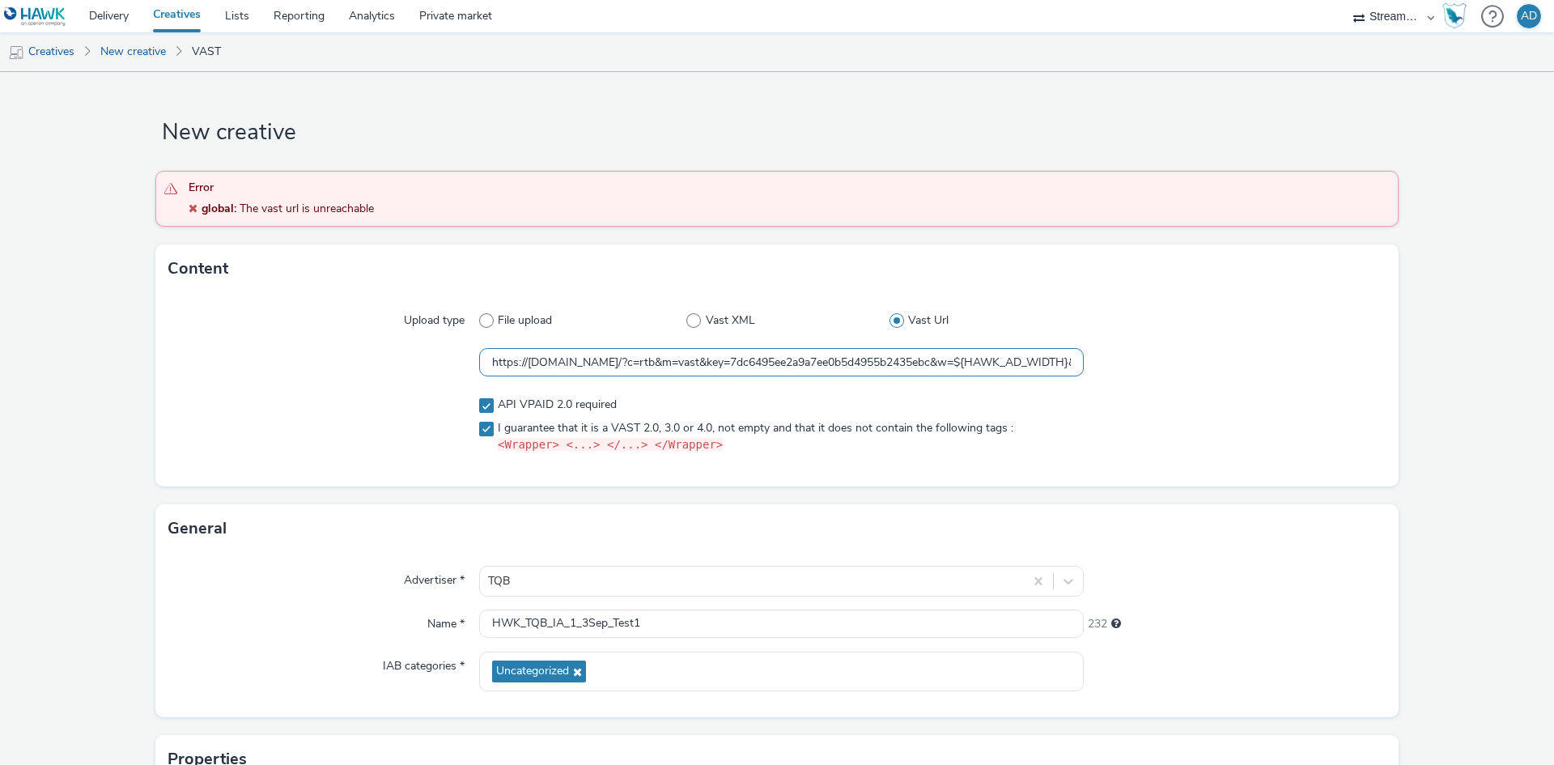
scroll to position [0, 2625]
click at [1186, 395] on div at bounding box center [1235, 425] width 303 height 70
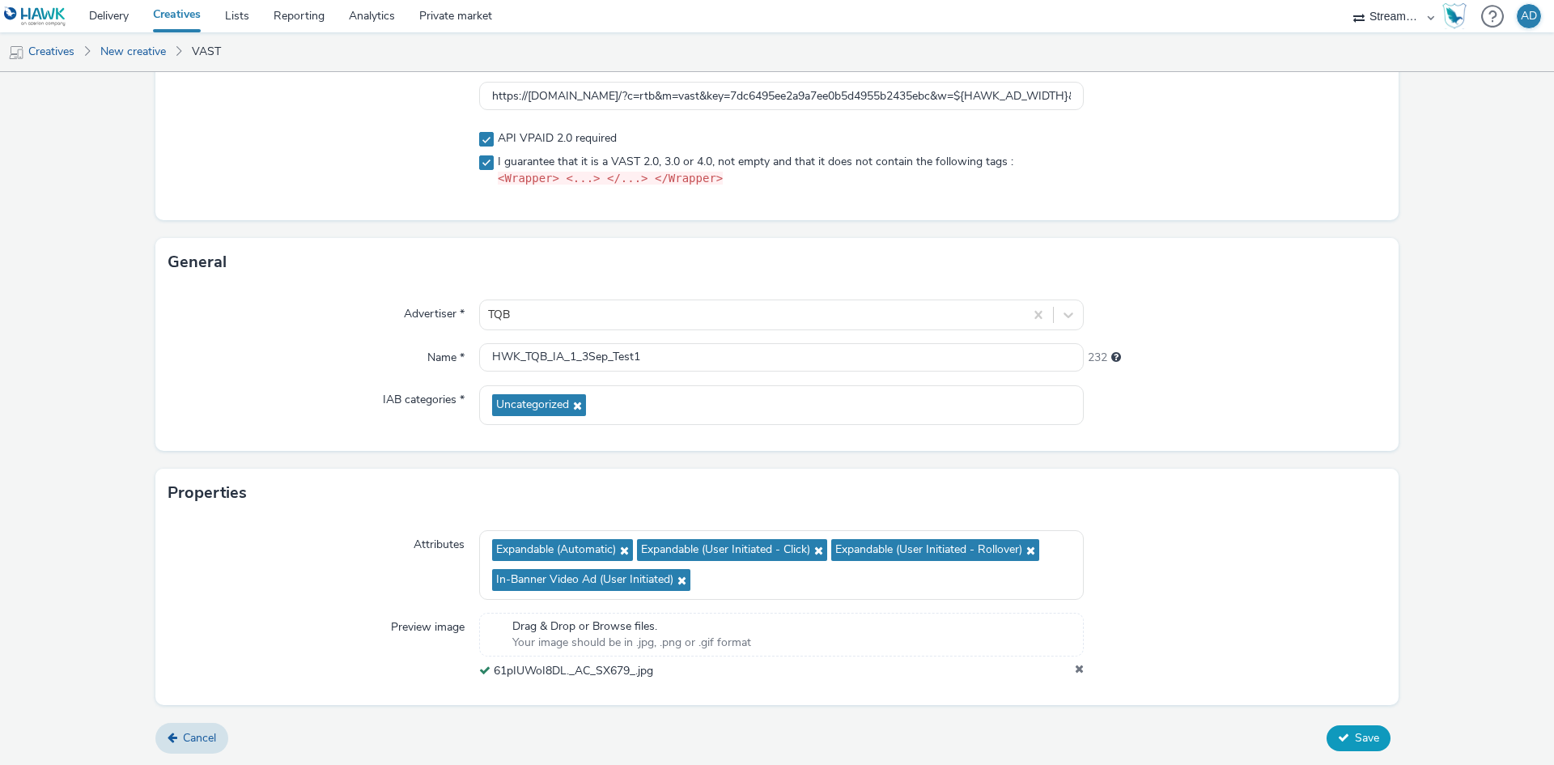
click at [1342, 738] on button "Save" at bounding box center [1358, 738] width 64 height 26
click at [1355, 734] on span "Save" at bounding box center [1367, 737] width 24 height 15
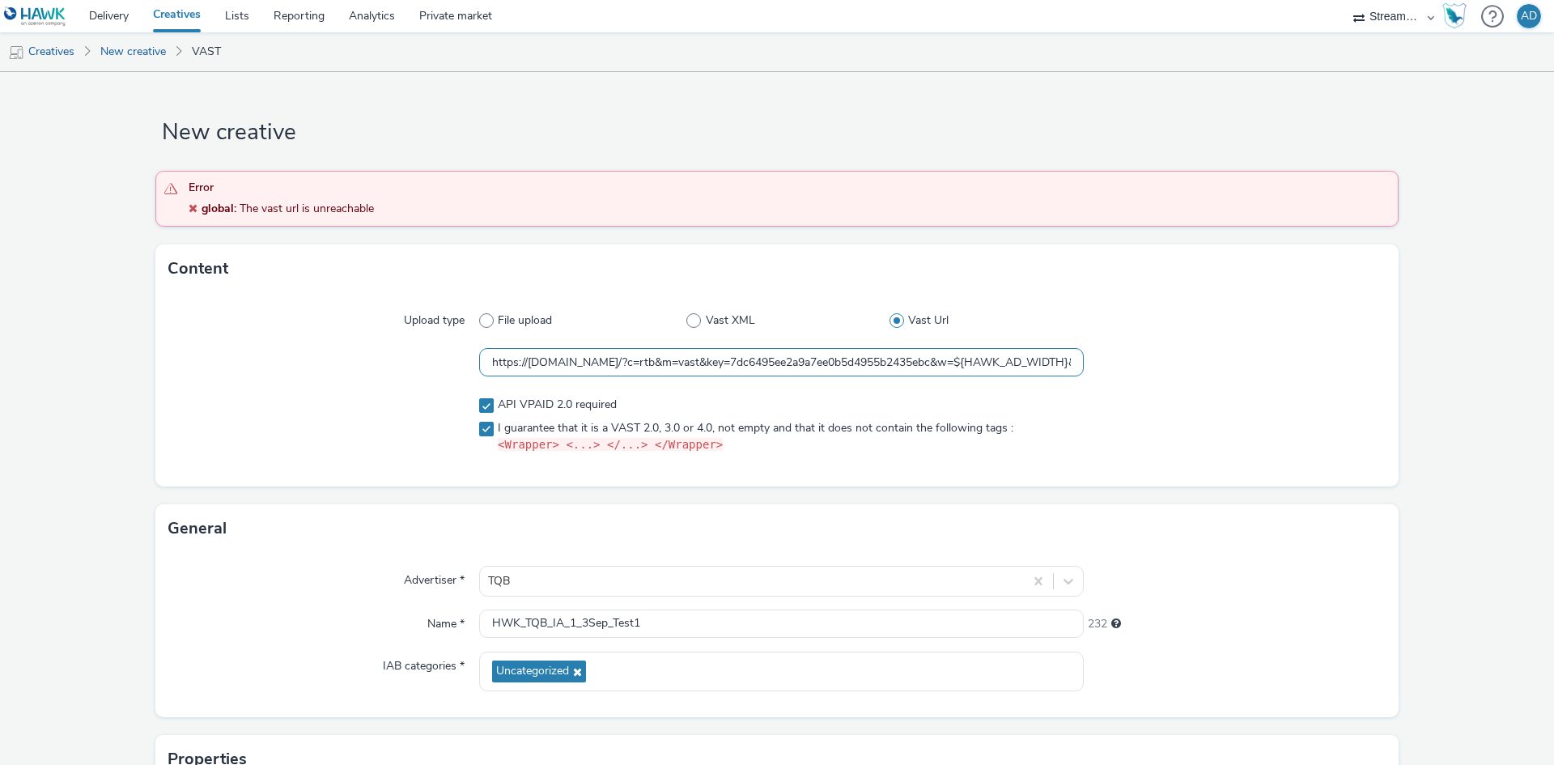
click at [645, 357] on input "https://bidder.streamkeytv.com/?c=rtb&m=vast&key=7dc6495ee2a9a7ee0b5d4955b2435e…" at bounding box center [781, 362] width 604 height 28
click at [766, 356] on input "https://bidder.streamkeytv.com/?c=rtb&m=vast&key=7dc6495ee2a9a7ee0b5d4955b2435e…" at bounding box center [781, 362] width 604 height 28
paste input "mindur=15&maxdur=60&"
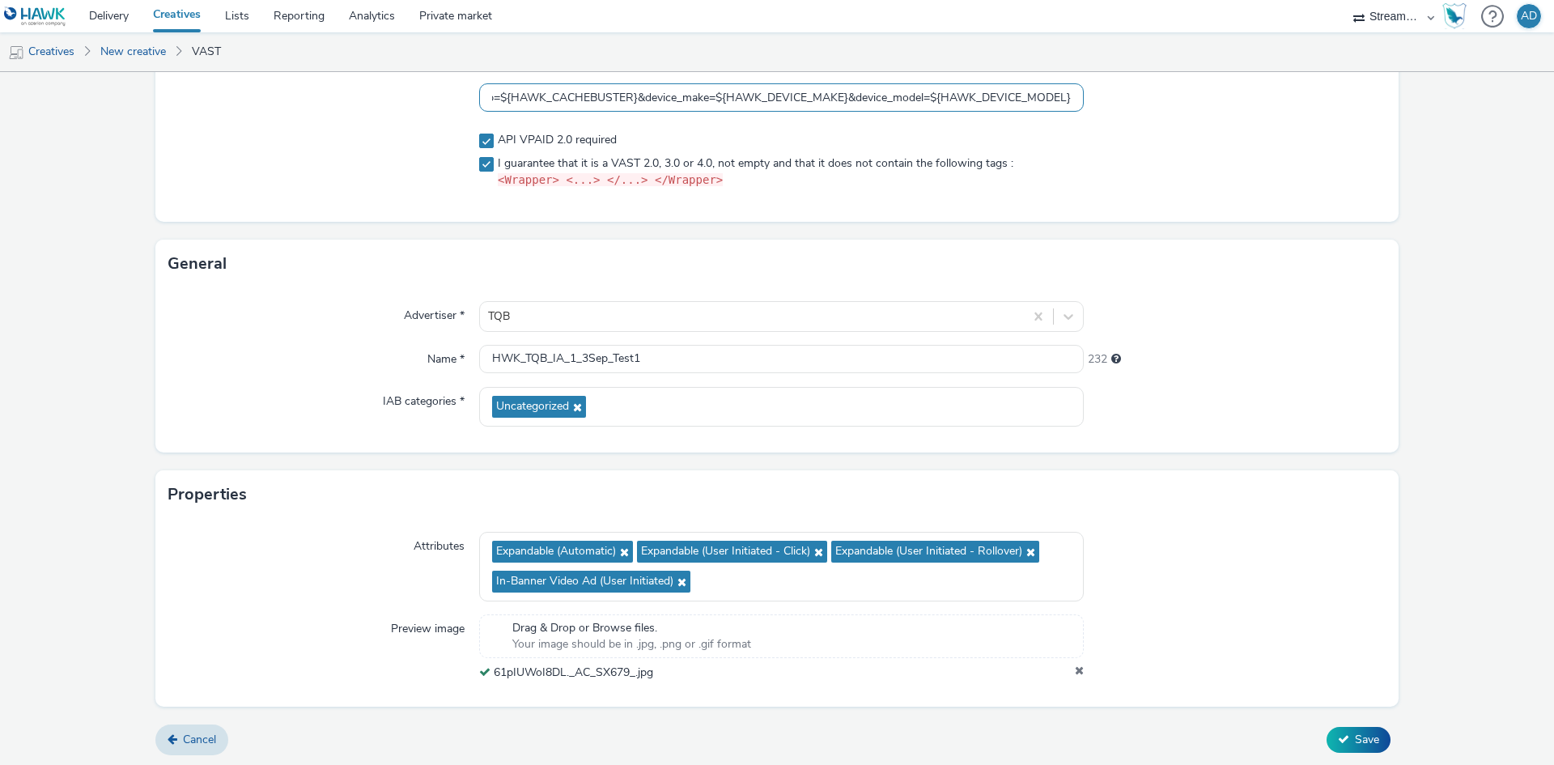
scroll to position [266, 0]
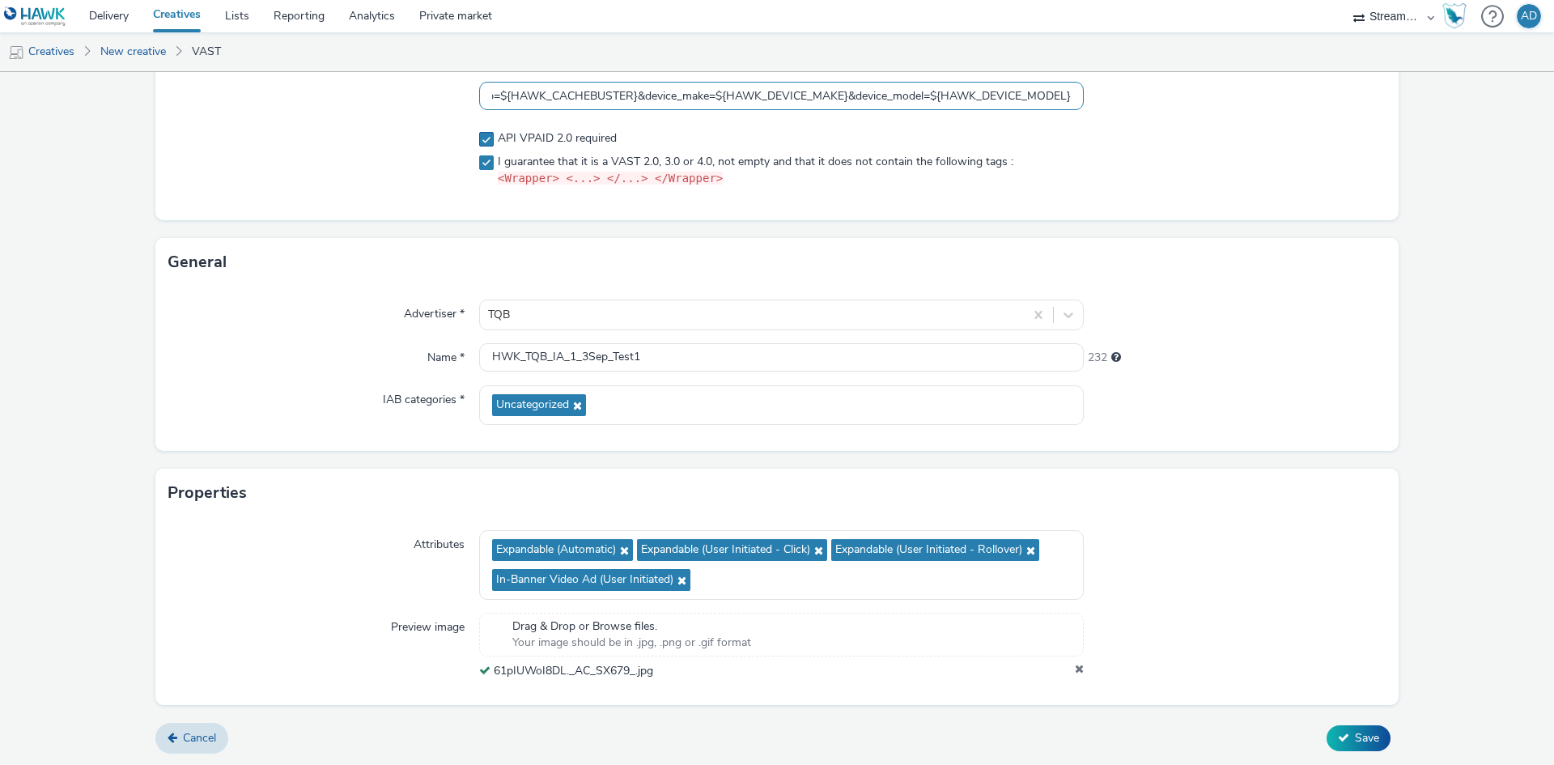
type input "https://bidder.streamkeytv.com/?c=rtb&m=vast&key=7dc6495ee2a9a7ee0b5d4955b2435e…"
click at [489, 141] on span at bounding box center [486, 139] width 15 height 15
checkbox input "false"
click at [1339, 739] on button "Save" at bounding box center [1358, 738] width 64 height 26
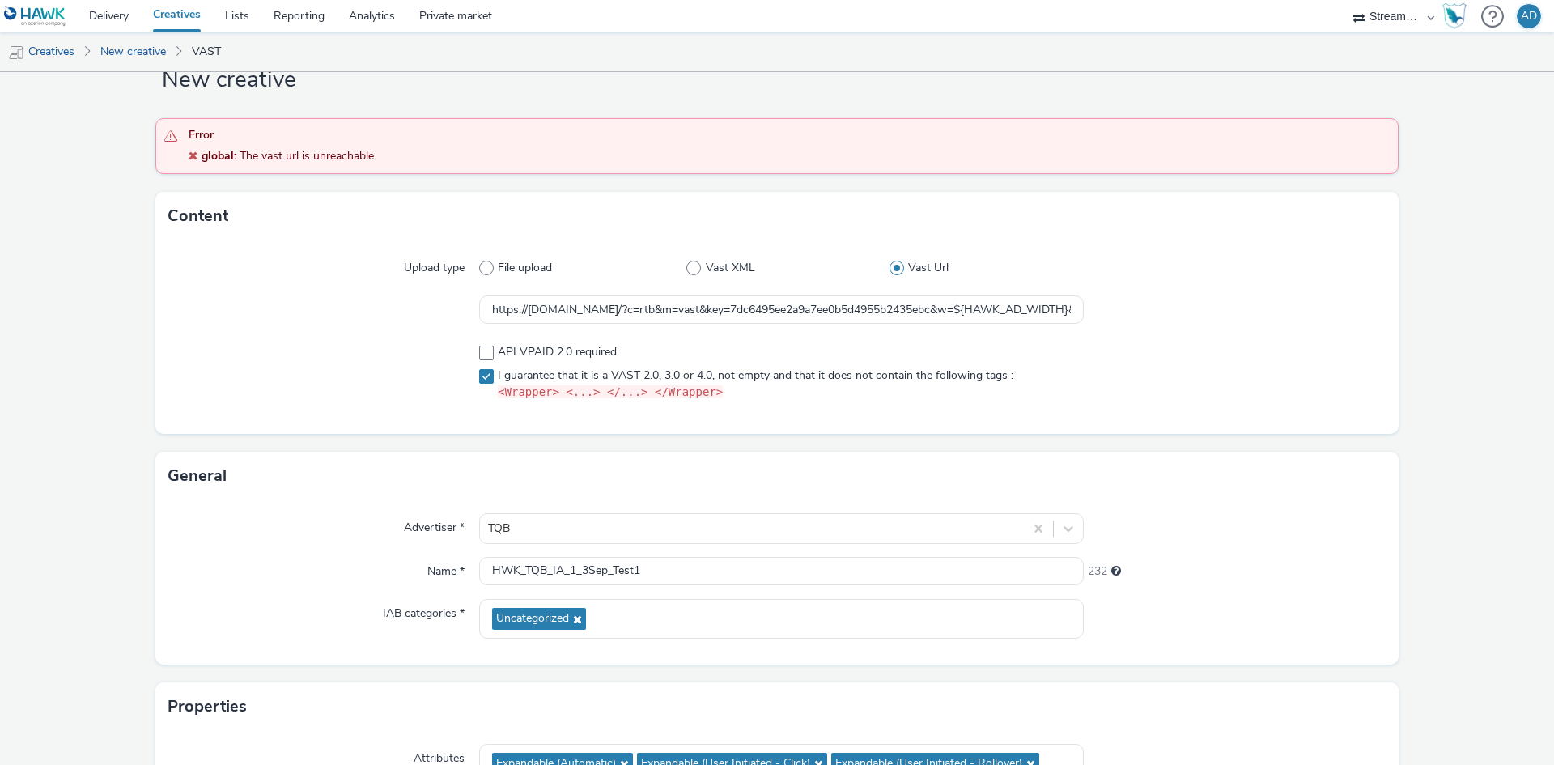
scroll to position [81, 0]
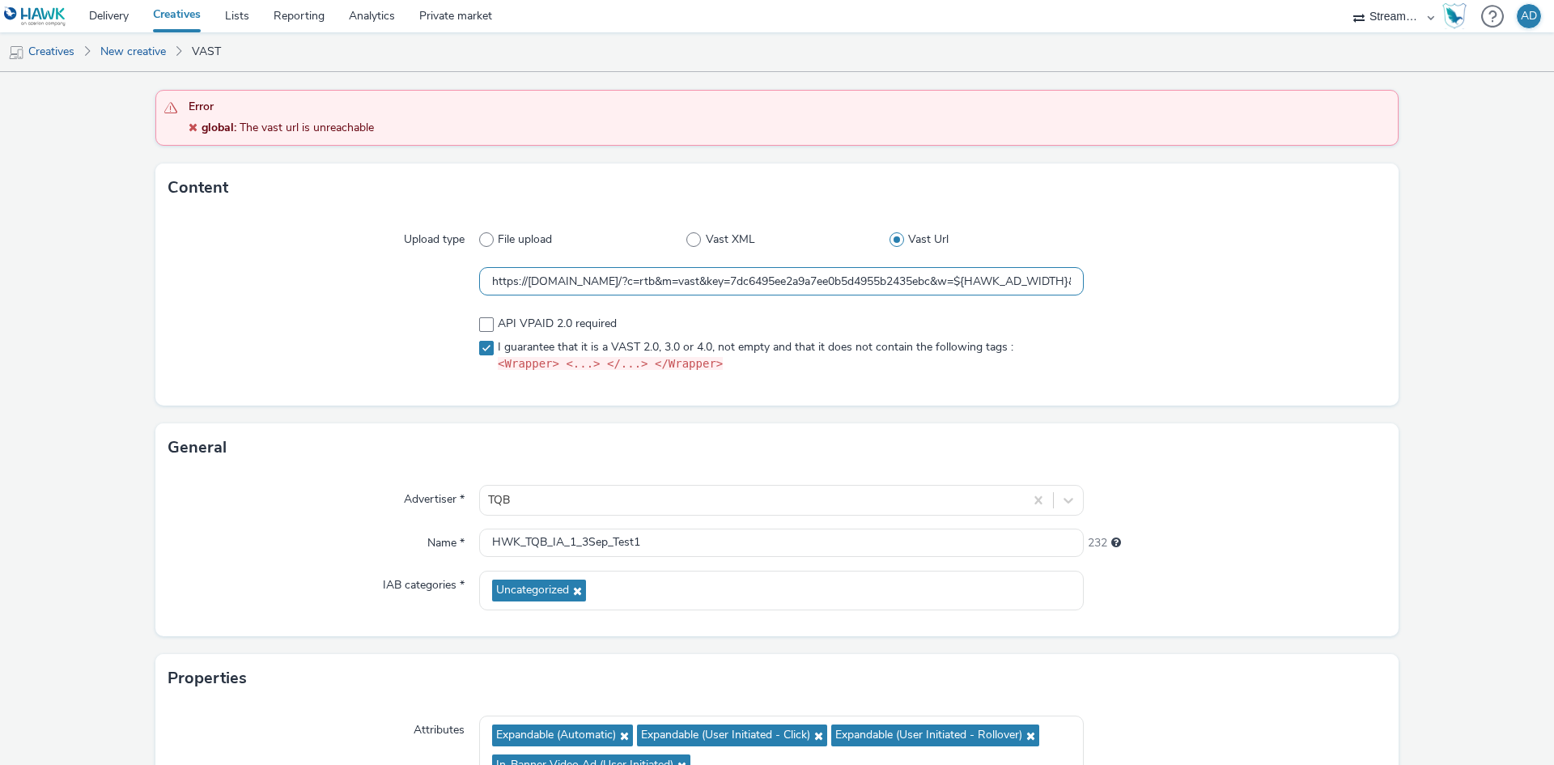
click at [823, 282] on input "https://bidder.streamkeytv.com/?c=rtb&m=vast&key=7dc6495ee2a9a7ee0b5d4955b2435e…" at bounding box center [781, 281] width 604 height 28
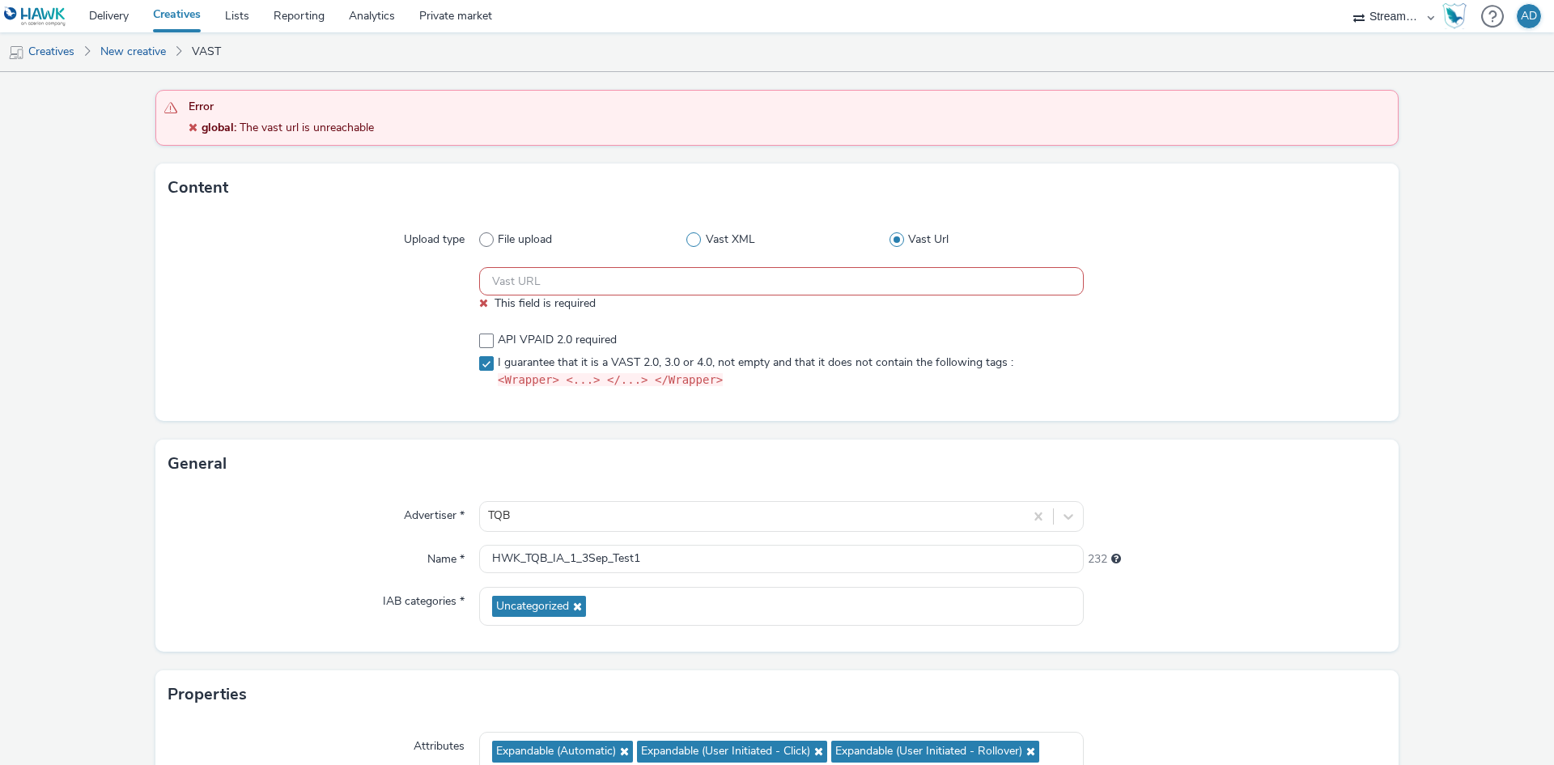
click at [714, 244] on span "Vast XML" at bounding box center [730, 239] width 49 height 16
click at [697, 244] on input "Vast XML" at bounding box center [691, 240] width 11 height 11
radio input "true"
radio input "false"
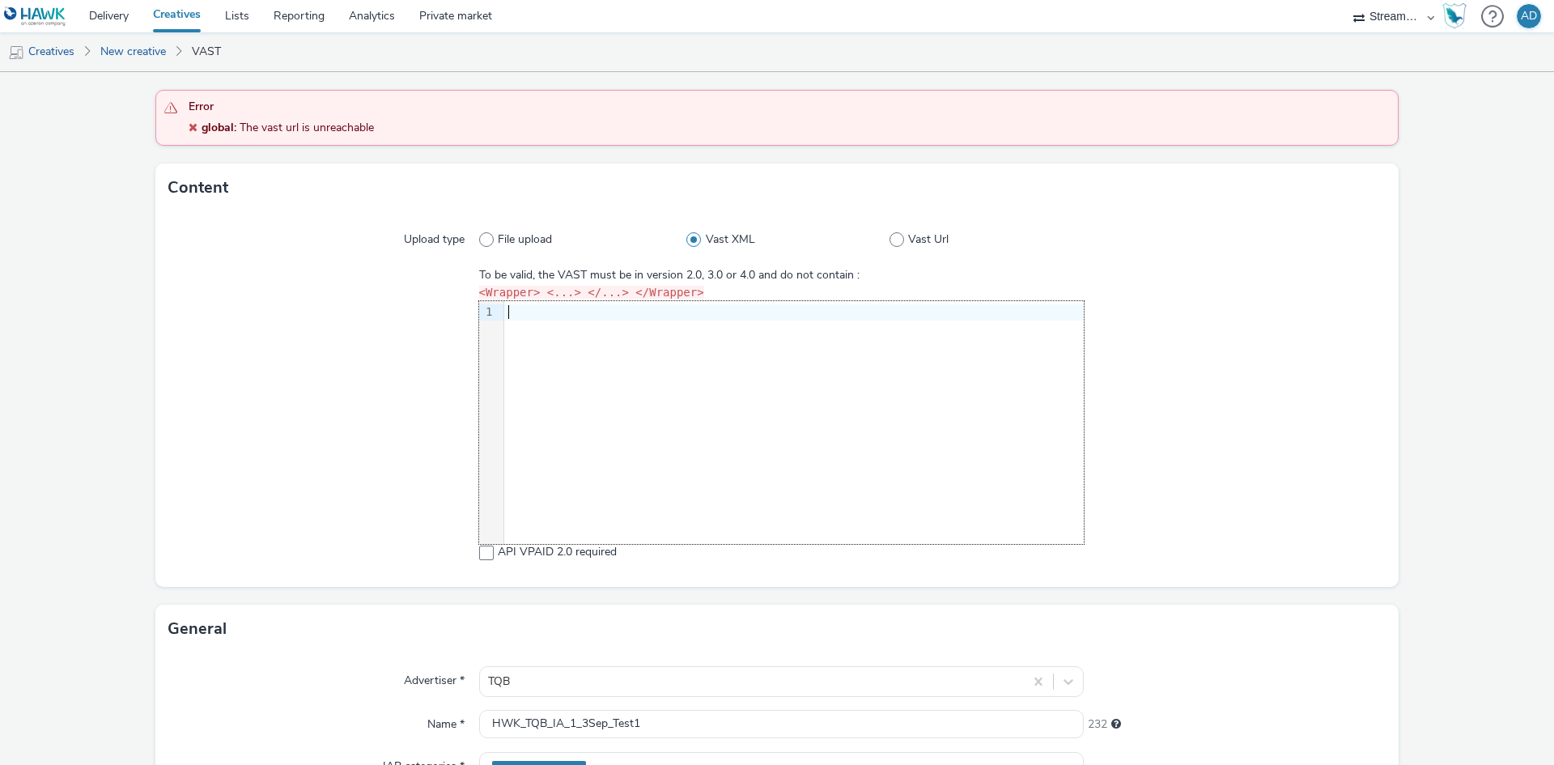
click at [712, 387] on div "9 1 ›" at bounding box center [781, 422] width 604 height 243
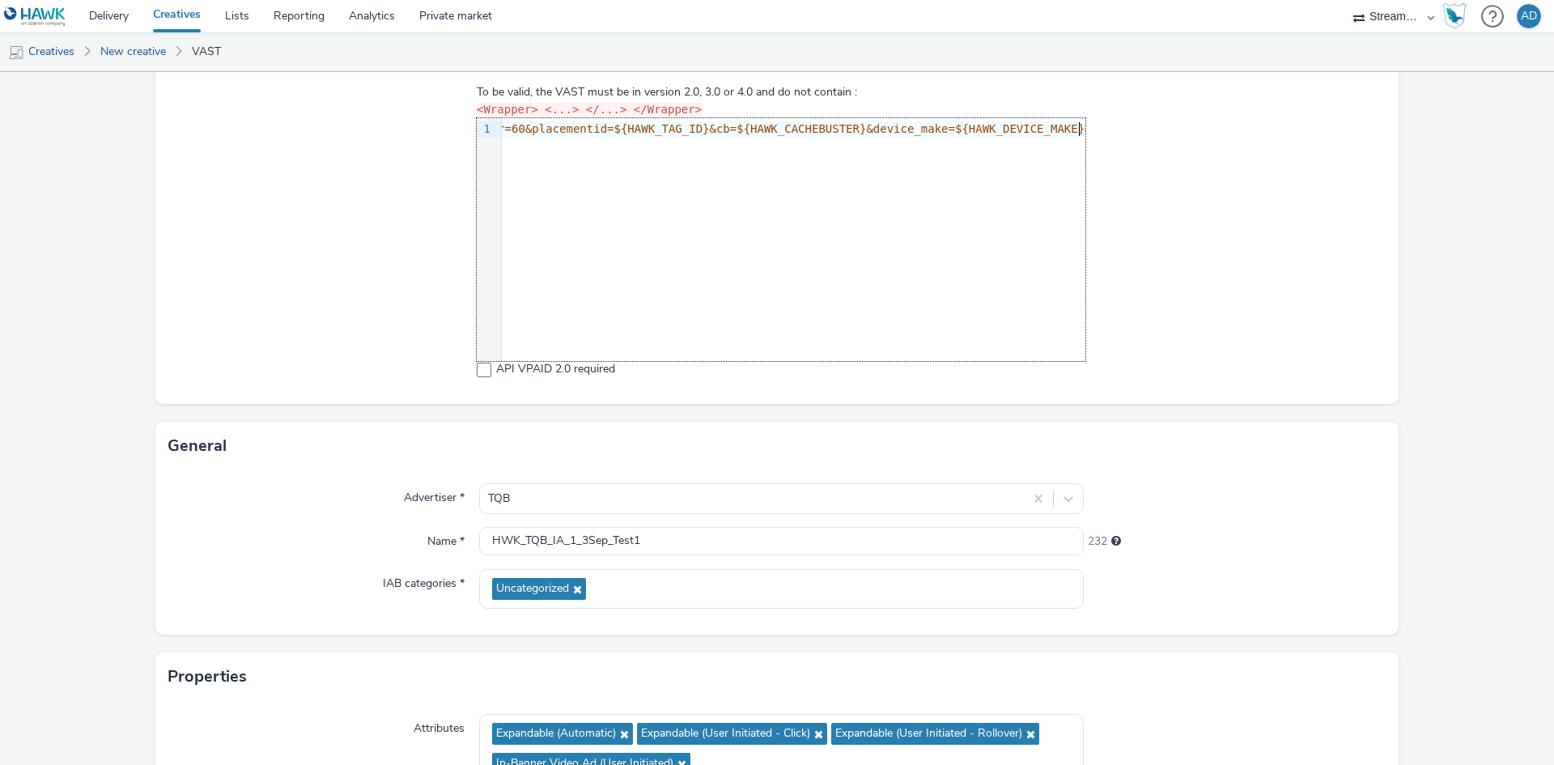
scroll to position [447, 0]
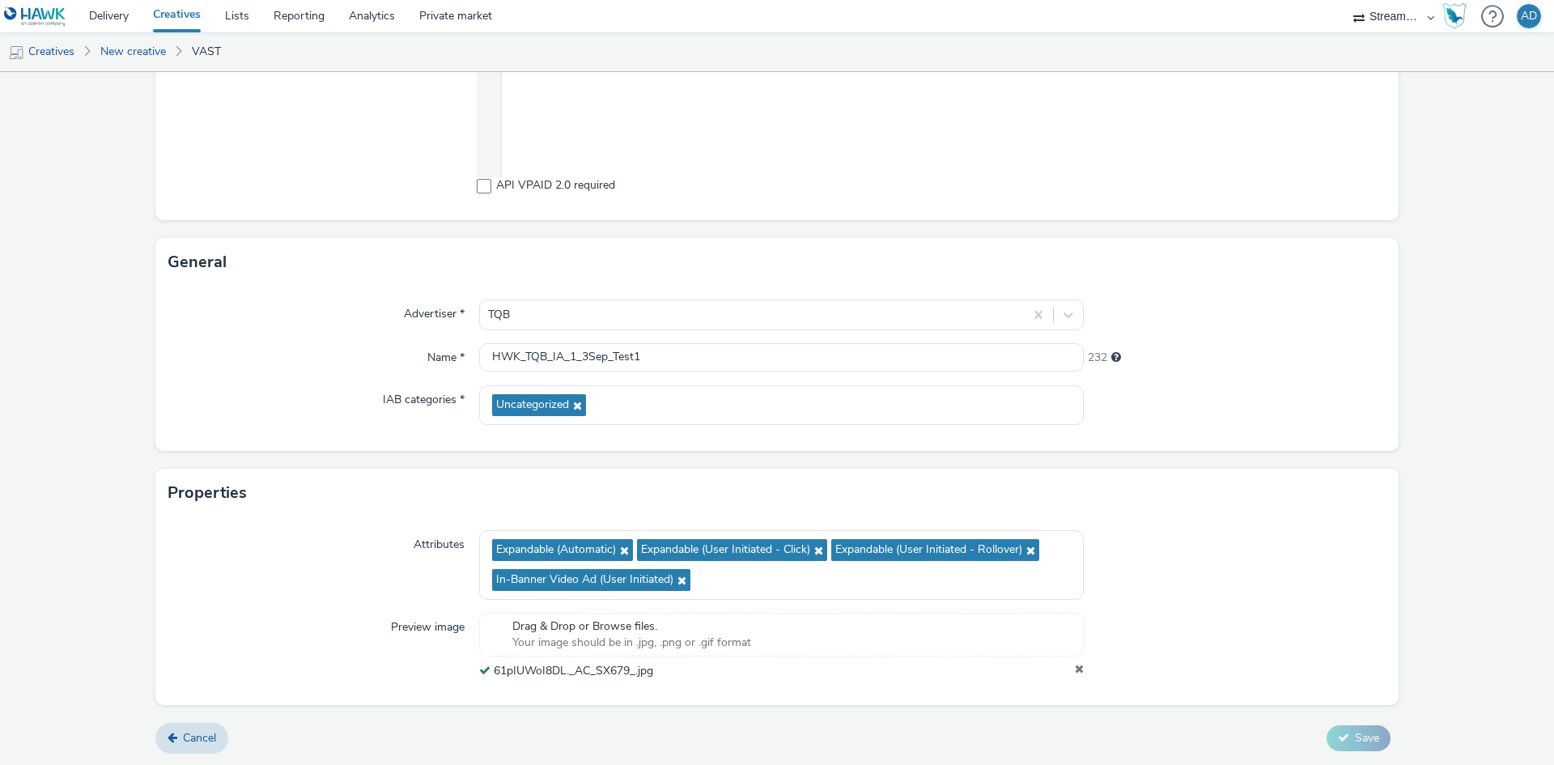
click at [1224, 666] on div at bounding box center [1235, 646] width 303 height 66
click at [1086, 571] on div at bounding box center [1235, 565] width 303 height 70
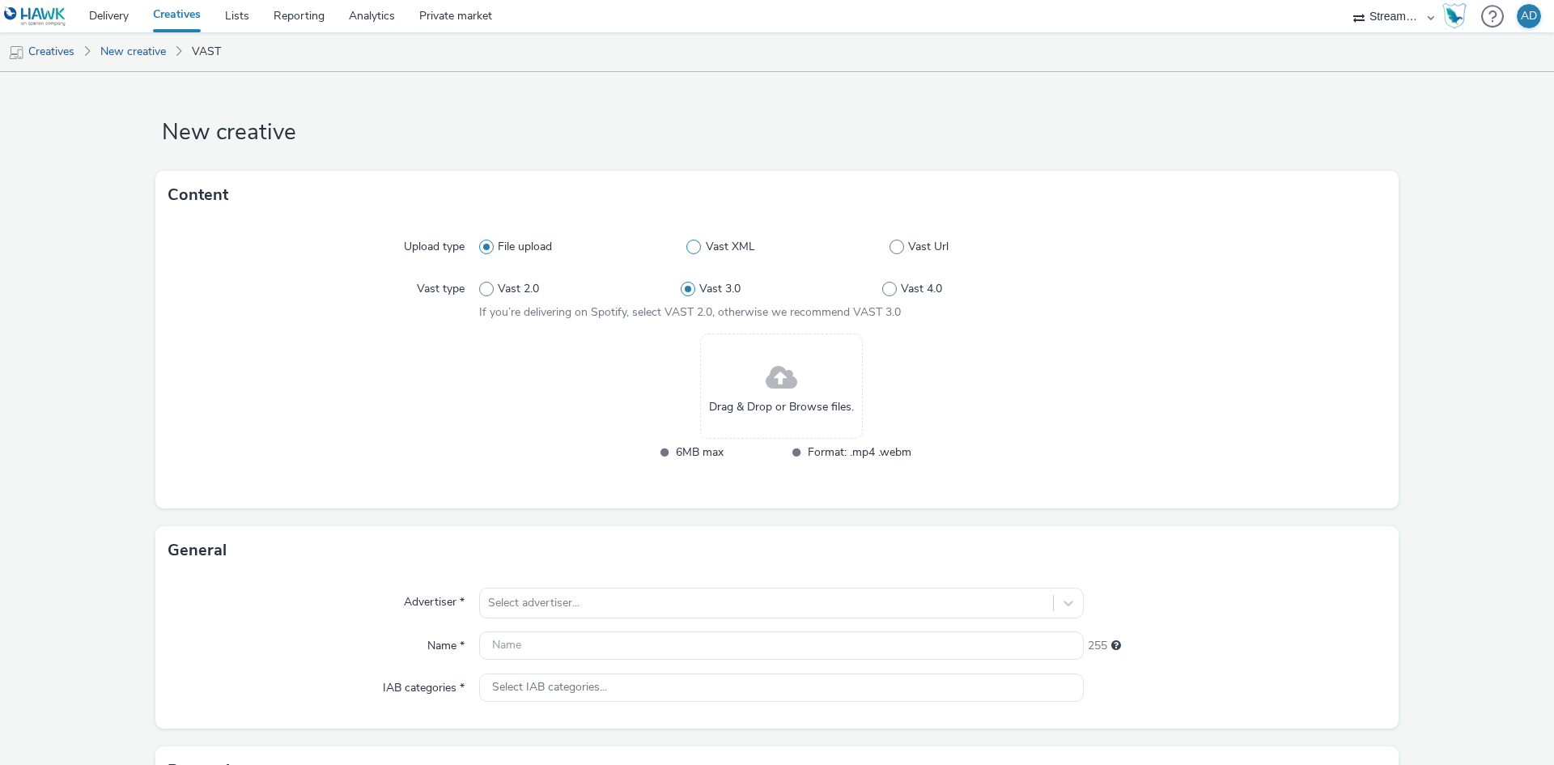
click at [698, 251] on label "Vast XML" at bounding box center [787, 247] width 203 height 16
click at [697, 251] on input "Vast XML" at bounding box center [691, 247] width 11 height 11
radio input "false"
radio input "true"
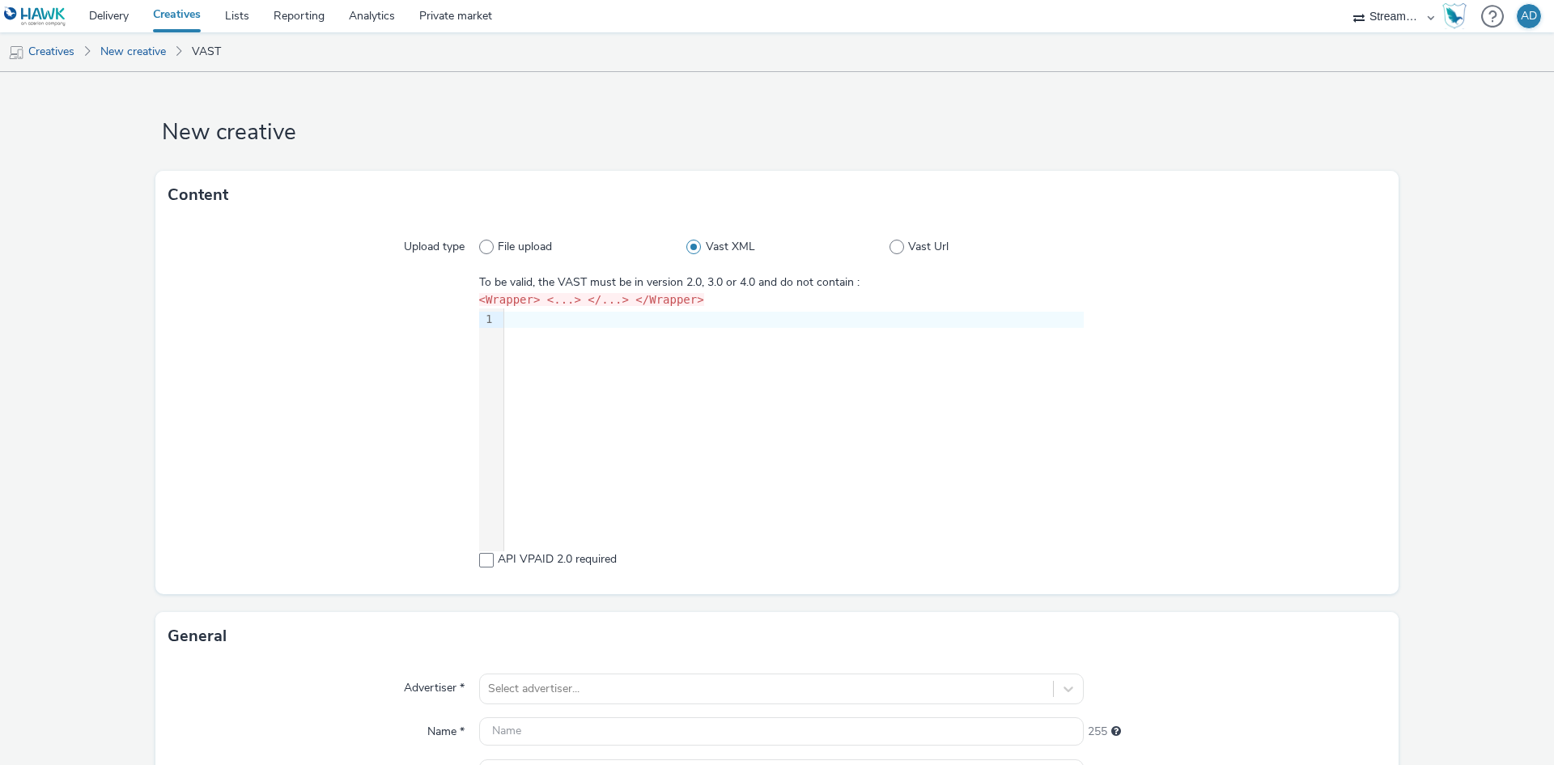
click at [650, 351] on div "9 1 ›" at bounding box center [781, 429] width 604 height 243
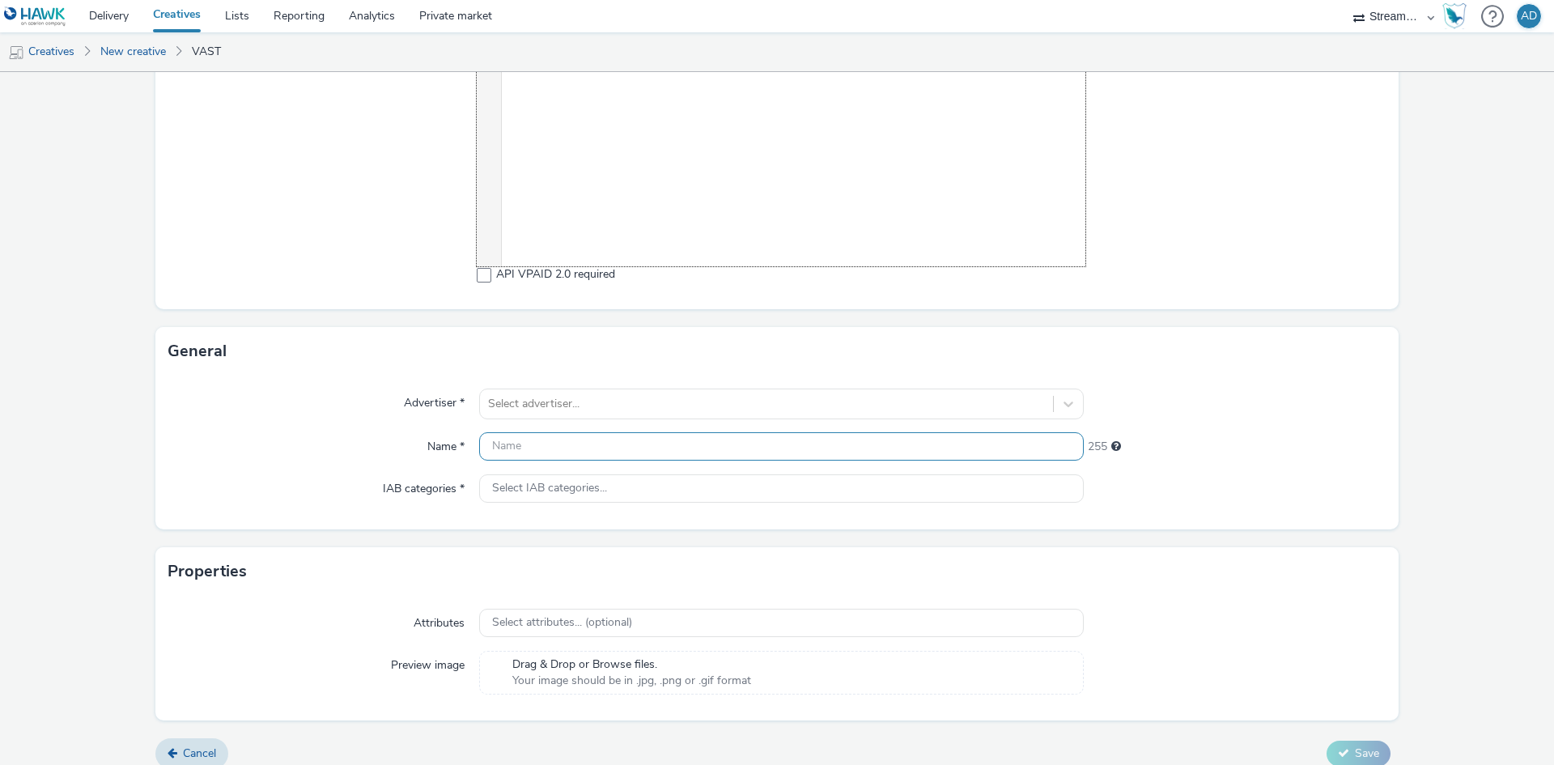
scroll to position [300, 0]
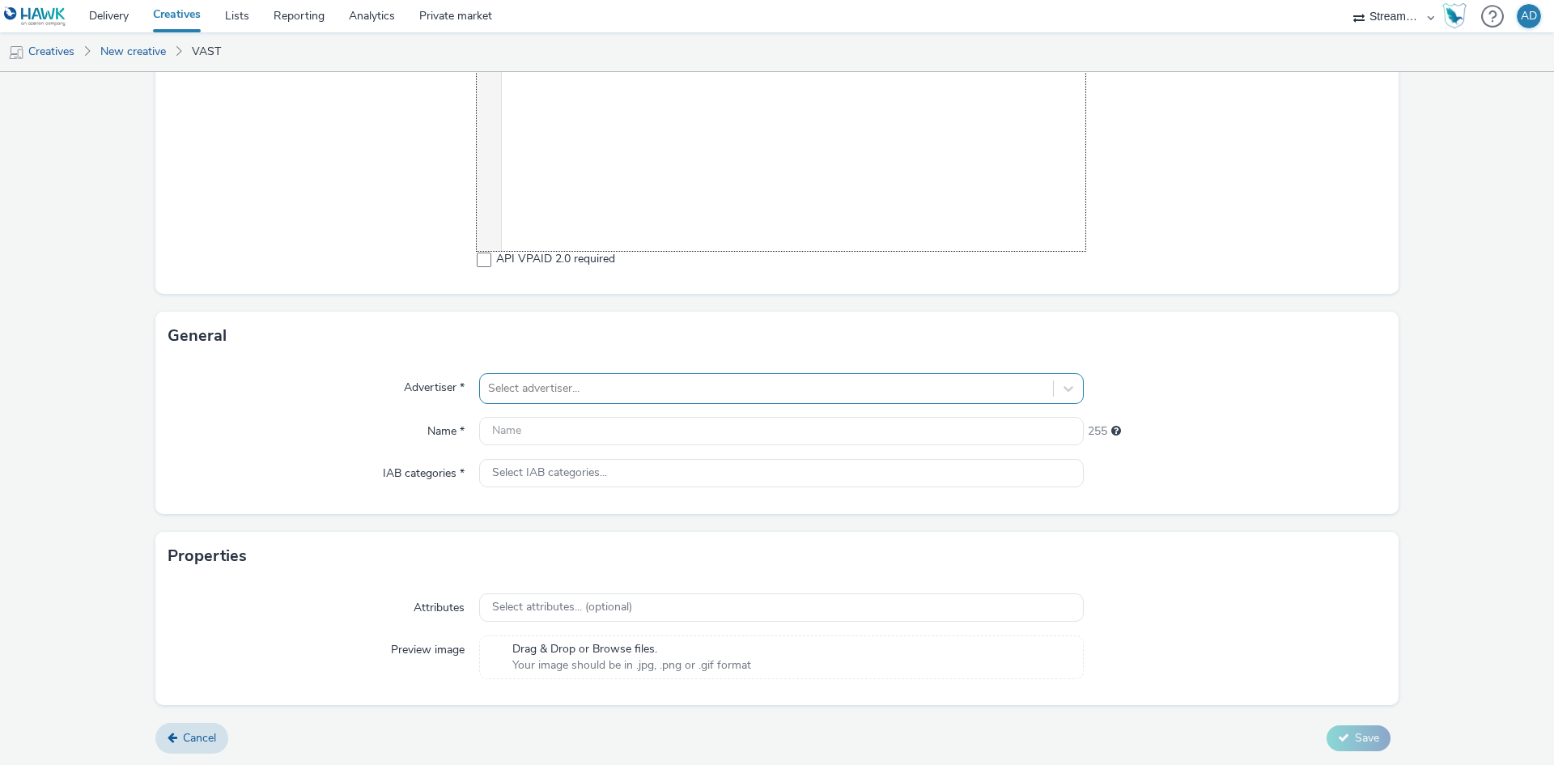
click at [566, 389] on div at bounding box center [766, 388] width 557 height 19
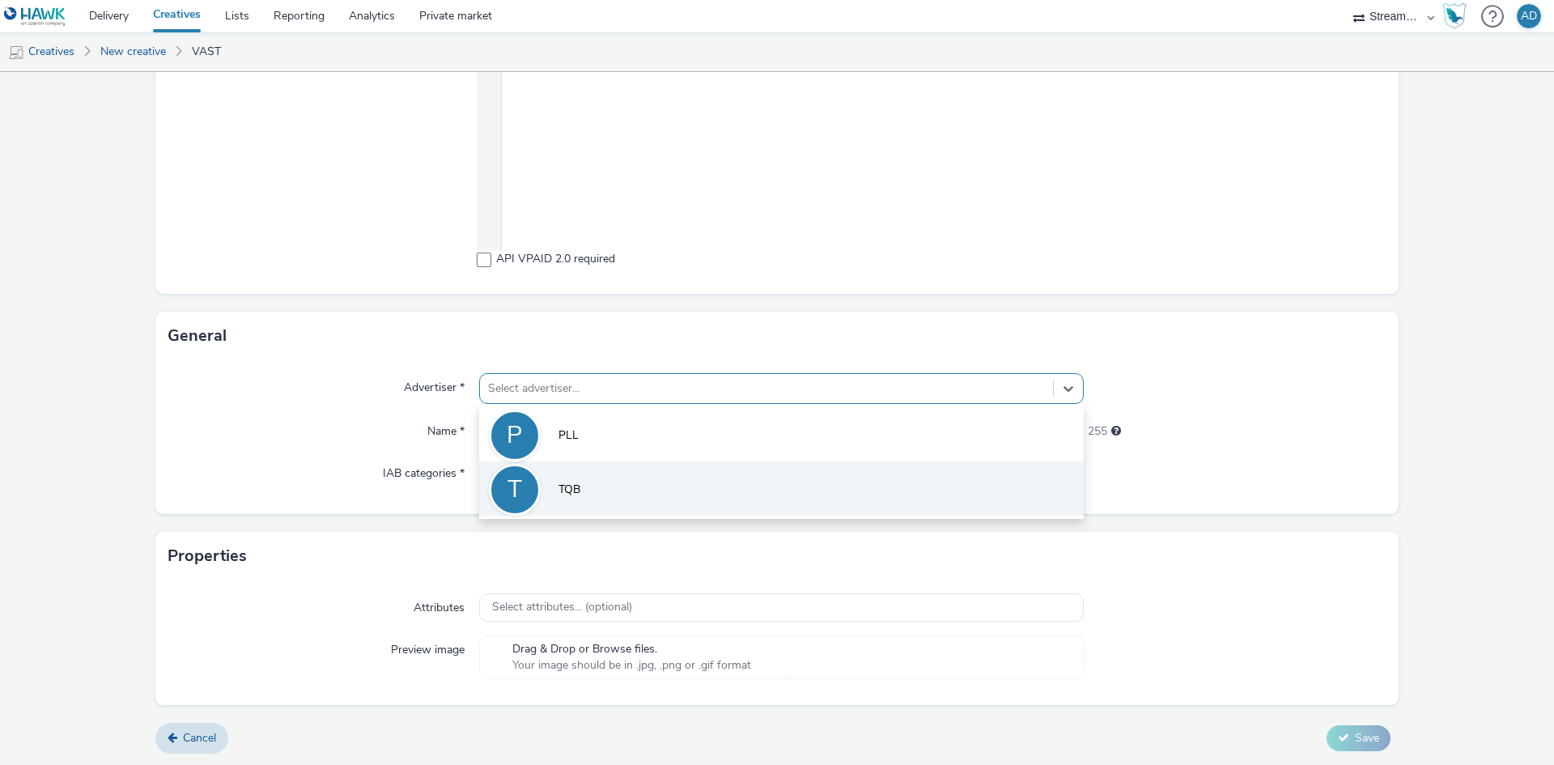
click at [590, 477] on li "T TQB" at bounding box center [781, 488] width 604 height 54
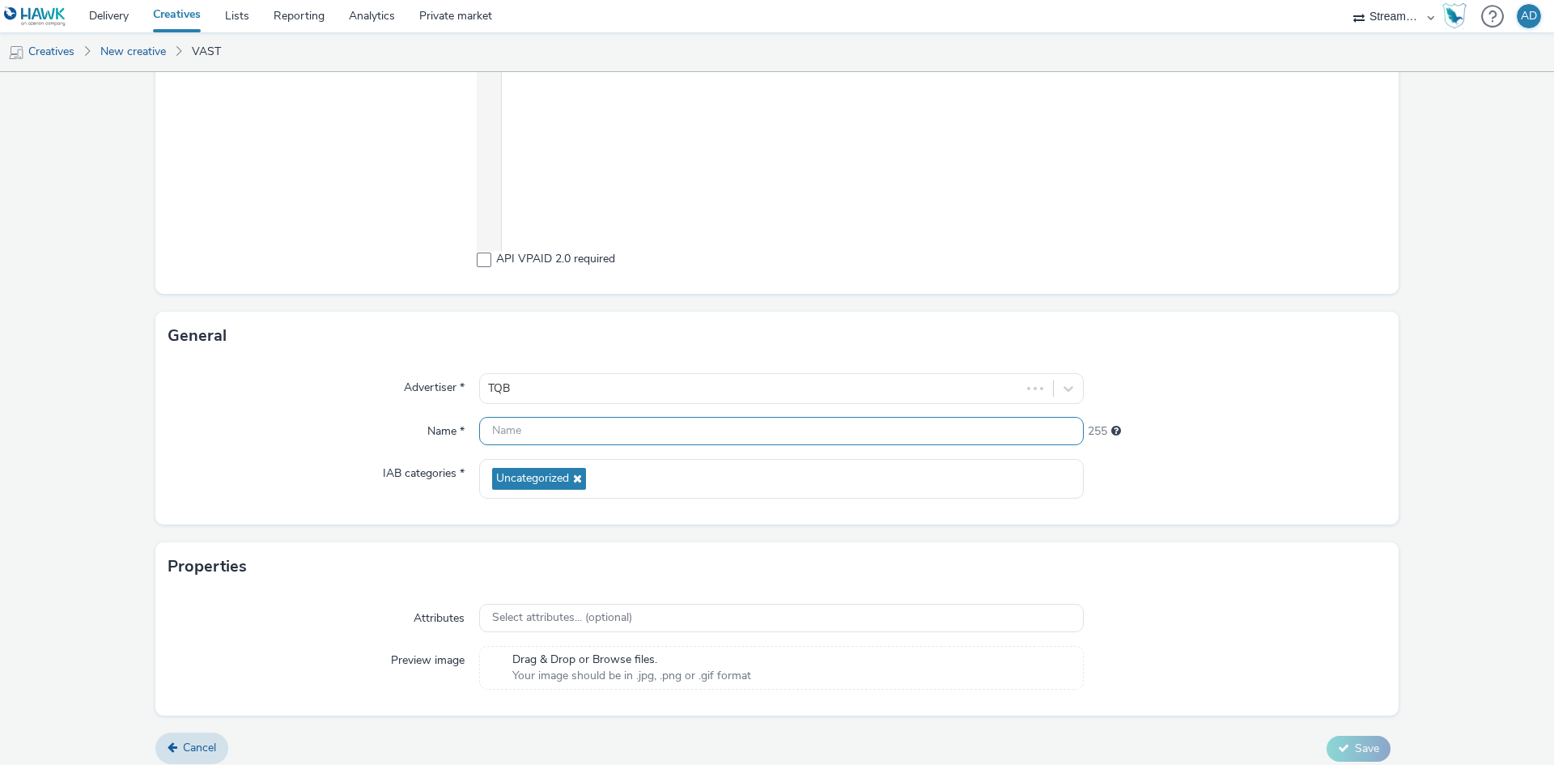
click at [579, 433] on input "text" at bounding box center [781, 431] width 604 height 28
type input "asdfasdf"
drag, startPoint x: 594, startPoint y: 588, endPoint x: 666, endPoint y: 596, distance: 72.4
click at [595, 588] on div "Properties" at bounding box center [776, 566] width 1243 height 49
click at [747, 673] on div "Drag & Drop or Browse files. Your image should be in .jpg, .png or .gif format" at bounding box center [631, 667] width 255 height 33
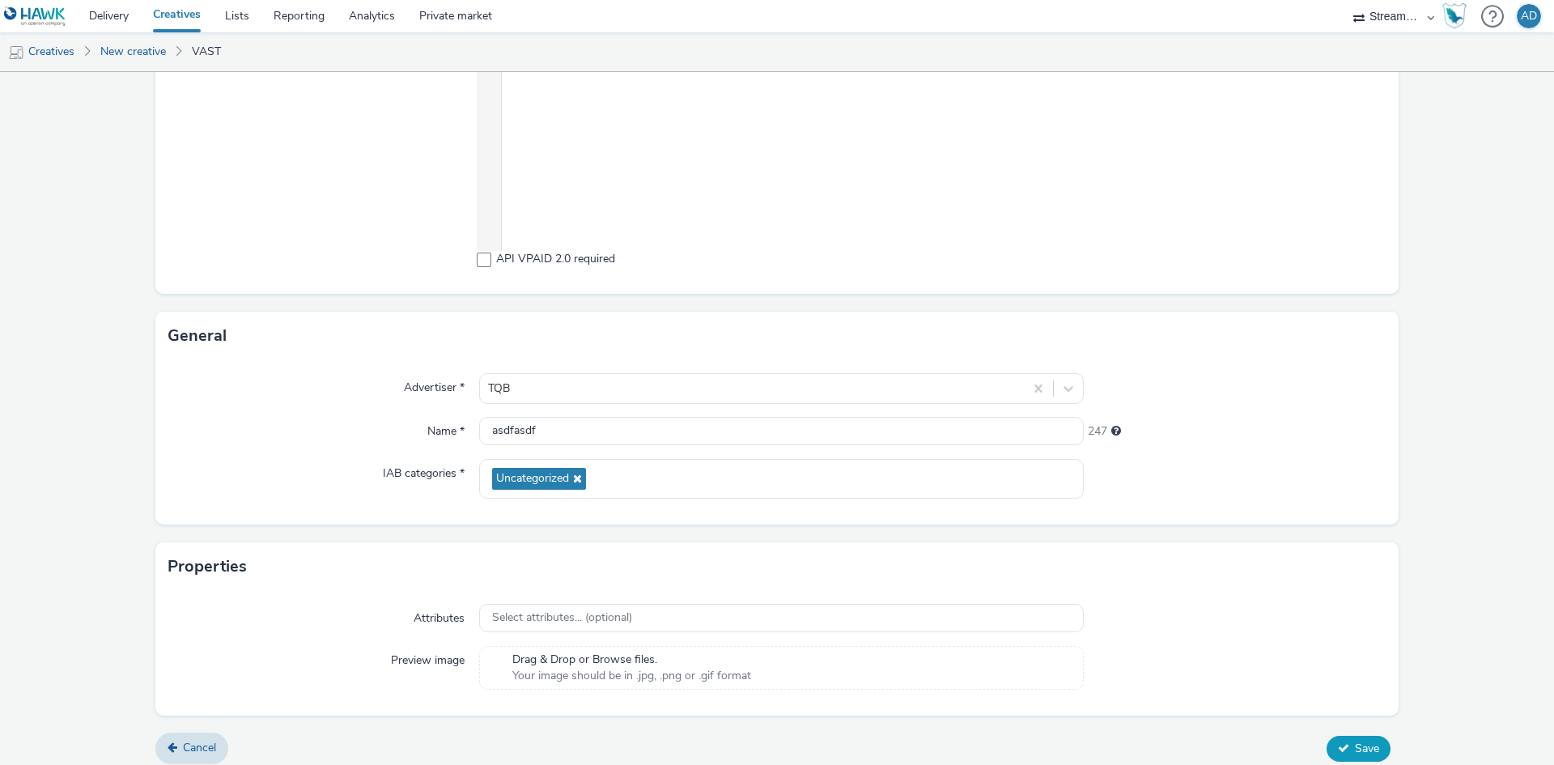
click at [1339, 755] on button "Save" at bounding box center [1358, 749] width 64 height 26
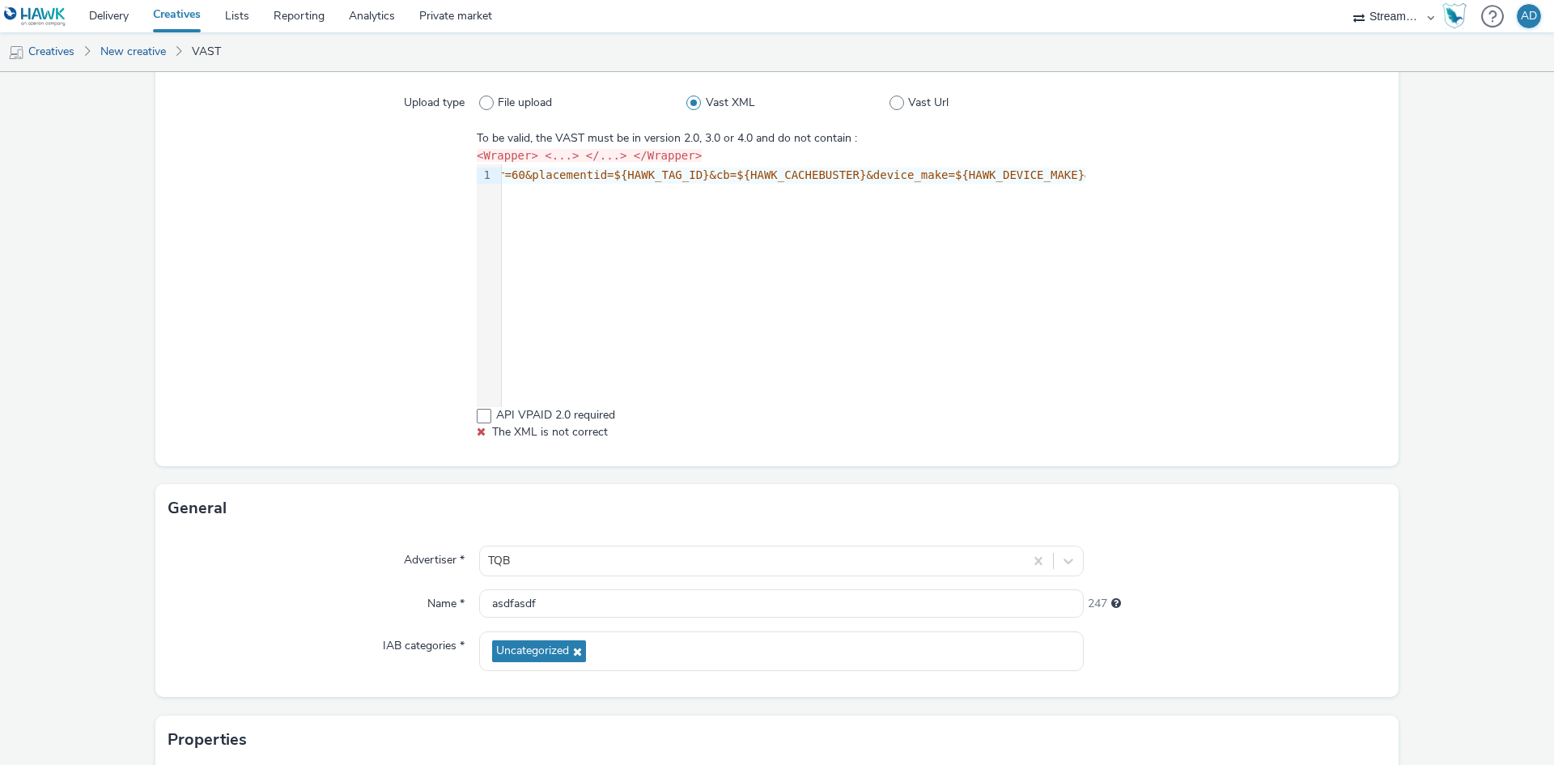
scroll to position [0, 0]
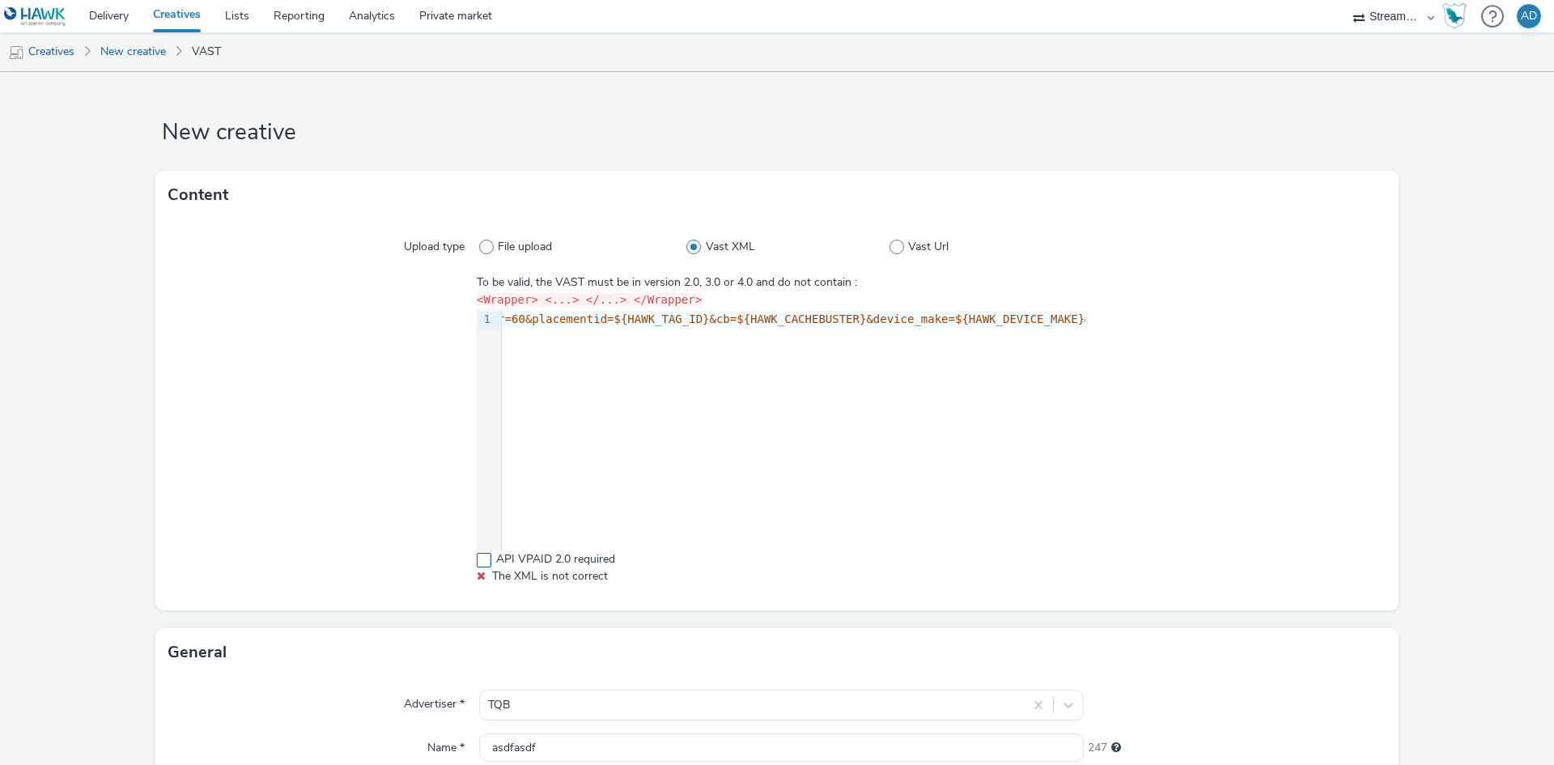
click at [486, 556] on span at bounding box center [484, 560] width 15 height 15
checkbox input "true"
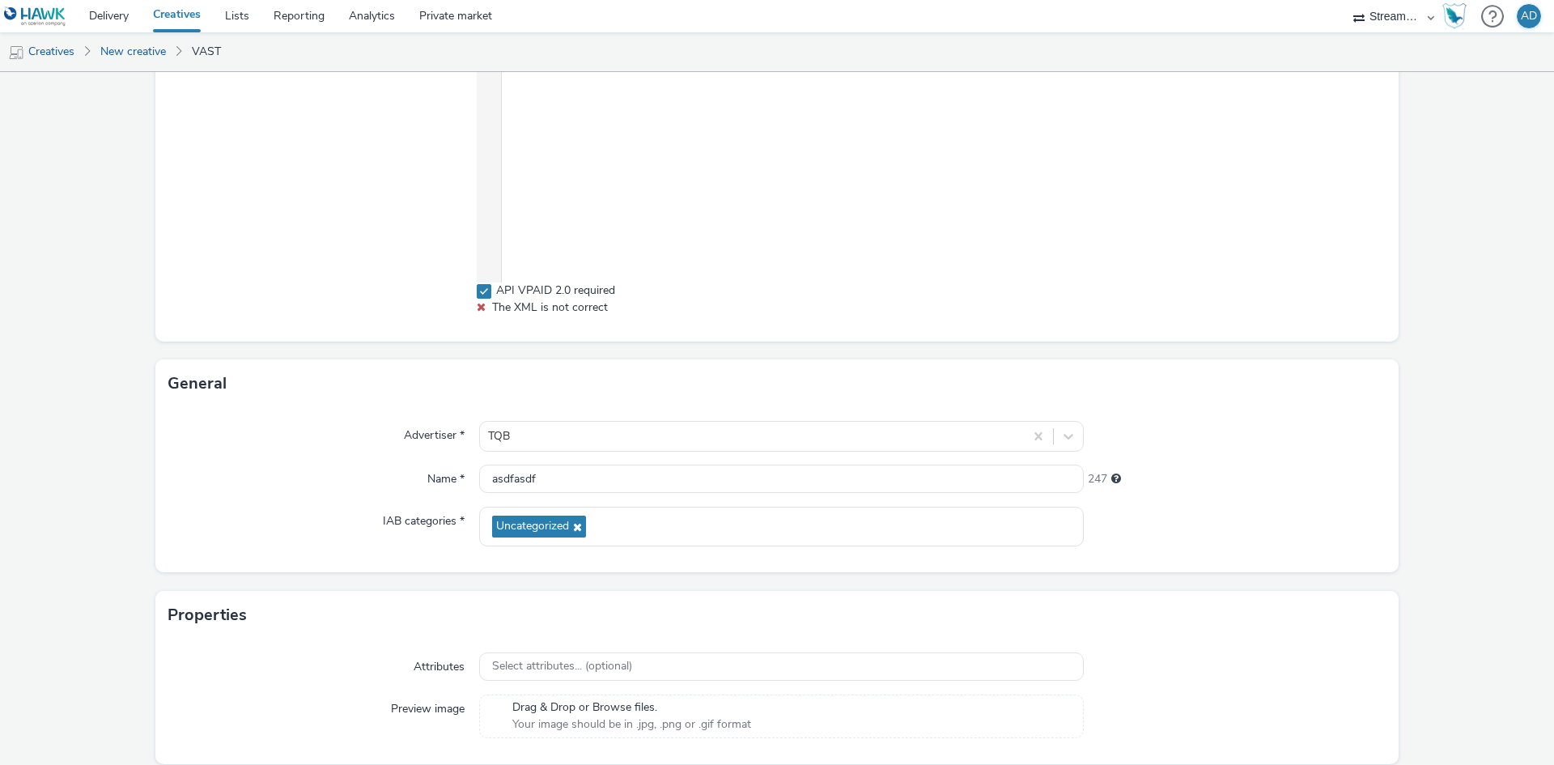
scroll to position [84, 0]
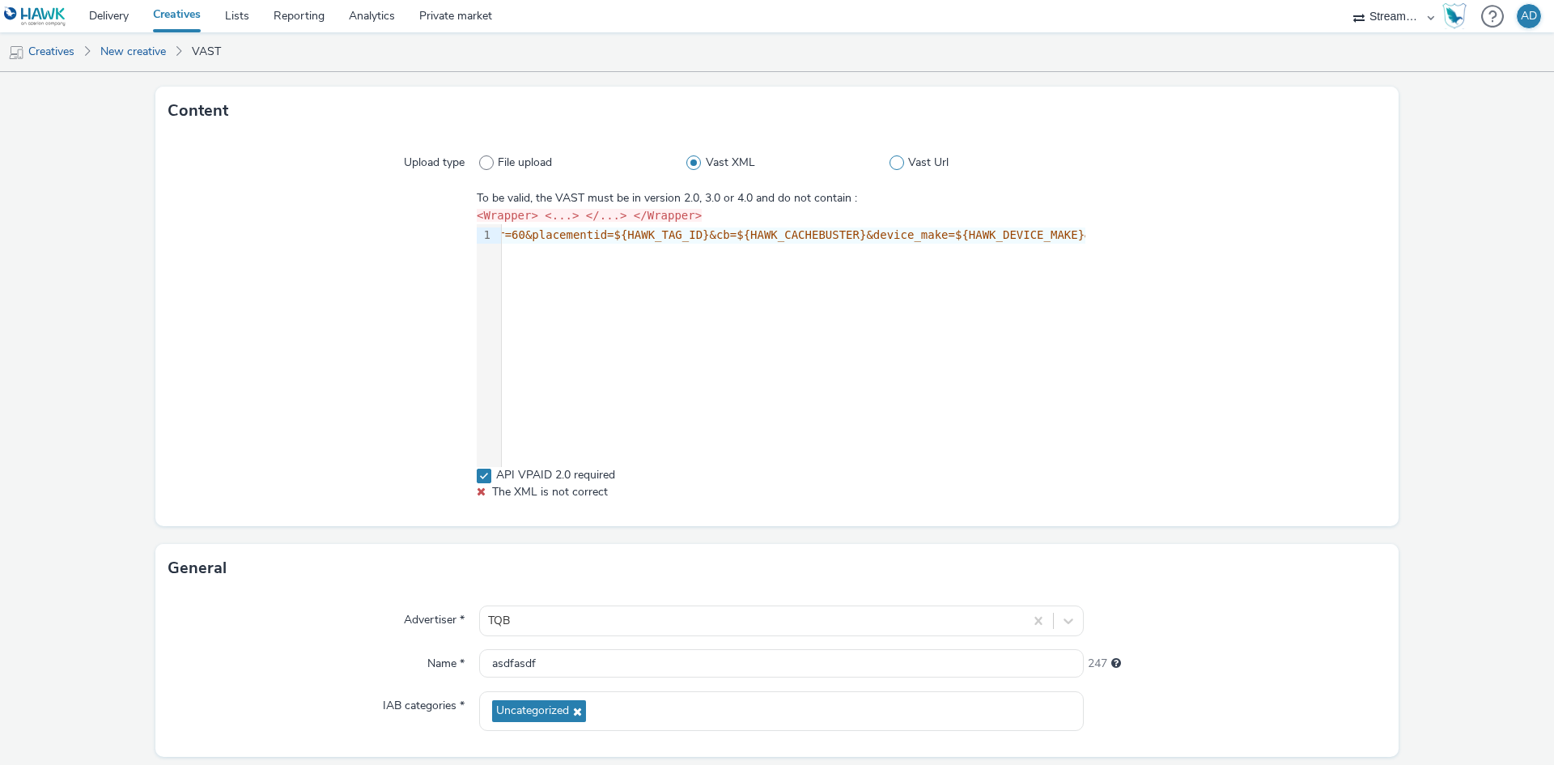
click at [908, 162] on span "Vast Url" at bounding box center [928, 163] width 40 height 16
click at [900, 162] on input "Vast Url" at bounding box center [894, 163] width 11 height 11
radio input "false"
radio input "true"
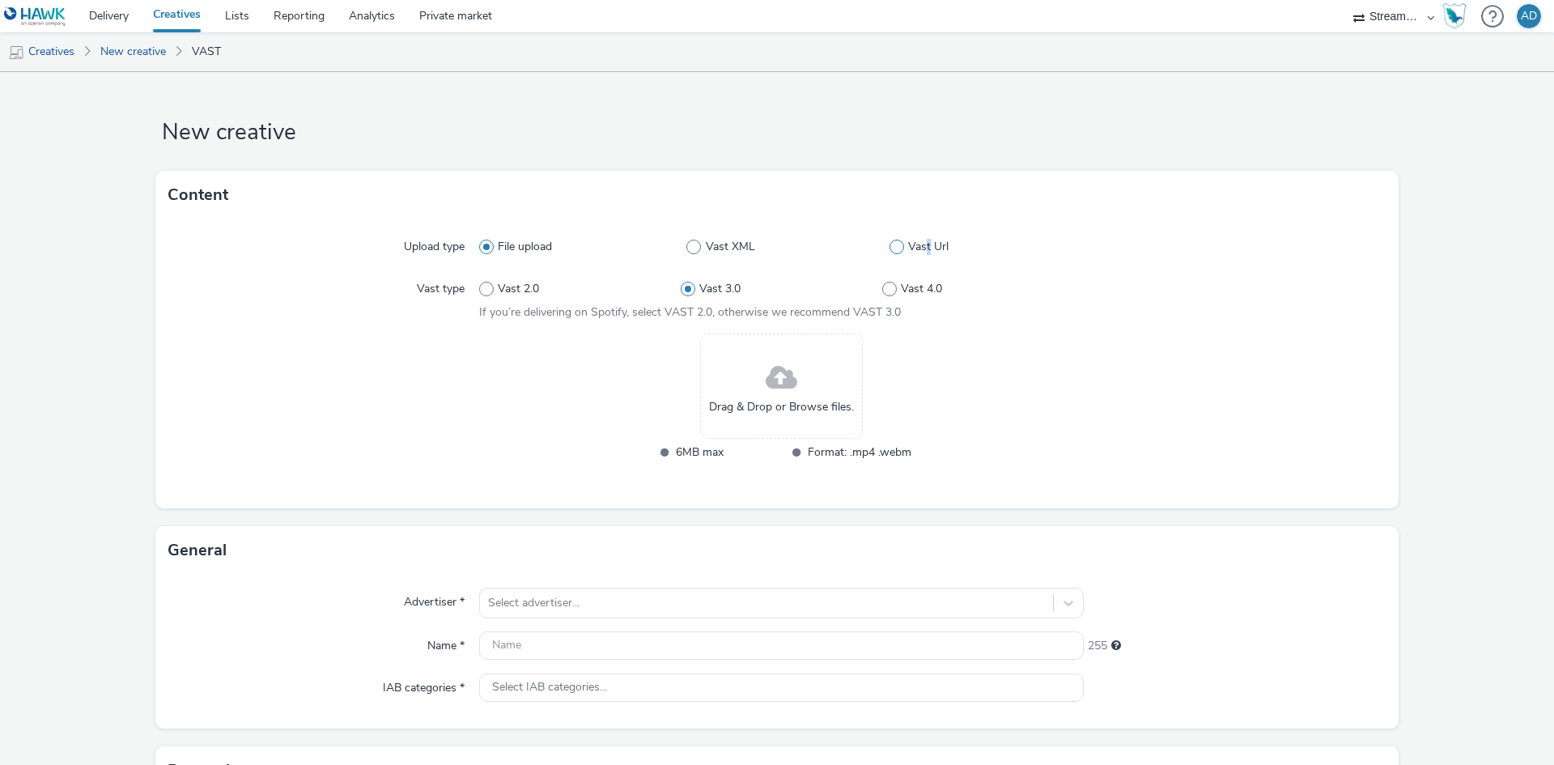
click at [921, 251] on span "Vast Url" at bounding box center [928, 247] width 40 height 16
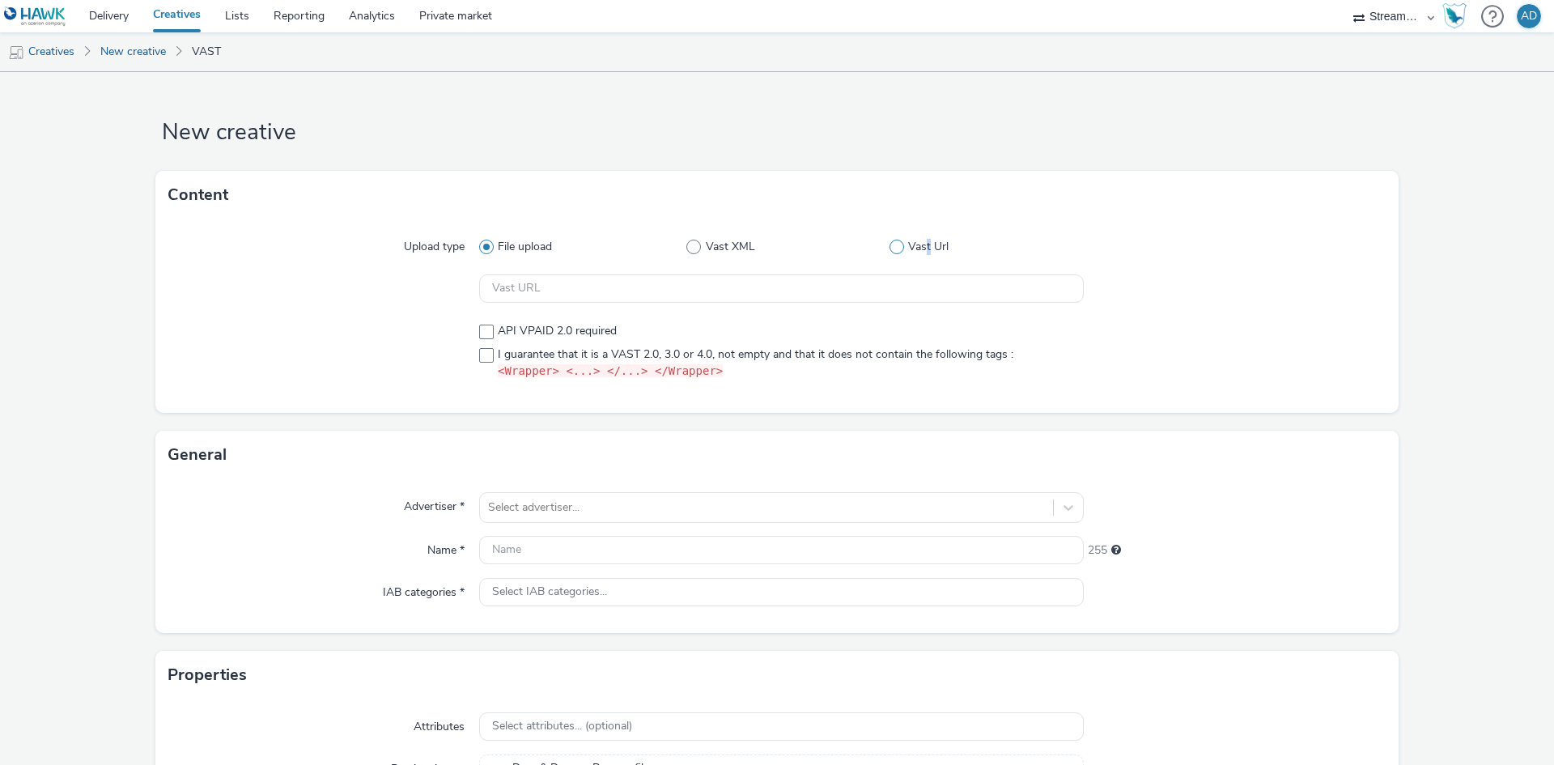
radio input "false"
radio input "true"
click at [720, 284] on input "text" at bounding box center [781, 288] width 604 height 28
paste input "https://[DOMAIN_NAME]/?c=rtb&m=vast&key=7dc6495ee2a9a7ee0b5d4955b2435ebc&w=${HA…"
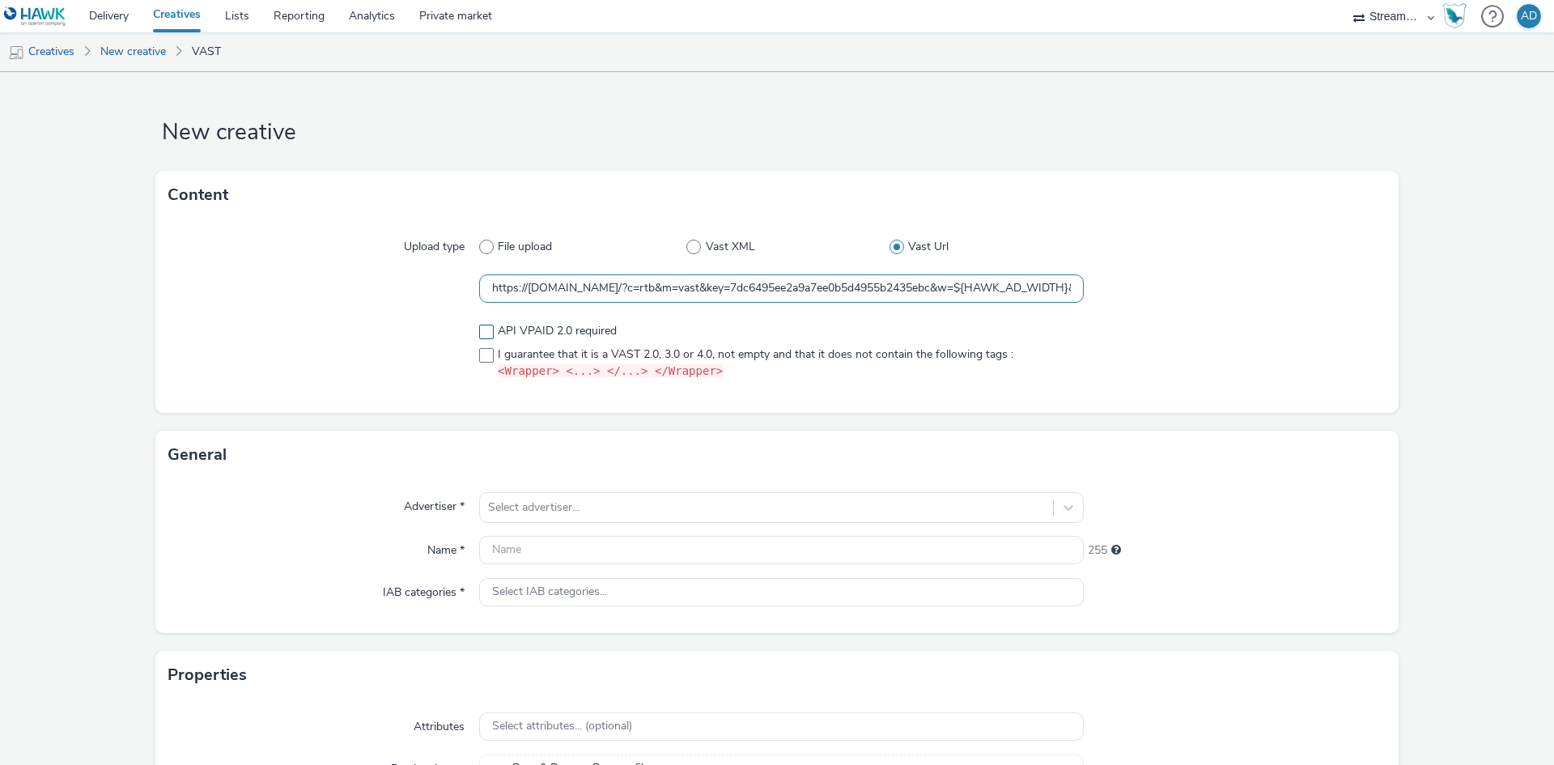
scroll to position [0, 2755]
type input "https://[DOMAIN_NAME]/?c=rtb&m=vast&key=7dc6495ee2a9a7ee0b5d4955b2435ebc&w=${HA…"
click at [486, 335] on span at bounding box center [486, 331] width 15 height 15
checkbox input "true"
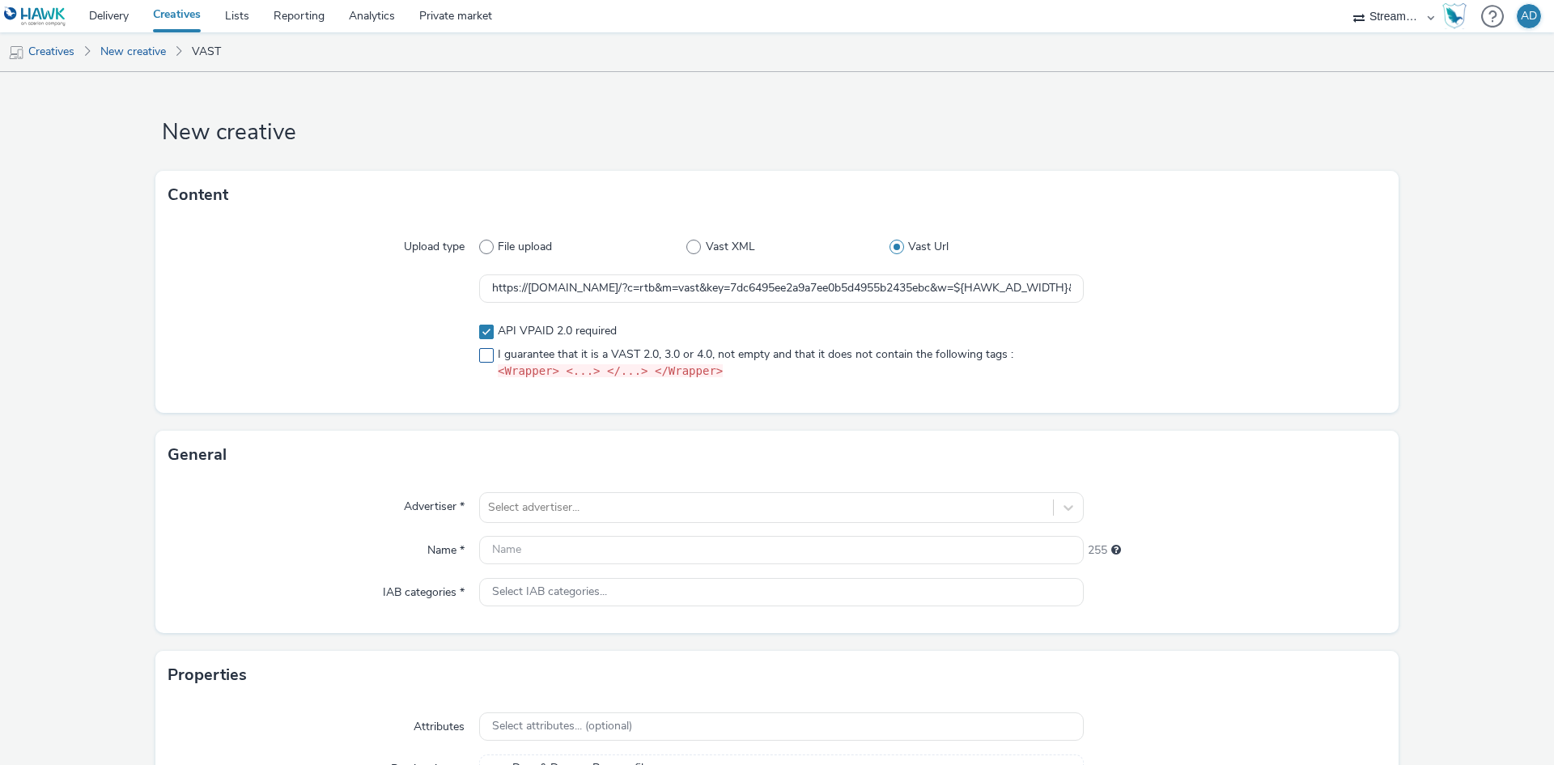
click at [488, 355] on span at bounding box center [486, 355] width 15 height 15
checkbox input "true"
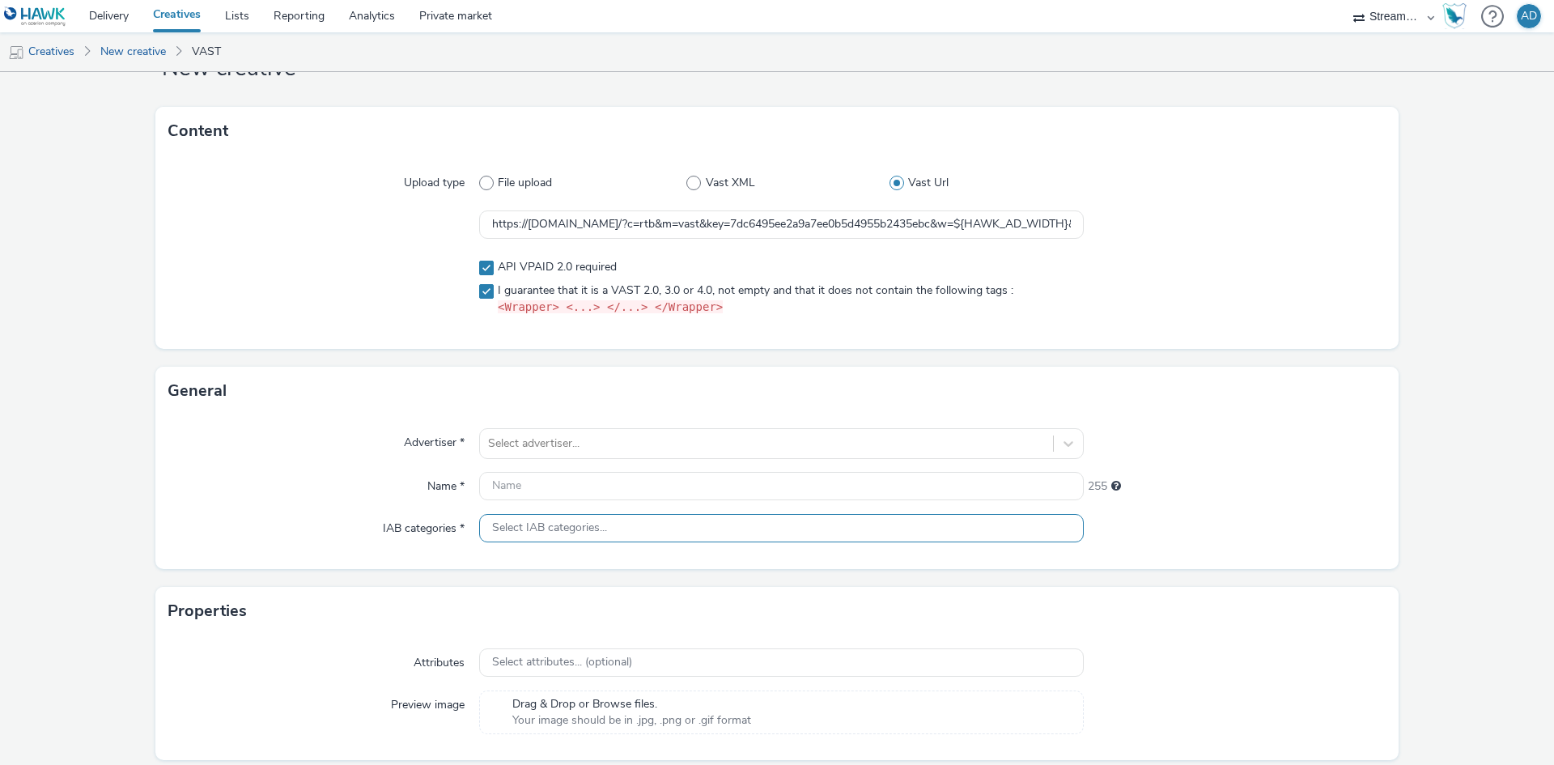
scroll to position [119, 0]
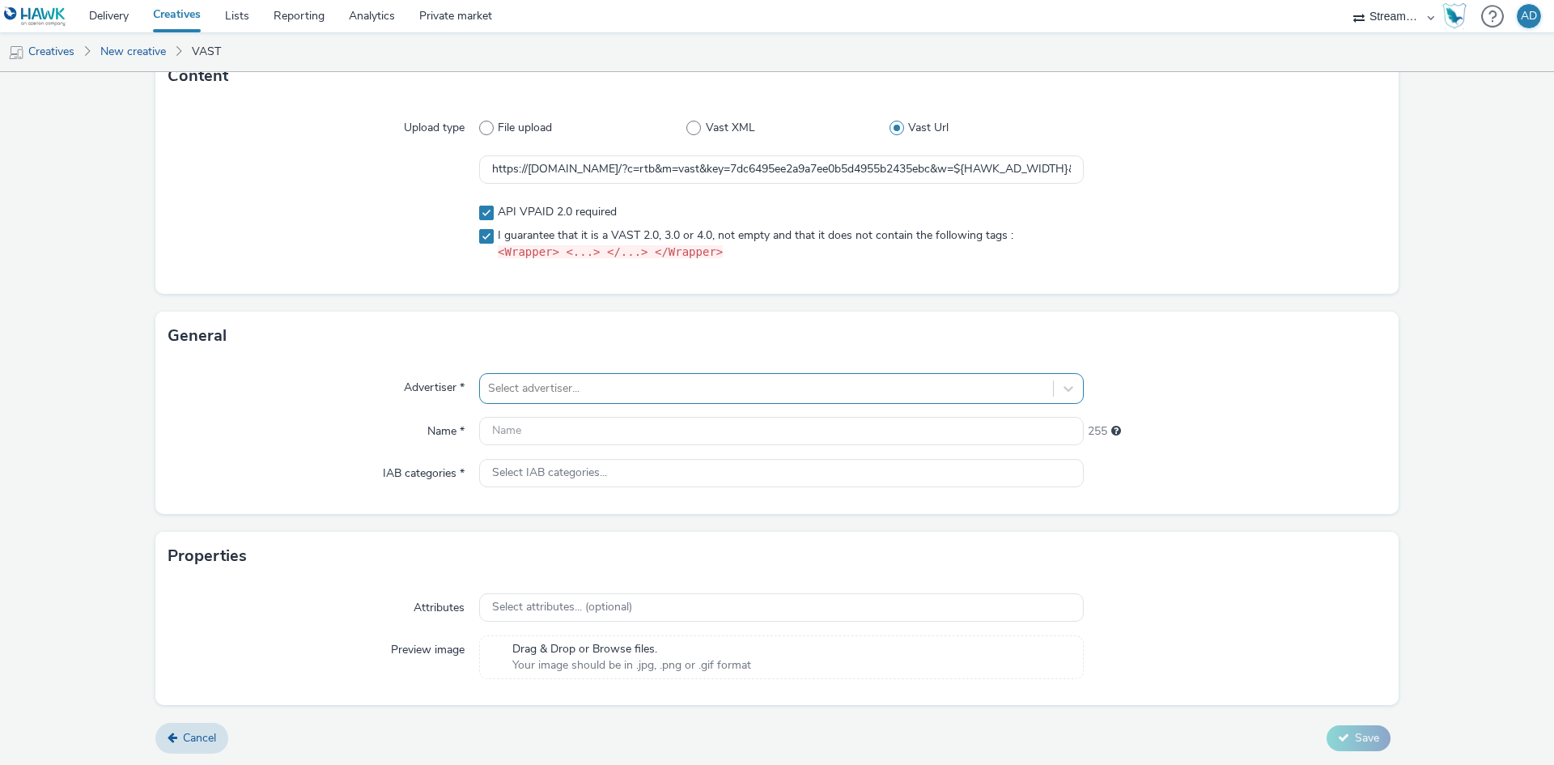
click at [852, 392] on div at bounding box center [766, 388] width 557 height 19
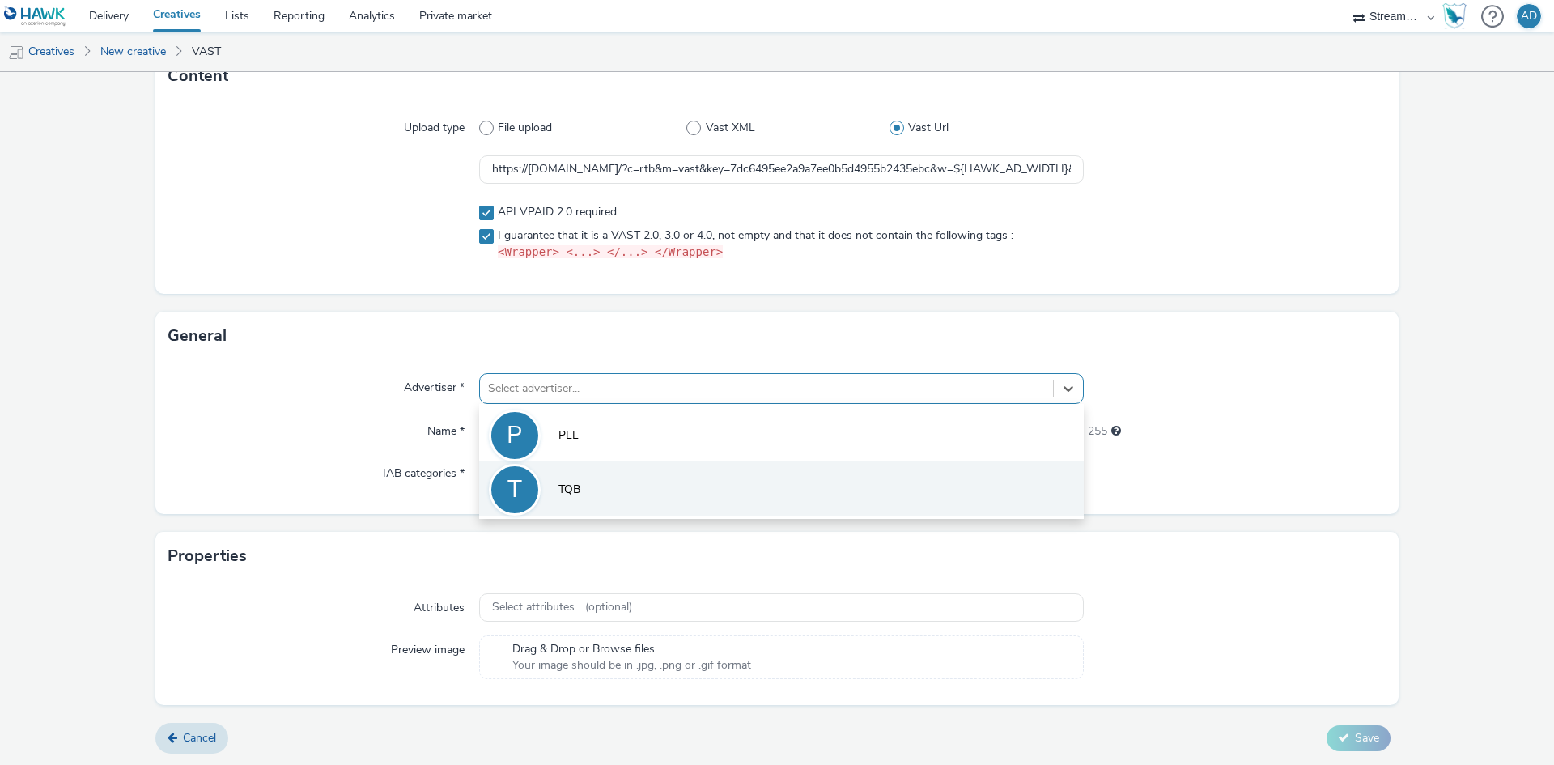
click at [617, 486] on li "T TQB" at bounding box center [781, 488] width 604 height 54
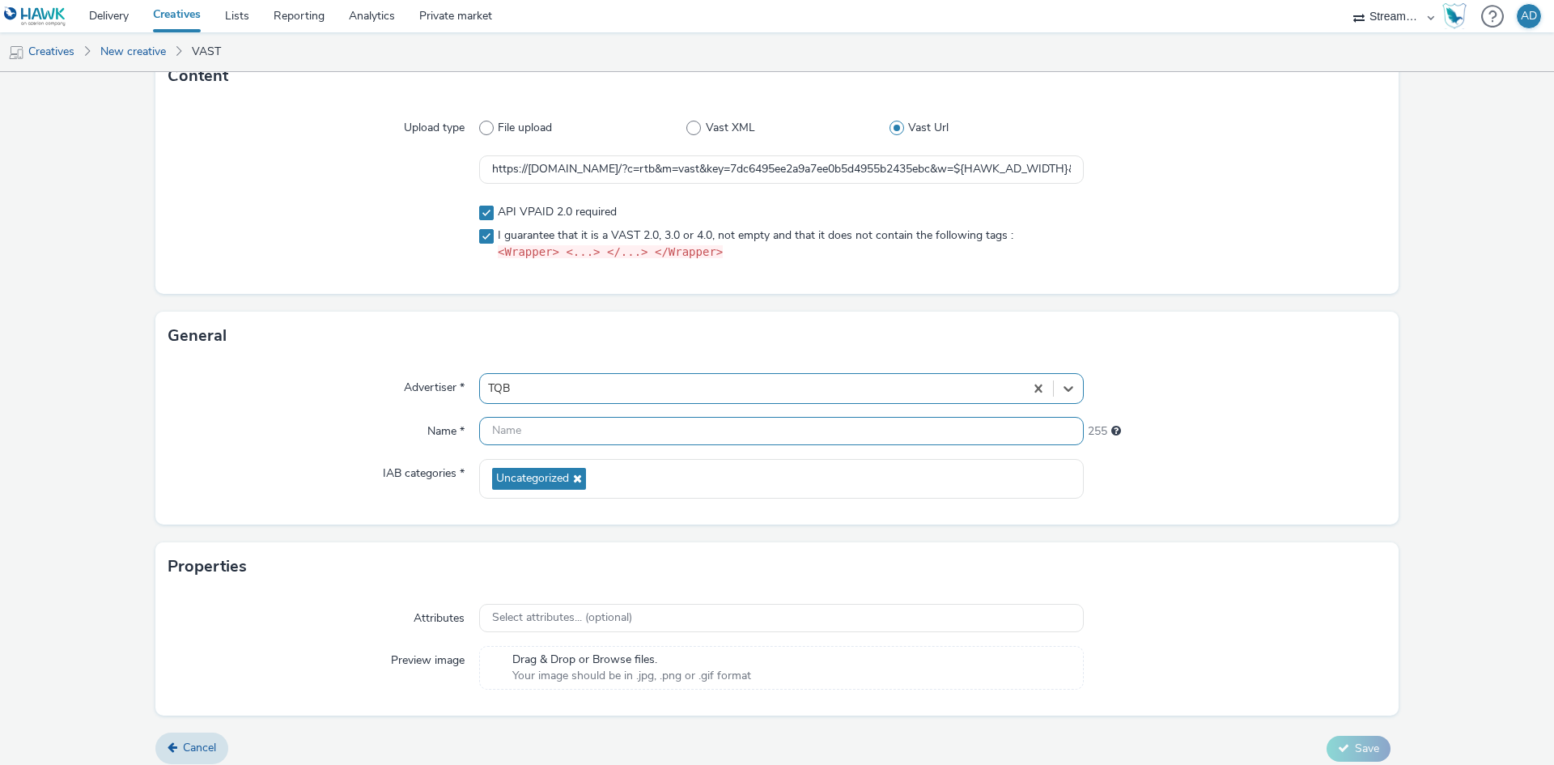
click at [526, 435] on input "text" at bounding box center [781, 431] width 604 height 28
type input "test1"
click at [1326, 736] on button "Save" at bounding box center [1358, 749] width 64 height 26
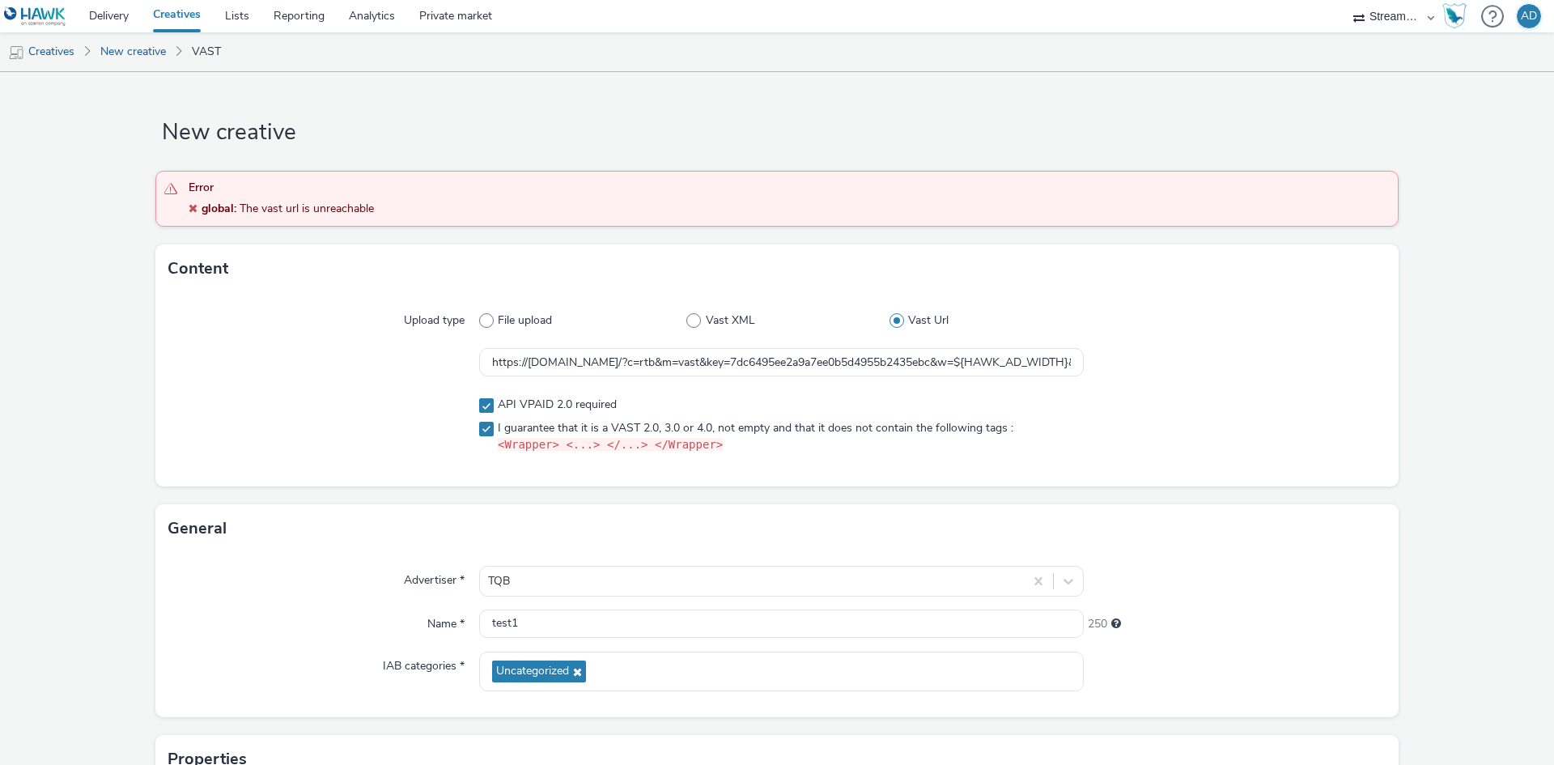
click at [538, 488] on div "Content Upload type File upload Vast XML Vast Url https://bidder.streamkeytv.co…" at bounding box center [776, 374] width 1243 height 260
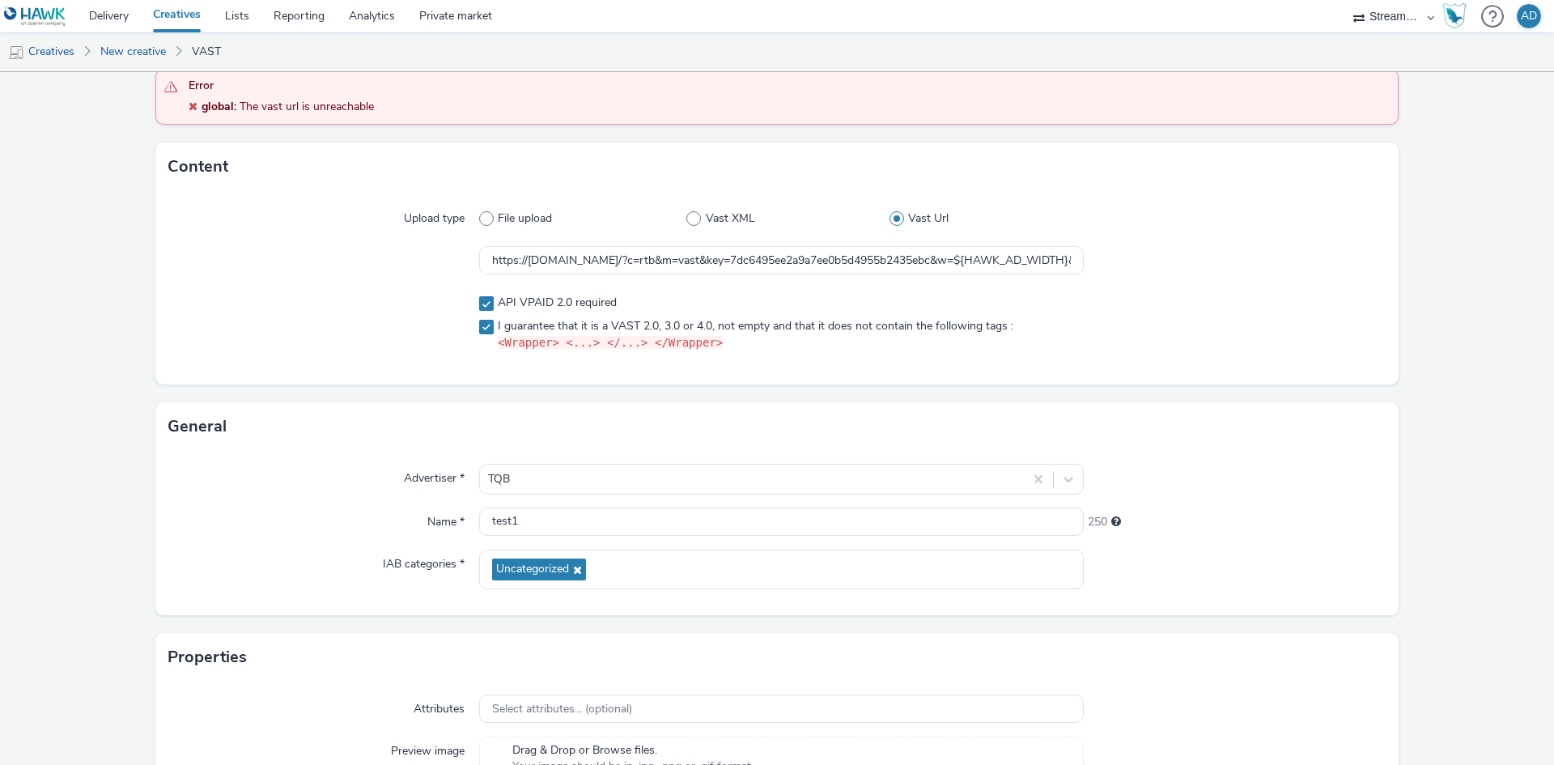
scroll to position [203, 0]
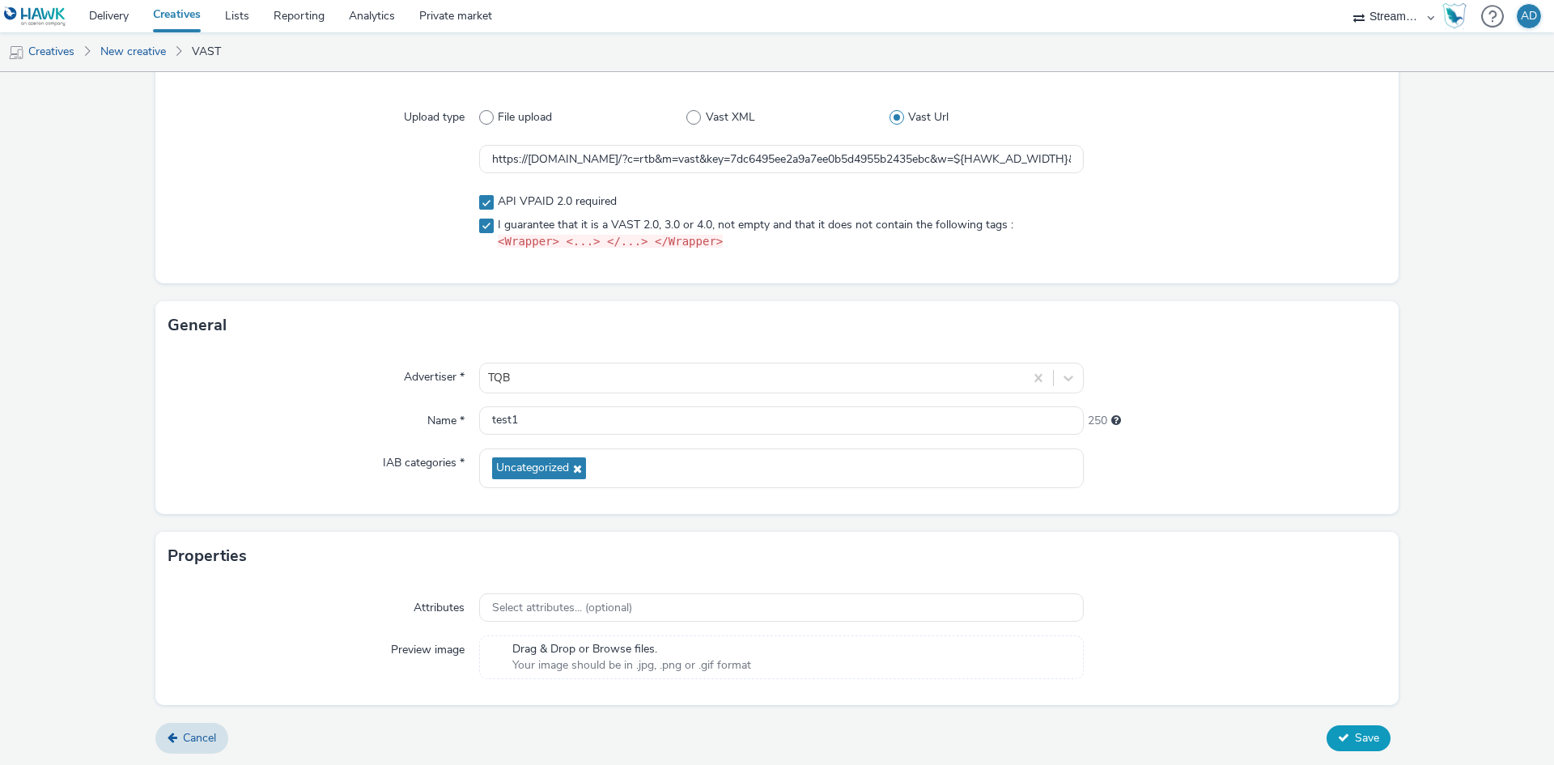
click at [1370, 736] on button "Save" at bounding box center [1358, 738] width 64 height 26
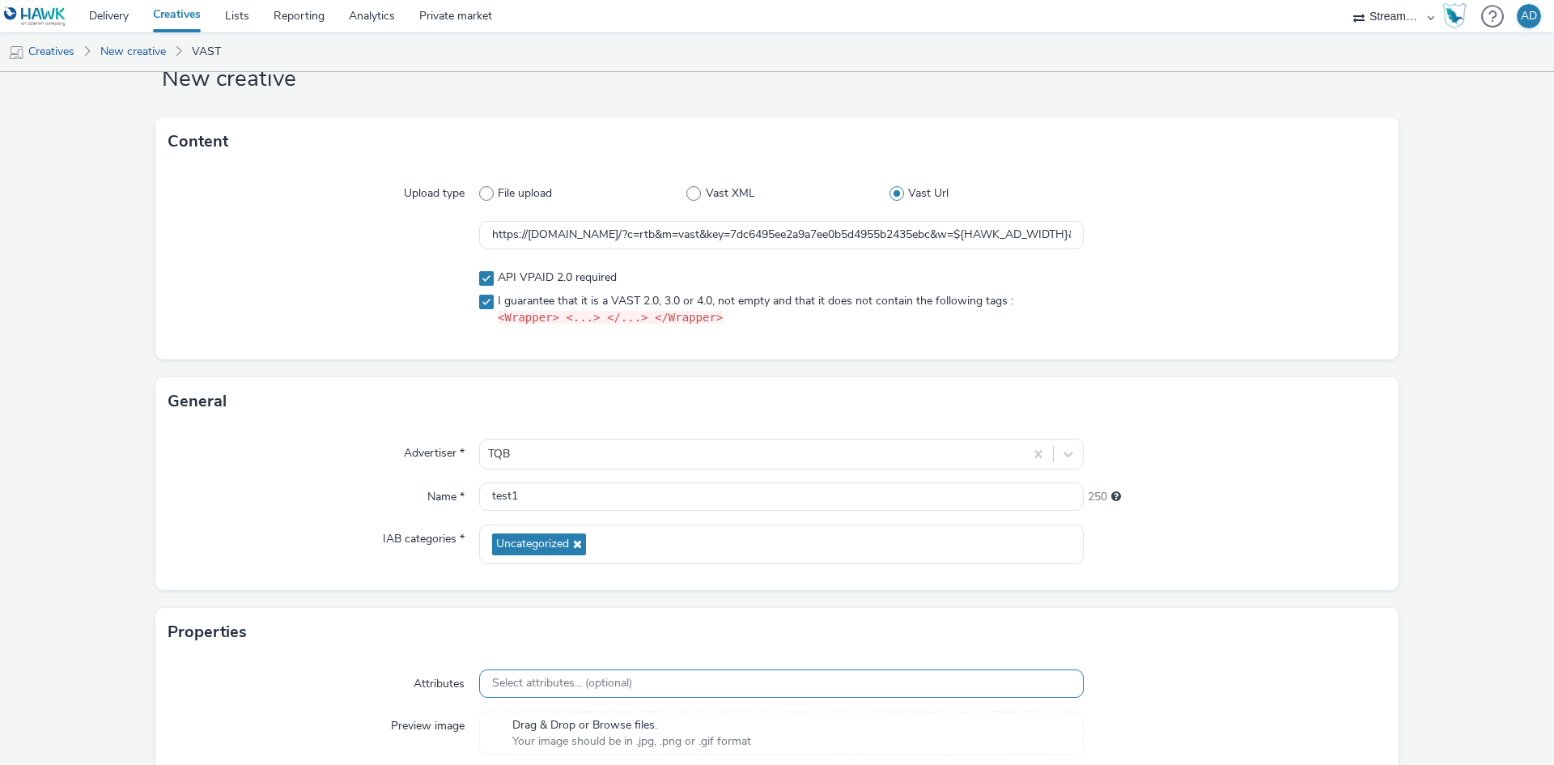
scroll to position [0, 0]
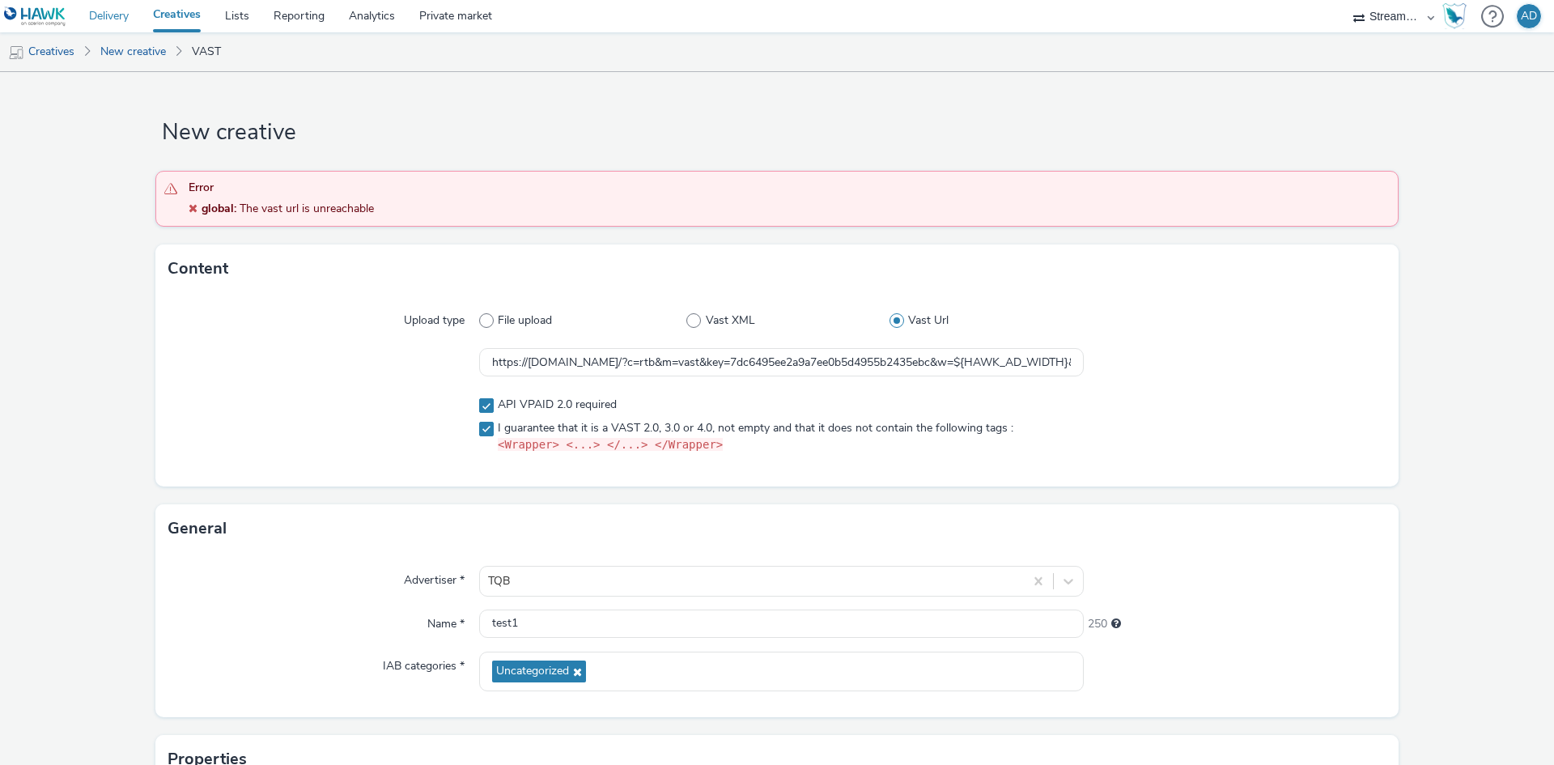
click at [105, 15] on link "Delivery" at bounding box center [109, 16] width 64 height 32
